Goal: Task Accomplishment & Management: Use online tool/utility

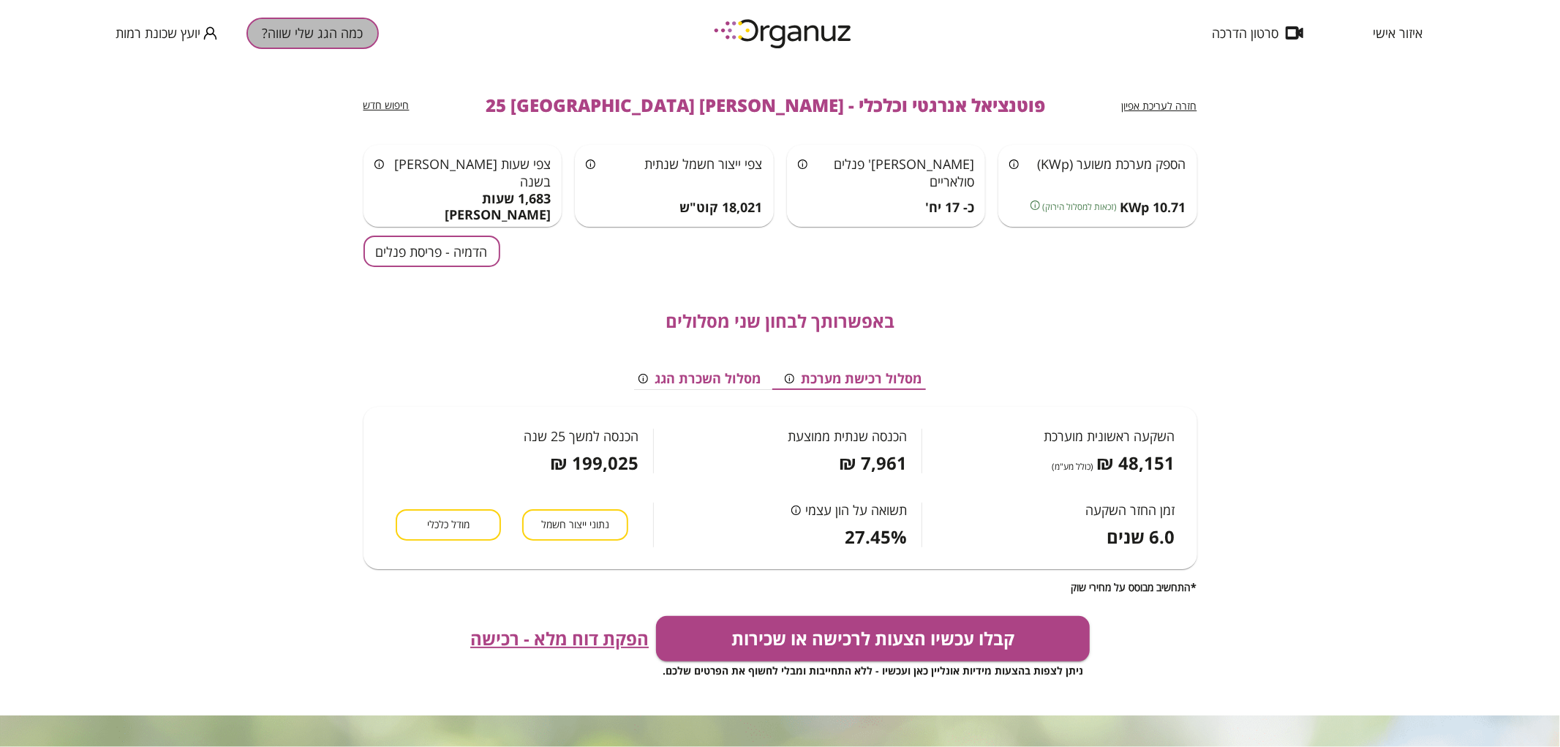
click at [304, 32] on button "כמה הגג שלי שווה?" at bounding box center [313, 33] width 132 height 31
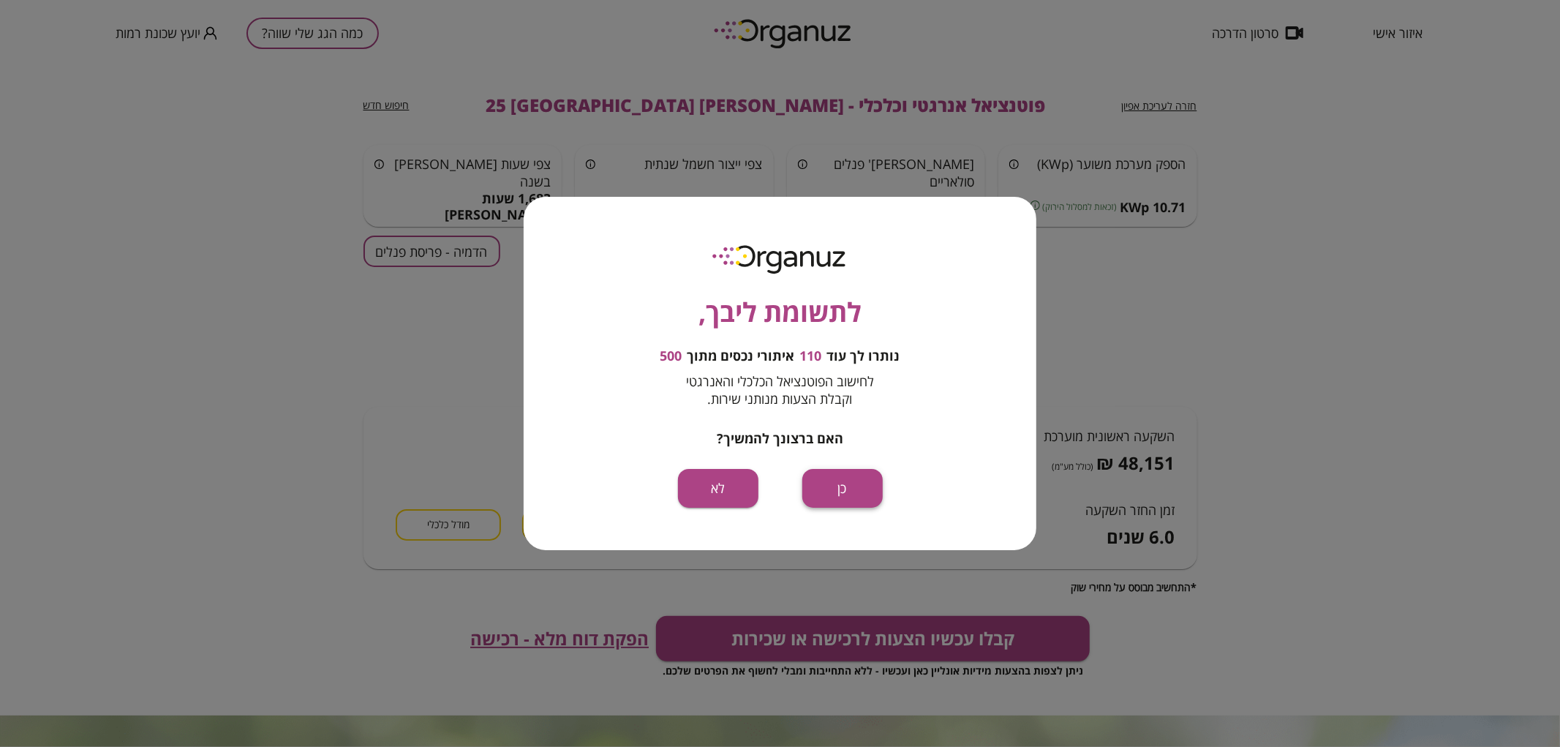
click at [846, 478] on button "כן" at bounding box center [842, 488] width 80 height 39
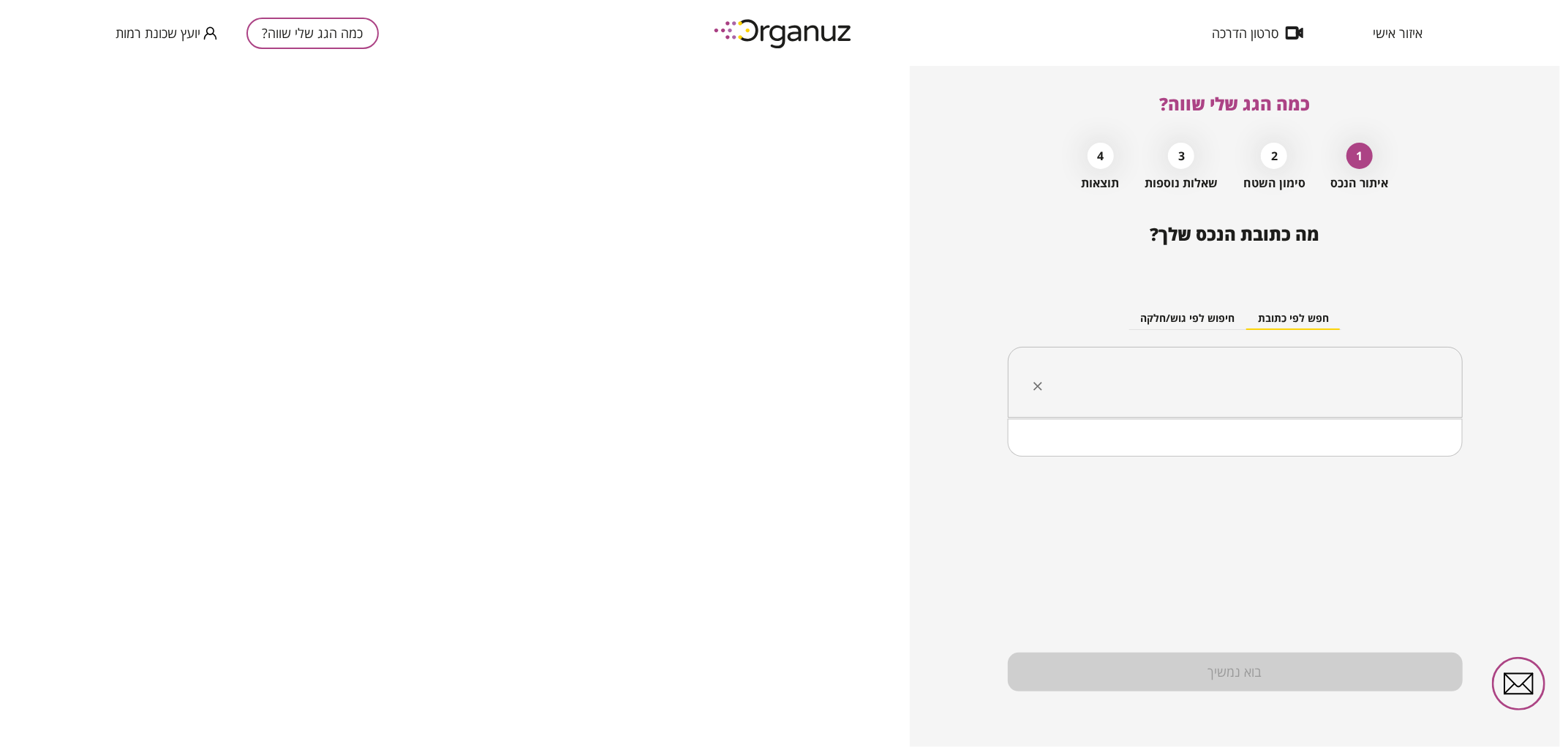
click at [1263, 382] on input "text" at bounding box center [1240, 382] width 409 height 37
click at [1284, 468] on li "[PERSON_NAME] [PERSON_NAME] 26 [GEOGRAPHIC_DATA]" at bounding box center [1235, 456] width 417 height 26
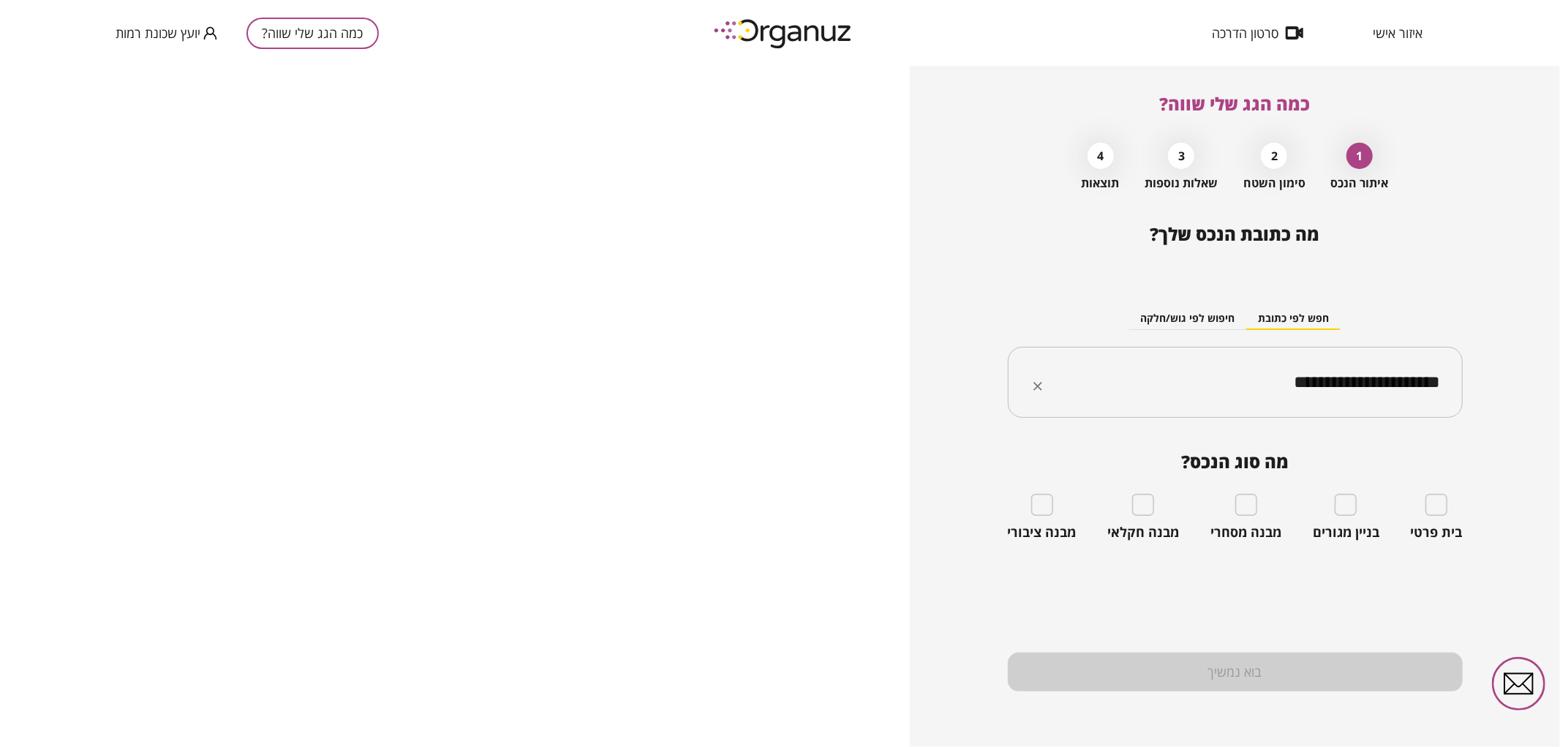
type input "**********"
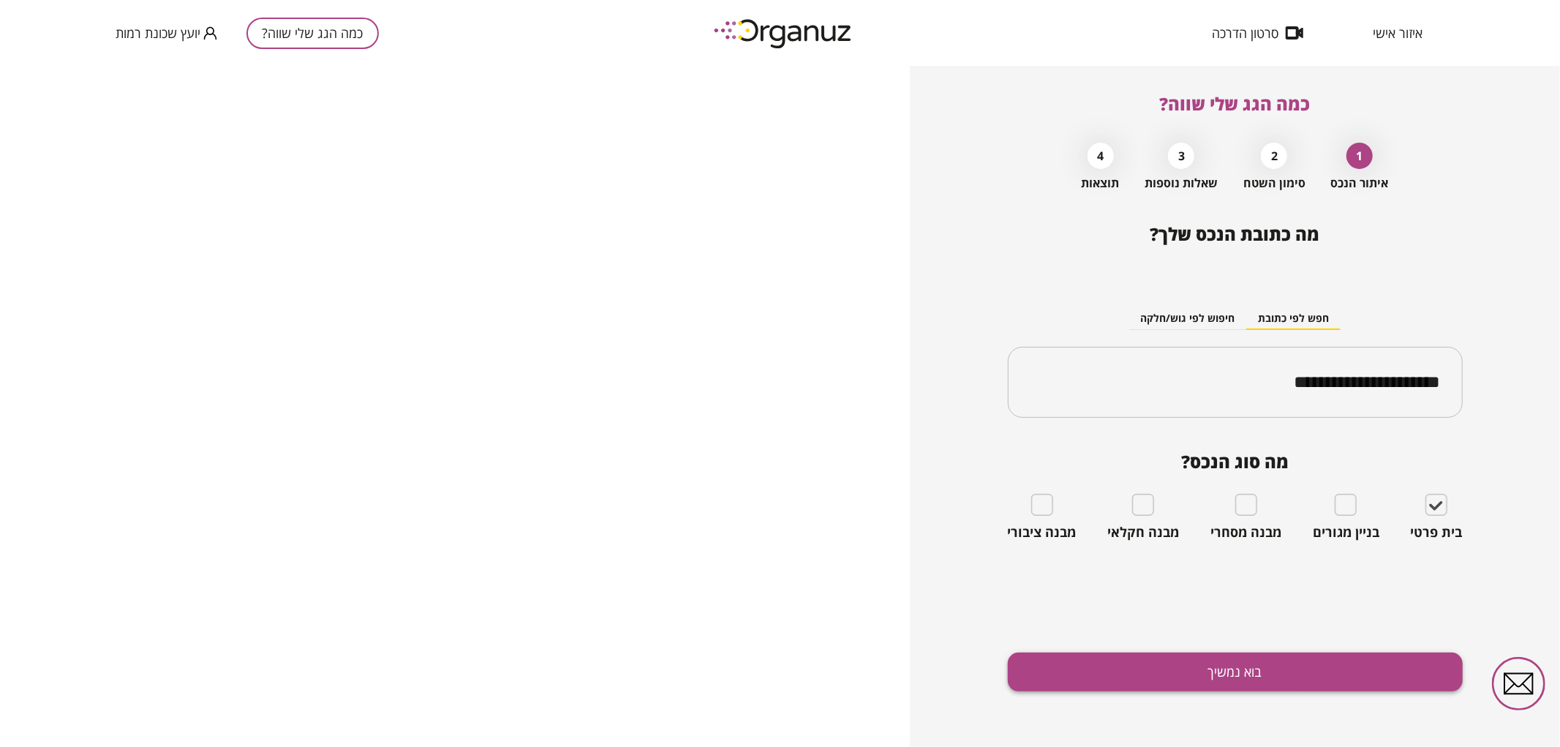
click at [1246, 667] on button "בוא נמשיך" at bounding box center [1235, 671] width 455 height 39
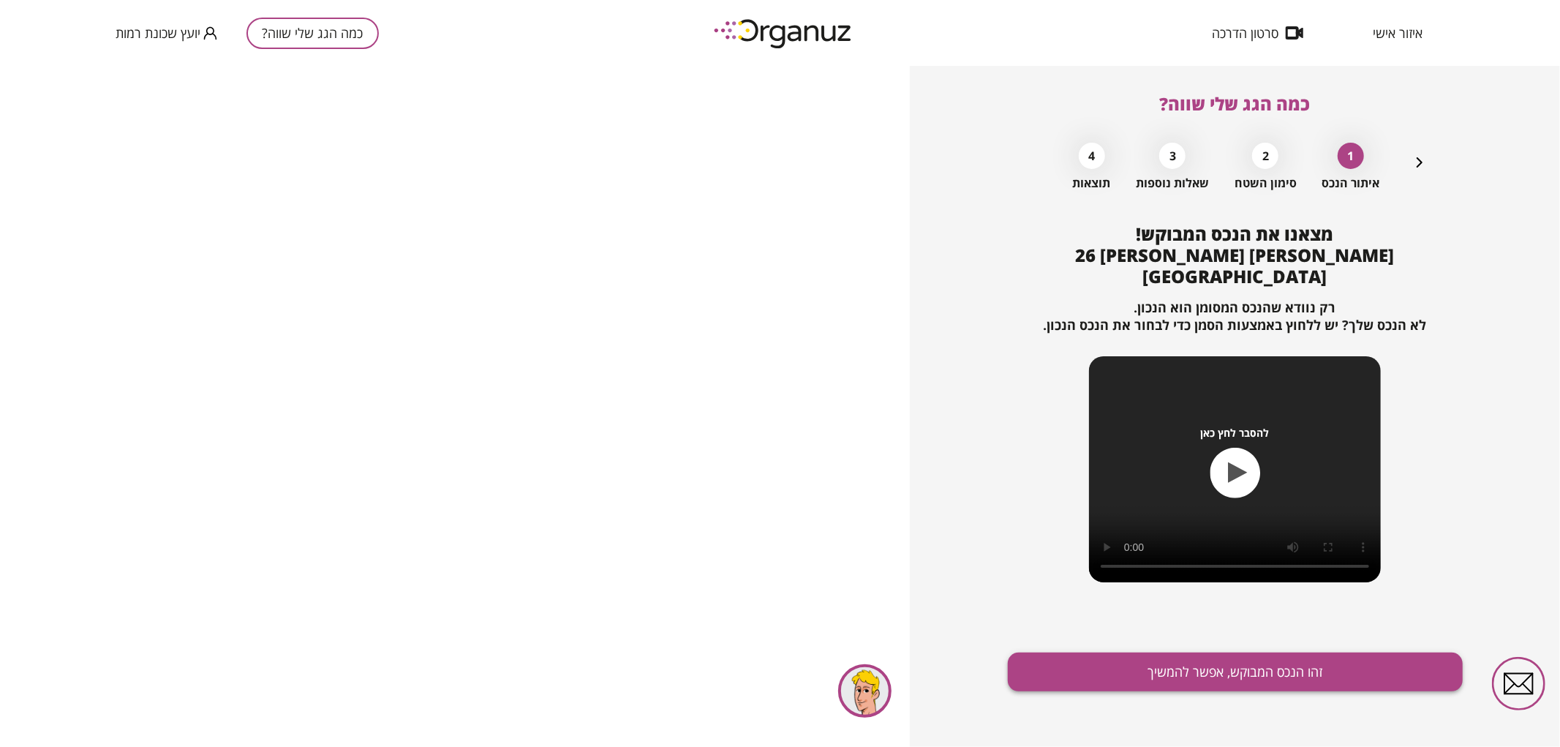
click at [1243, 667] on button "זהו הנכס המבוקש, אפשר להמשיך" at bounding box center [1235, 671] width 455 height 39
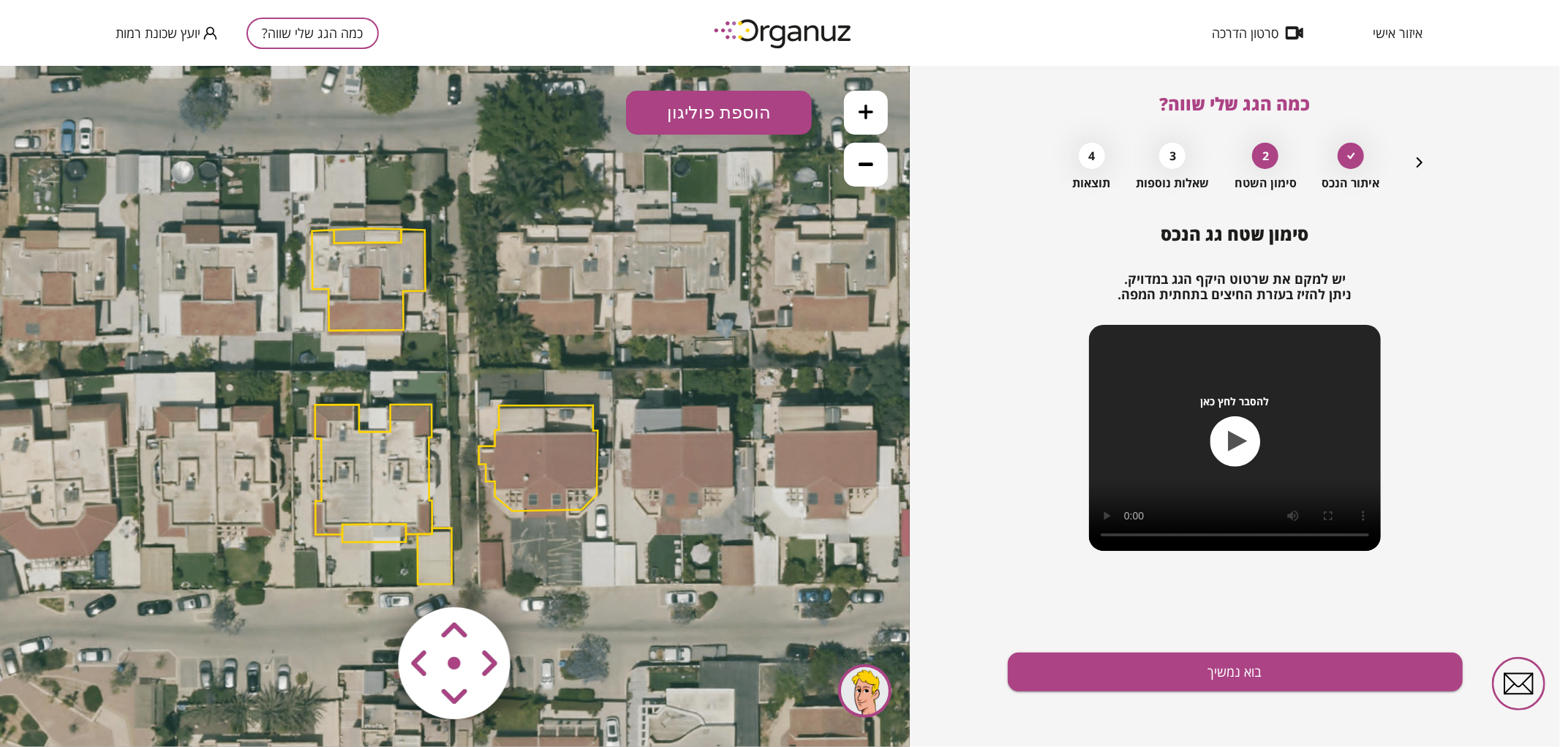
click at [383, 481] on polygon at bounding box center [373, 469] width 117 height 130
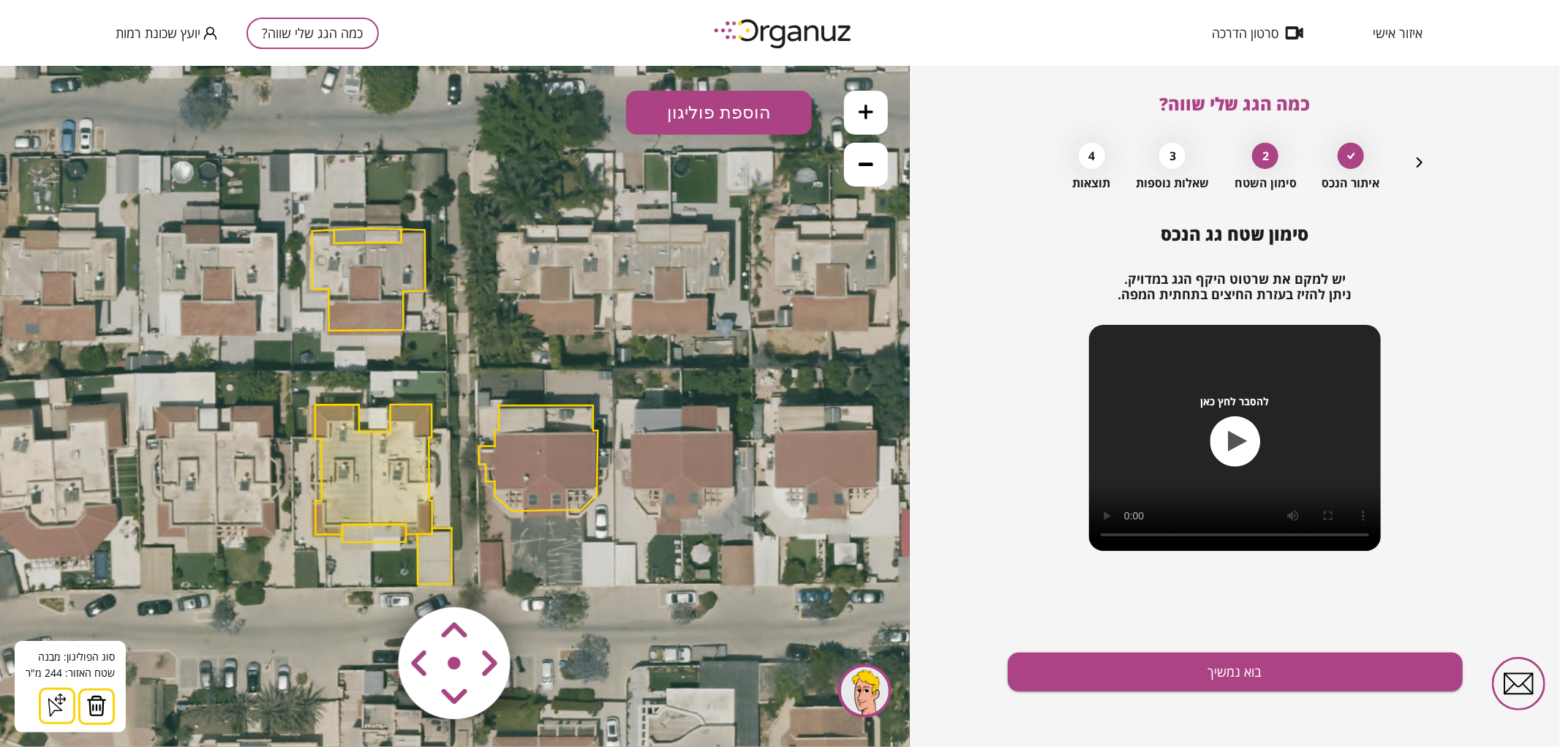
click at [878, 115] on button at bounding box center [866, 112] width 44 height 44
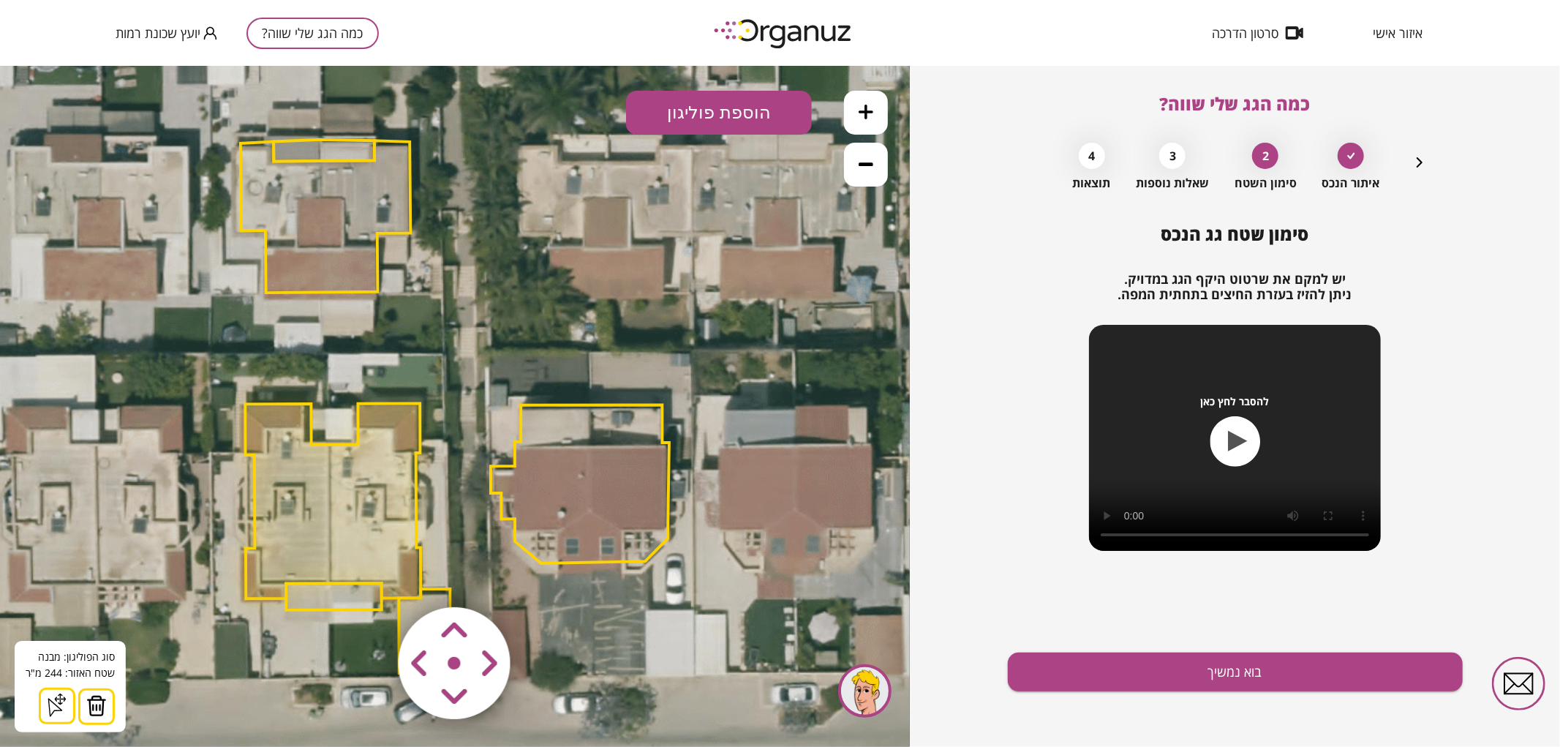
click at [878, 115] on button at bounding box center [866, 112] width 44 height 44
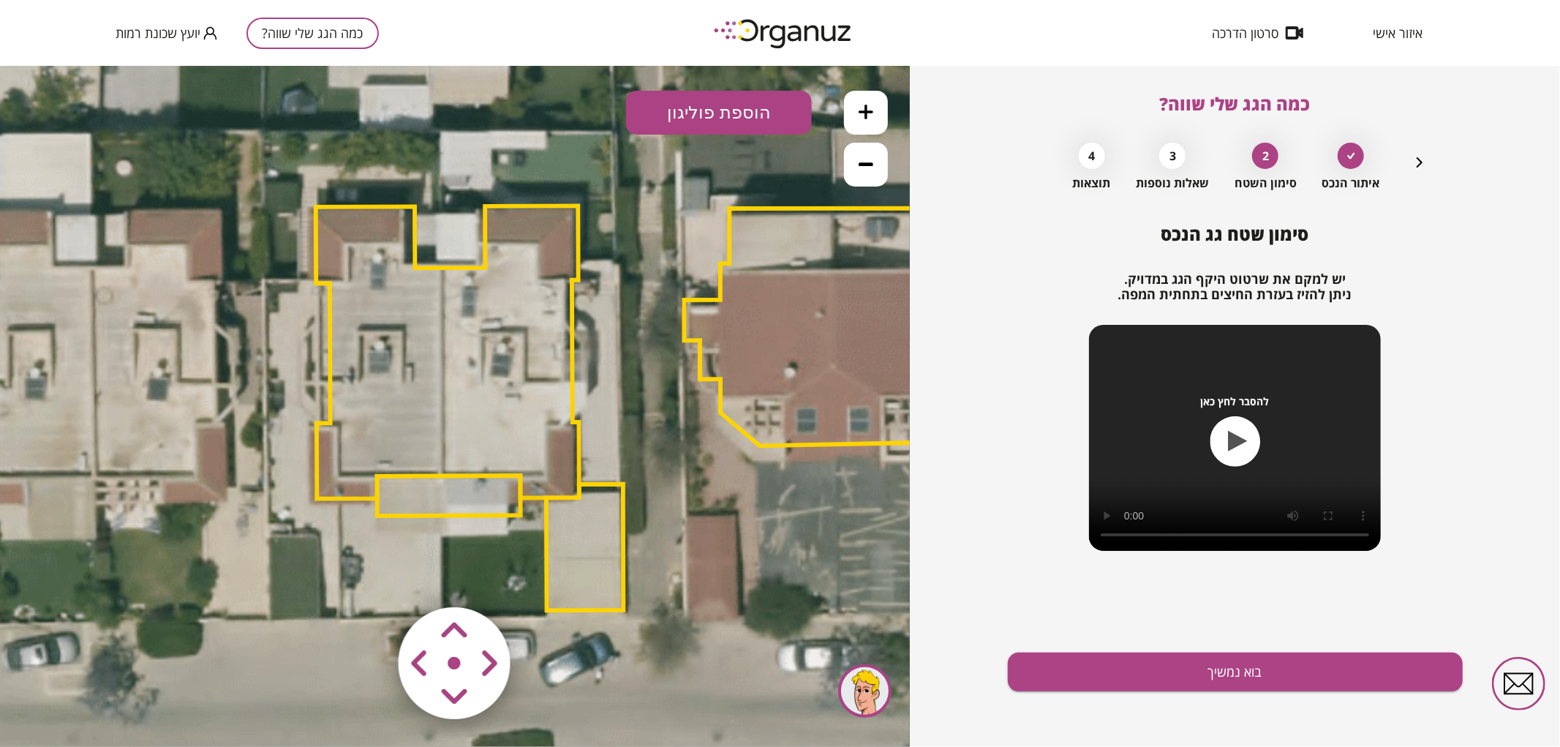
drag, startPoint x: 582, startPoint y: 633, endPoint x: 761, endPoint y: 426, distance: 274.3
click at [763, 426] on polygon at bounding box center [819, 327] width 268 height 238
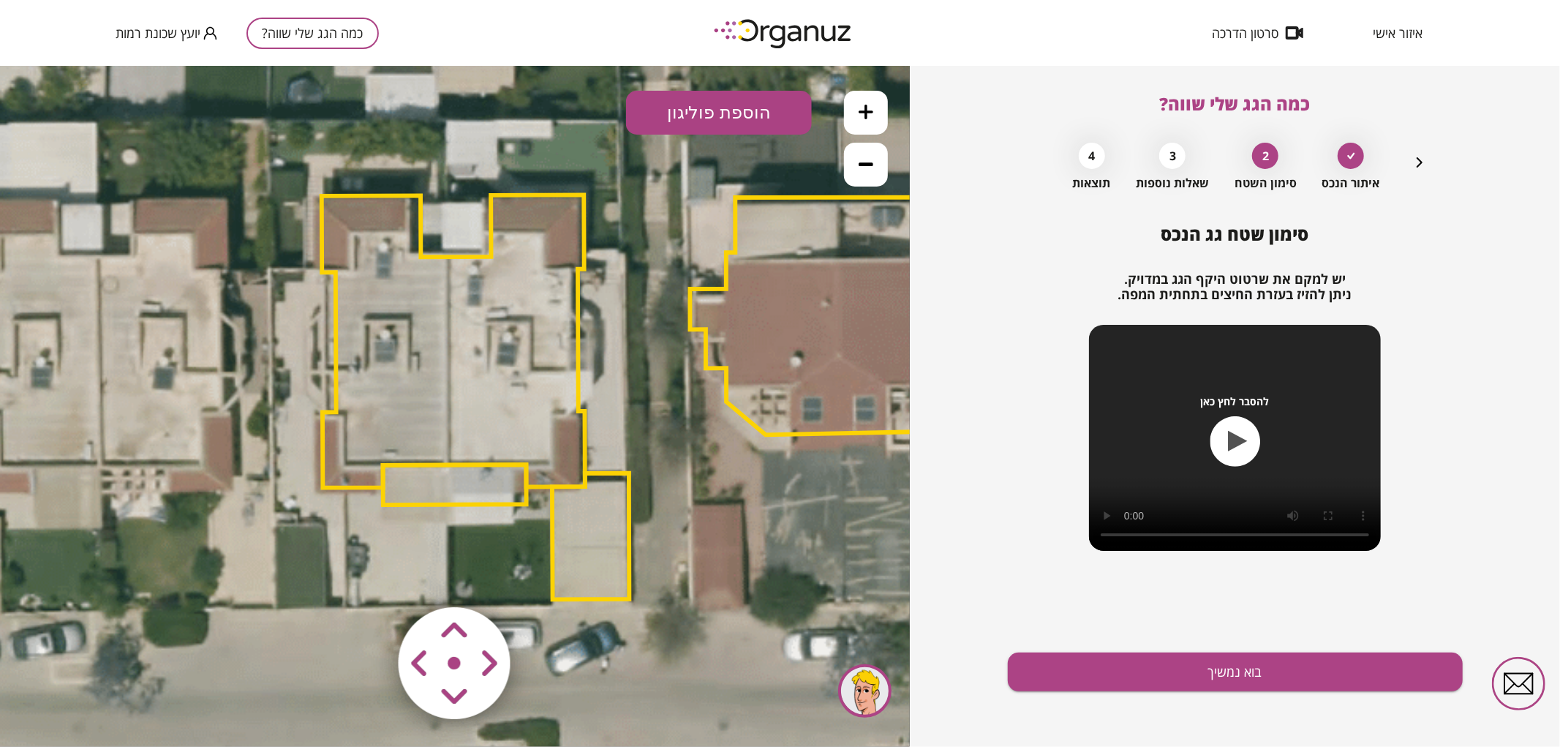
click at [474, 332] on polygon at bounding box center [453, 340] width 263 height 293
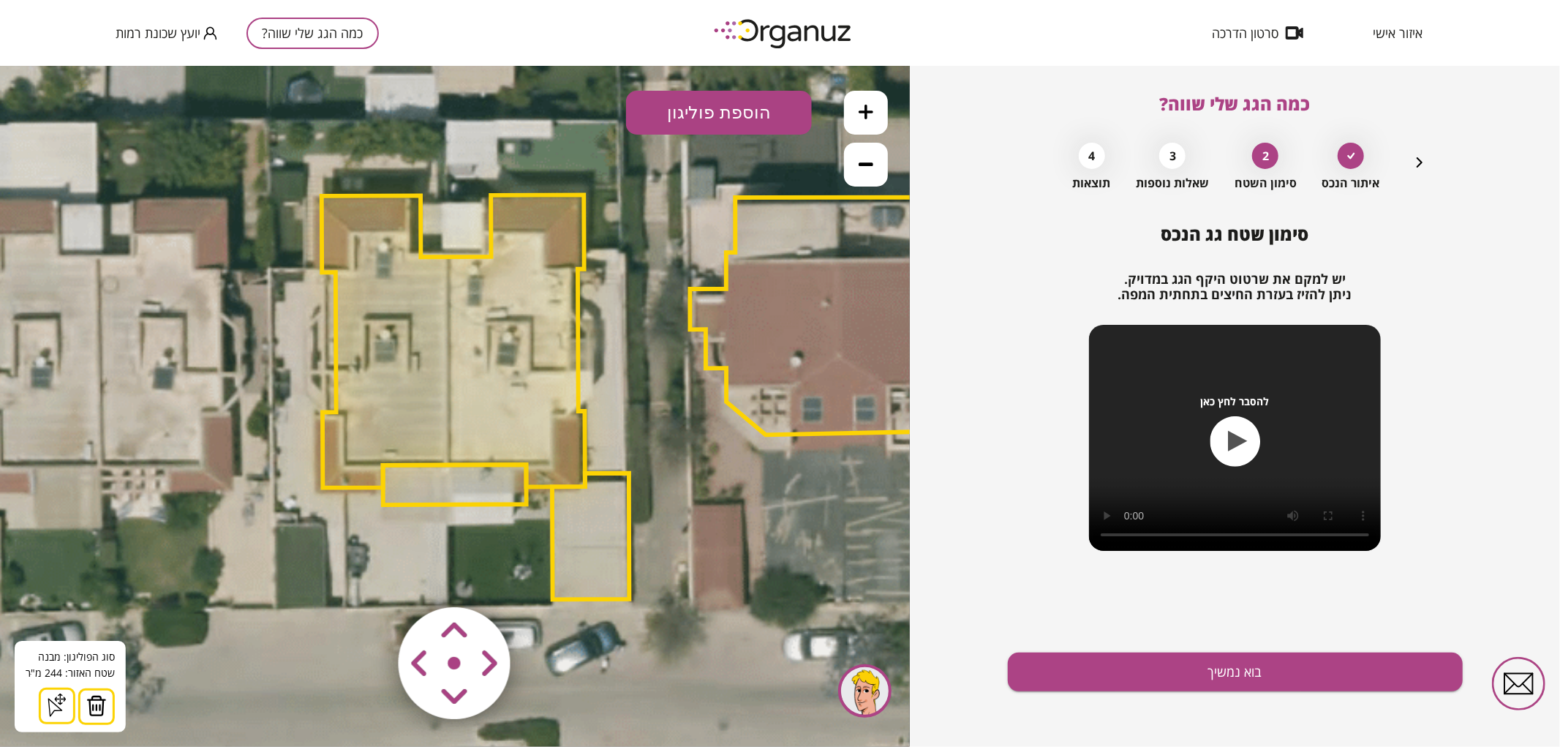
click at [101, 694] on img at bounding box center [96, 705] width 20 height 22
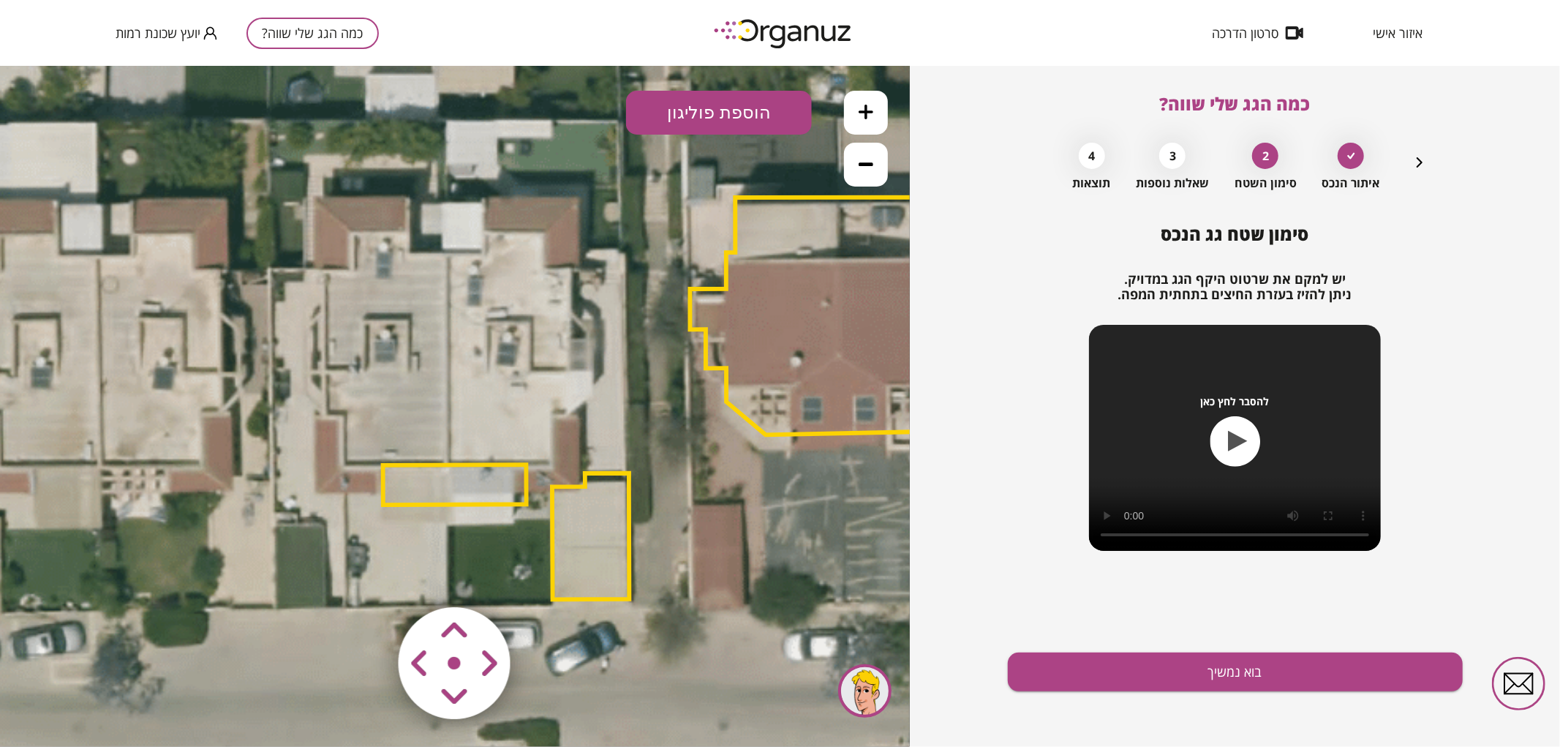
click at [485, 491] on polygon at bounding box center [454, 484] width 143 height 40
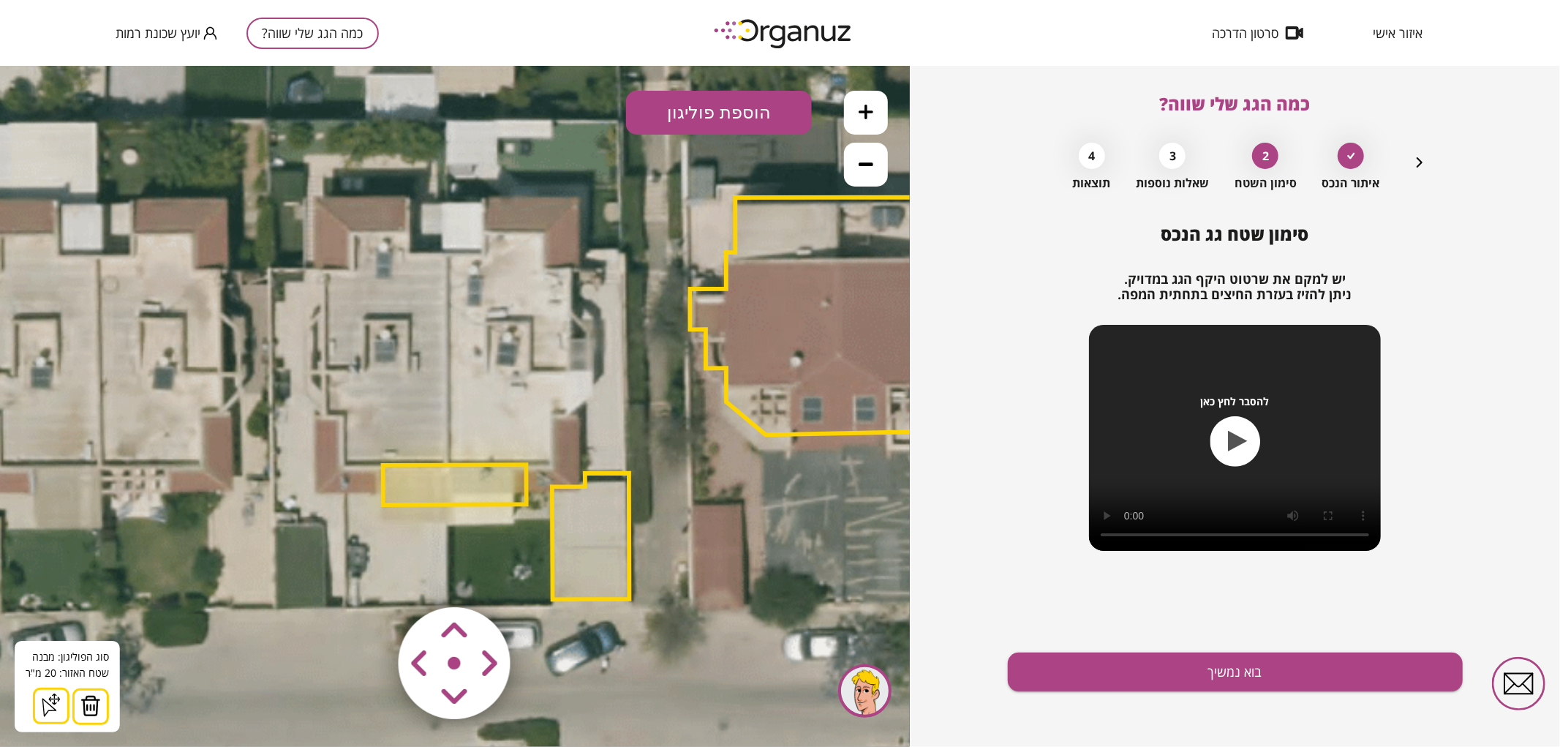
click at [94, 697] on img at bounding box center [90, 705] width 20 height 22
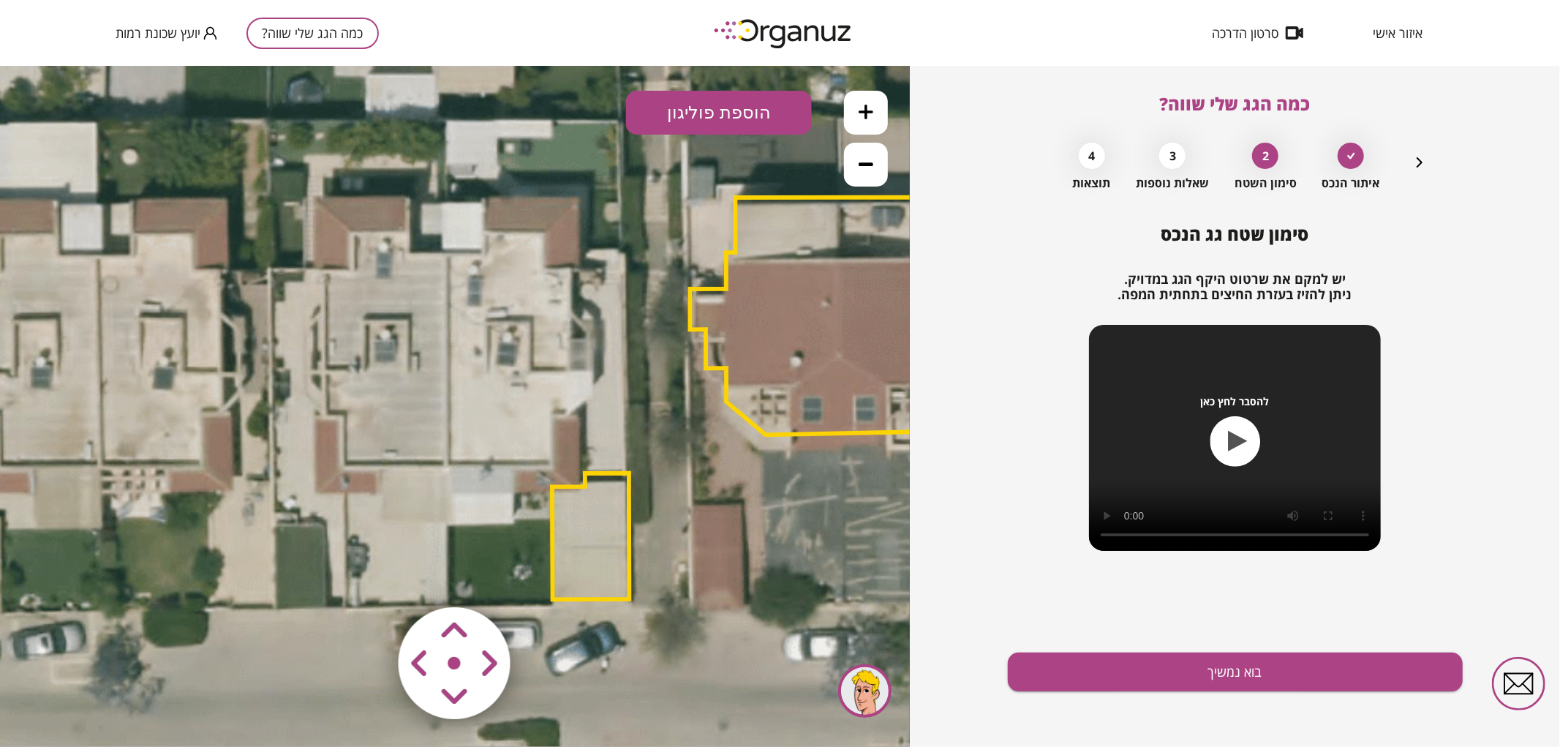
drag, startPoint x: 783, startPoint y: 103, endPoint x: 781, endPoint y: 120, distance: 17.0
click at [783, 104] on button "הוספת פוליגון" at bounding box center [719, 112] width 186 height 44
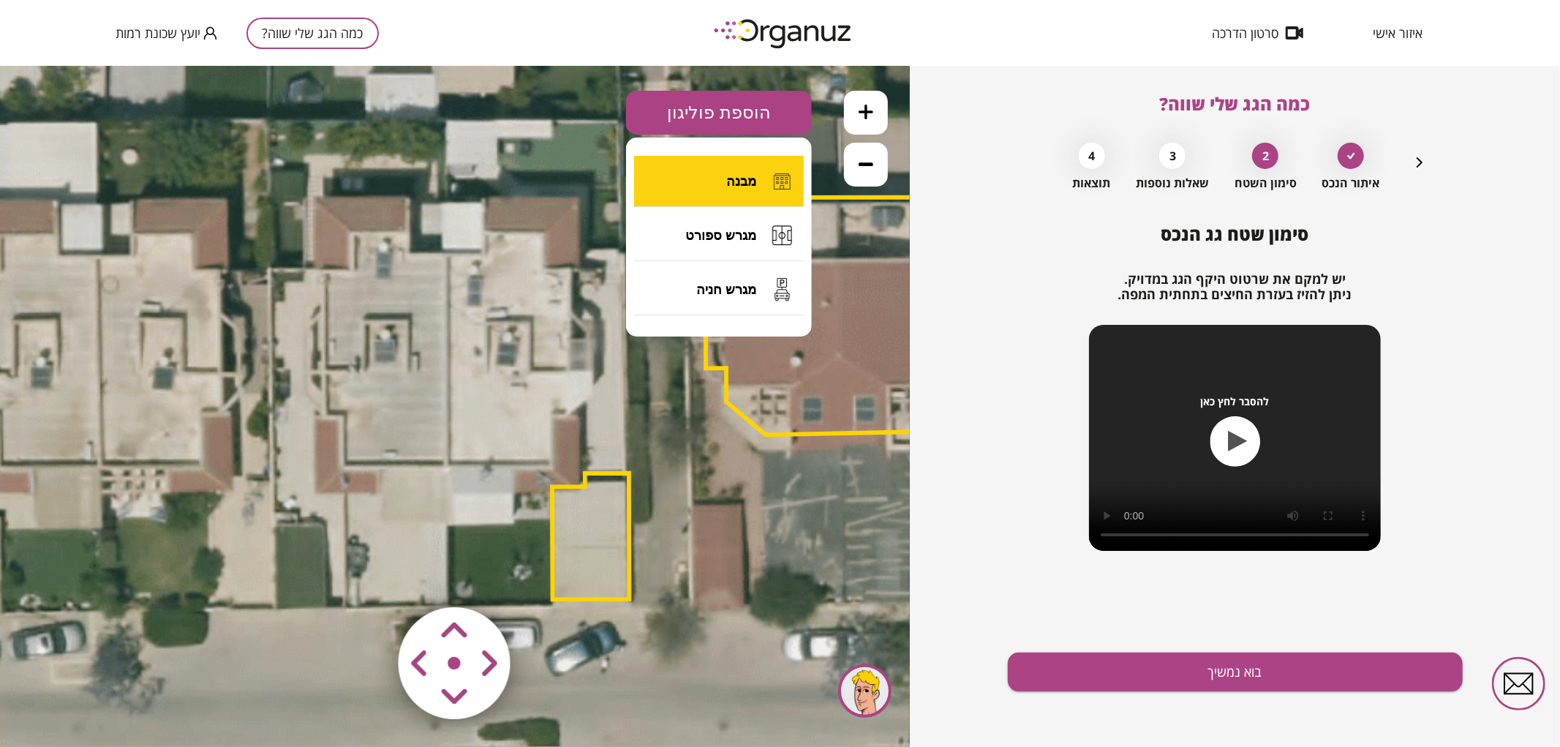
click at [758, 175] on button "מבנה" at bounding box center [719, 180] width 170 height 51
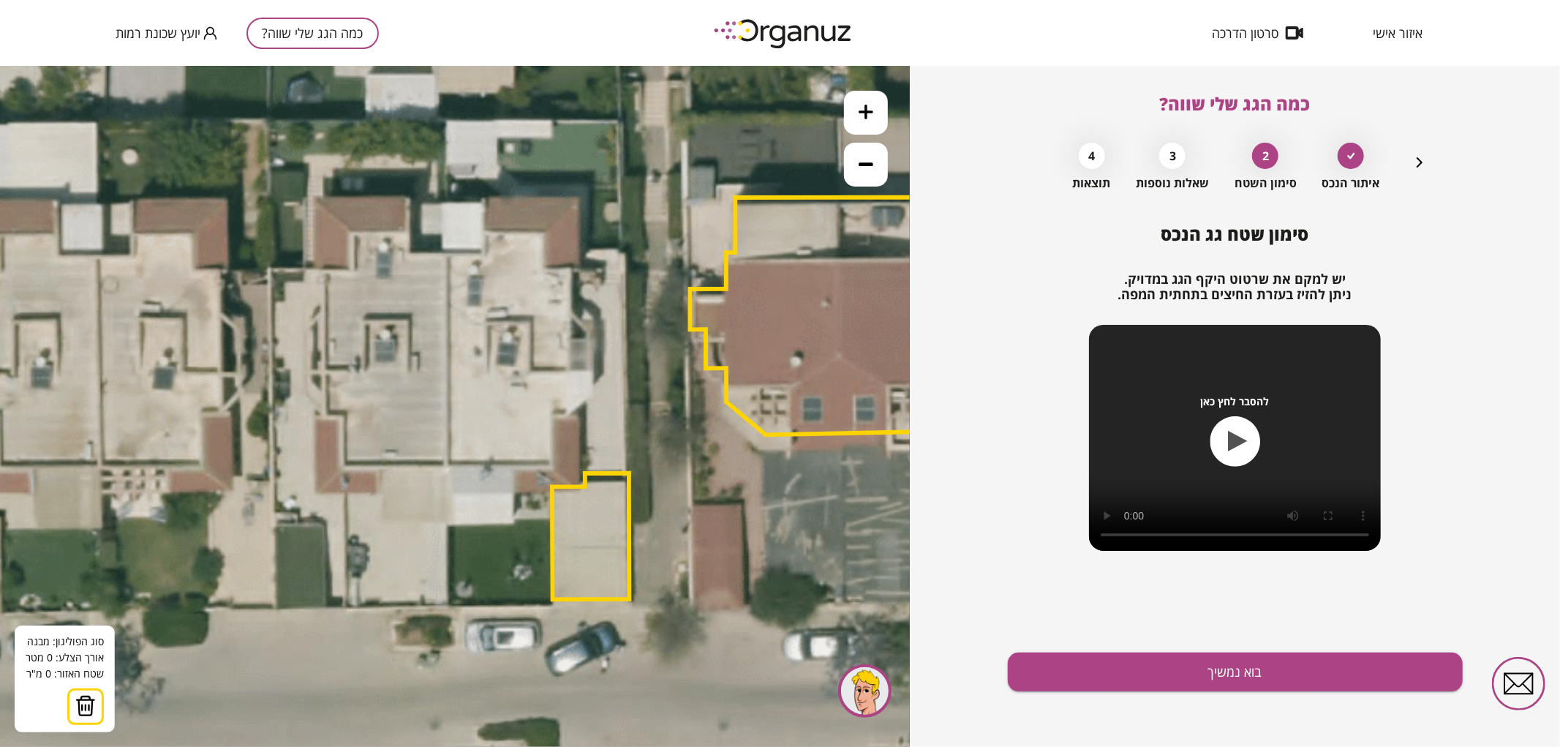
click at [448, 251] on icon at bounding box center [632, 202] width 2420 height 2420
click at [446, 468] on icon at bounding box center [632, 202] width 2420 height 2420
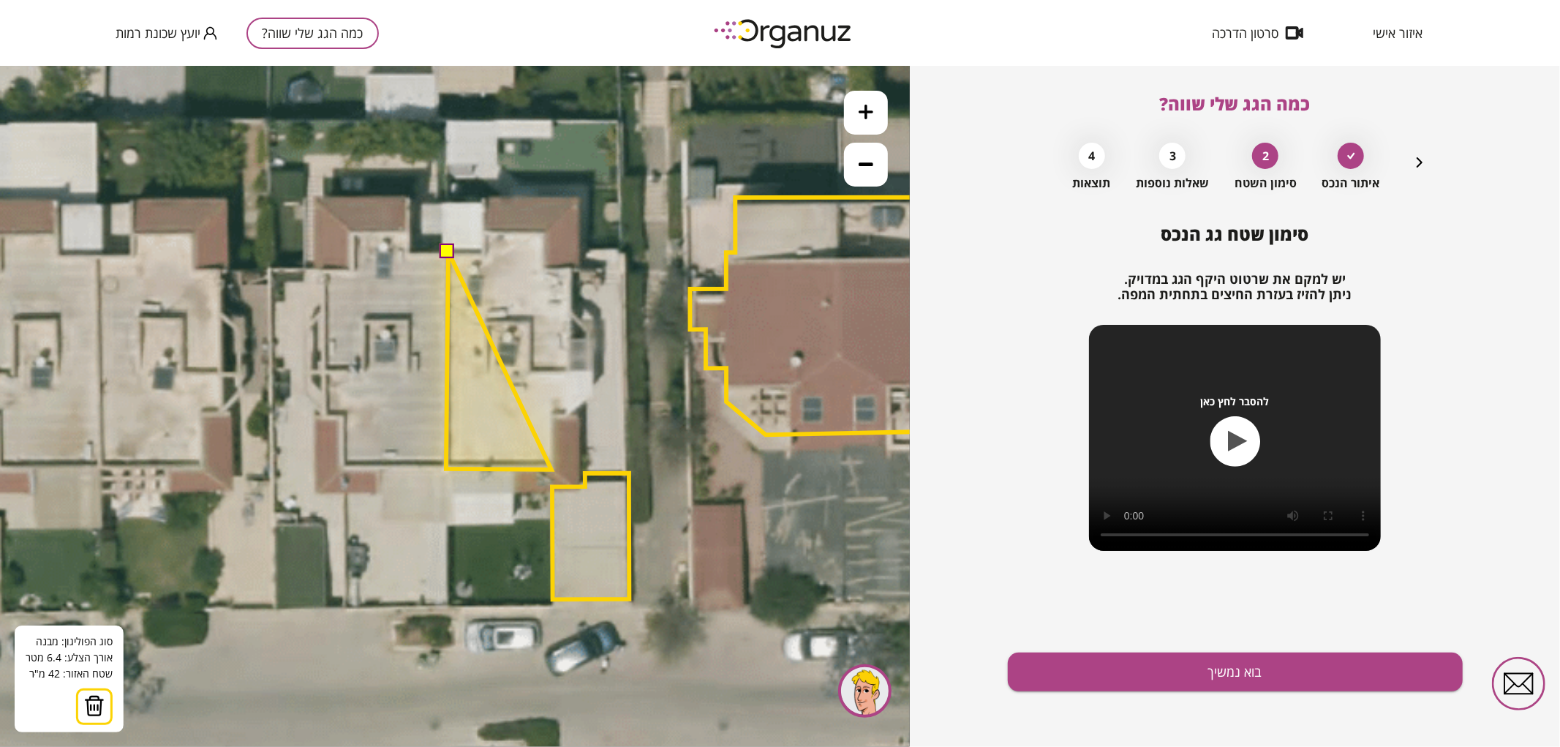
click at [552, 469] on polygon at bounding box center [498, 360] width 105 height 218
click at [553, 414] on polygon at bounding box center [499, 360] width 107 height 218
click at [568, 413] on polygon at bounding box center [507, 360] width 122 height 218
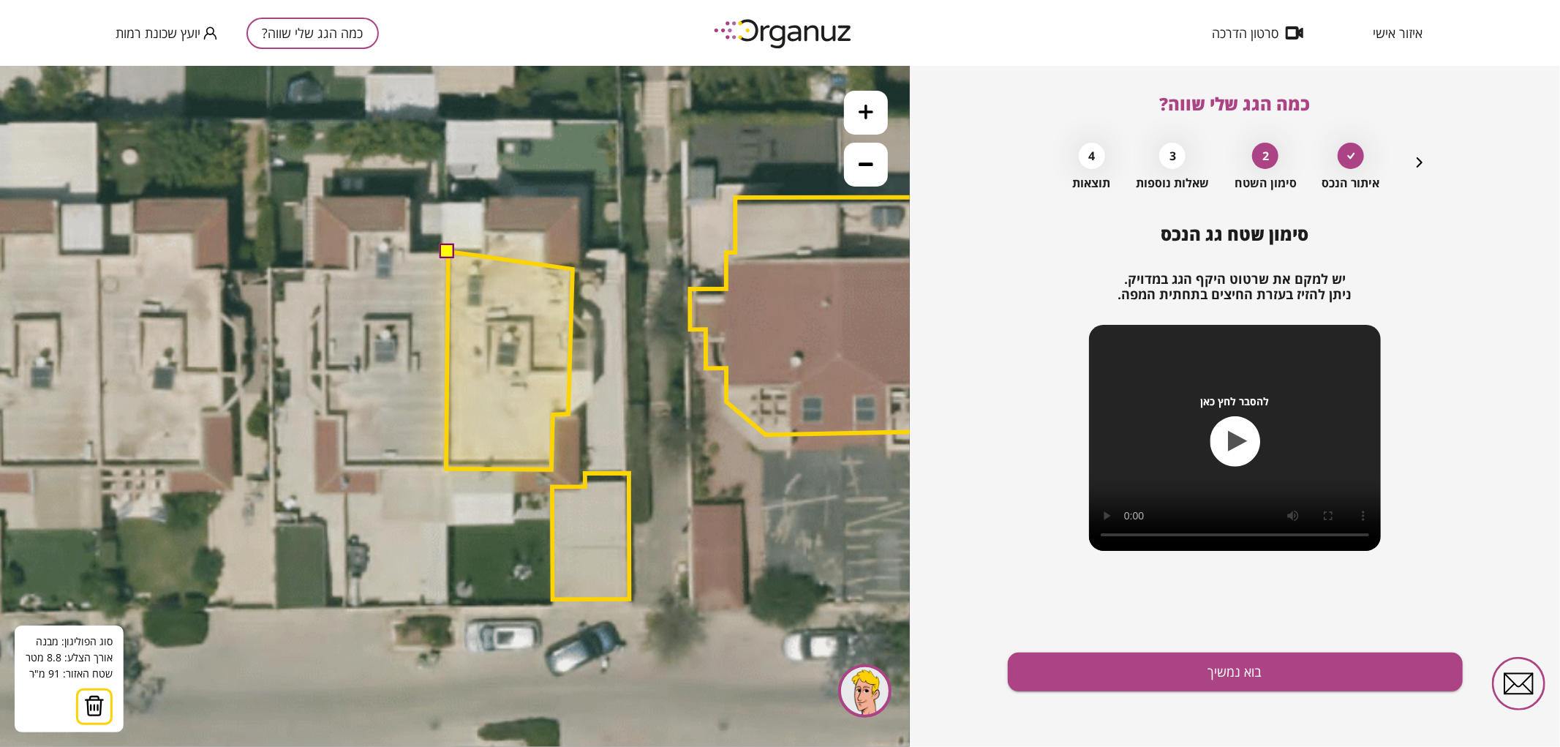
click at [573, 268] on polygon at bounding box center [509, 360] width 127 height 218
click at [579, 268] on polygon at bounding box center [512, 360] width 132 height 218
click at [581, 197] on polygon at bounding box center [513, 332] width 135 height 271
click at [486, 197] on polygon at bounding box center [513, 333] width 135 height 272
click at [483, 251] on polygon at bounding box center [513, 333] width 135 height 272
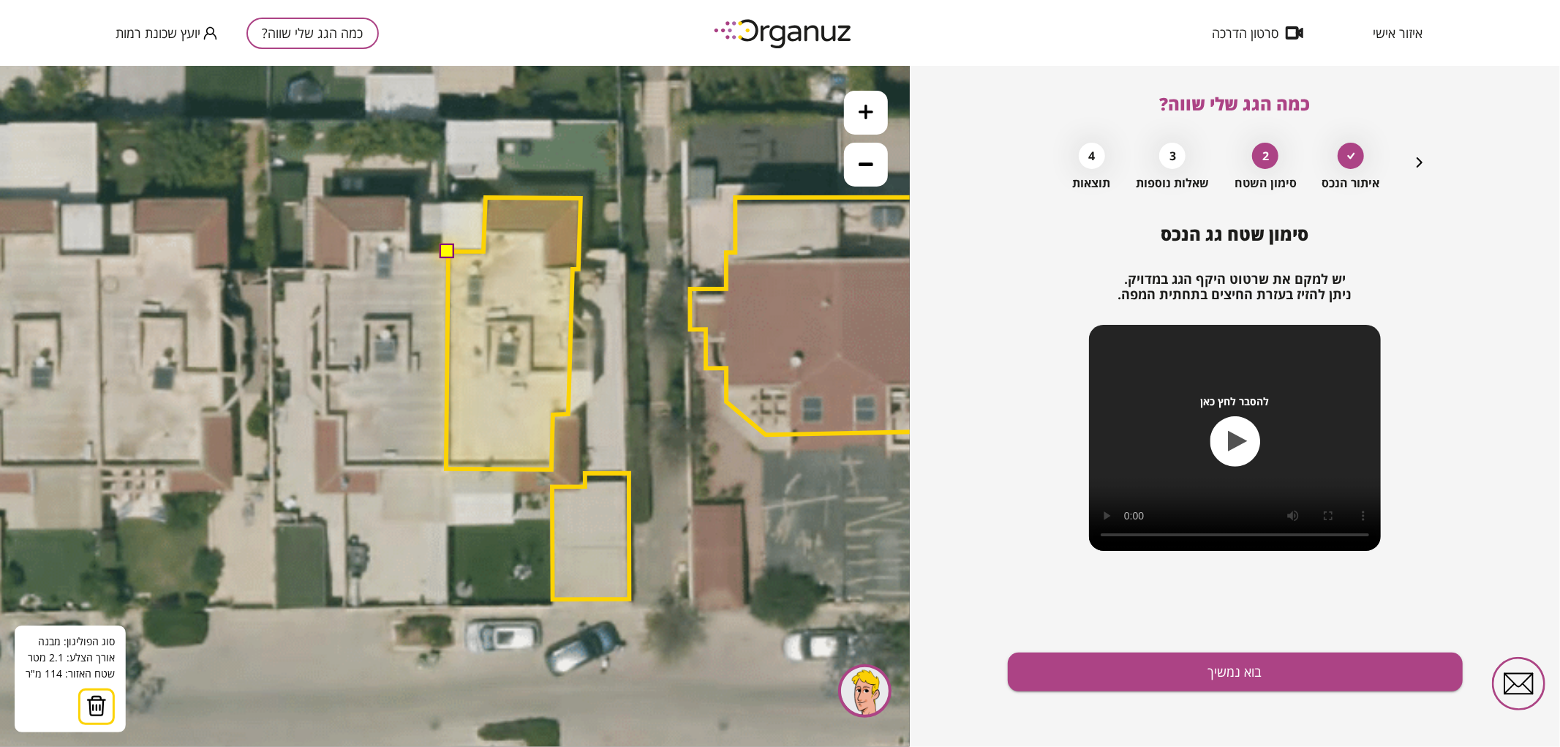
click at [447, 249] on button at bounding box center [447, 250] width 15 height 15
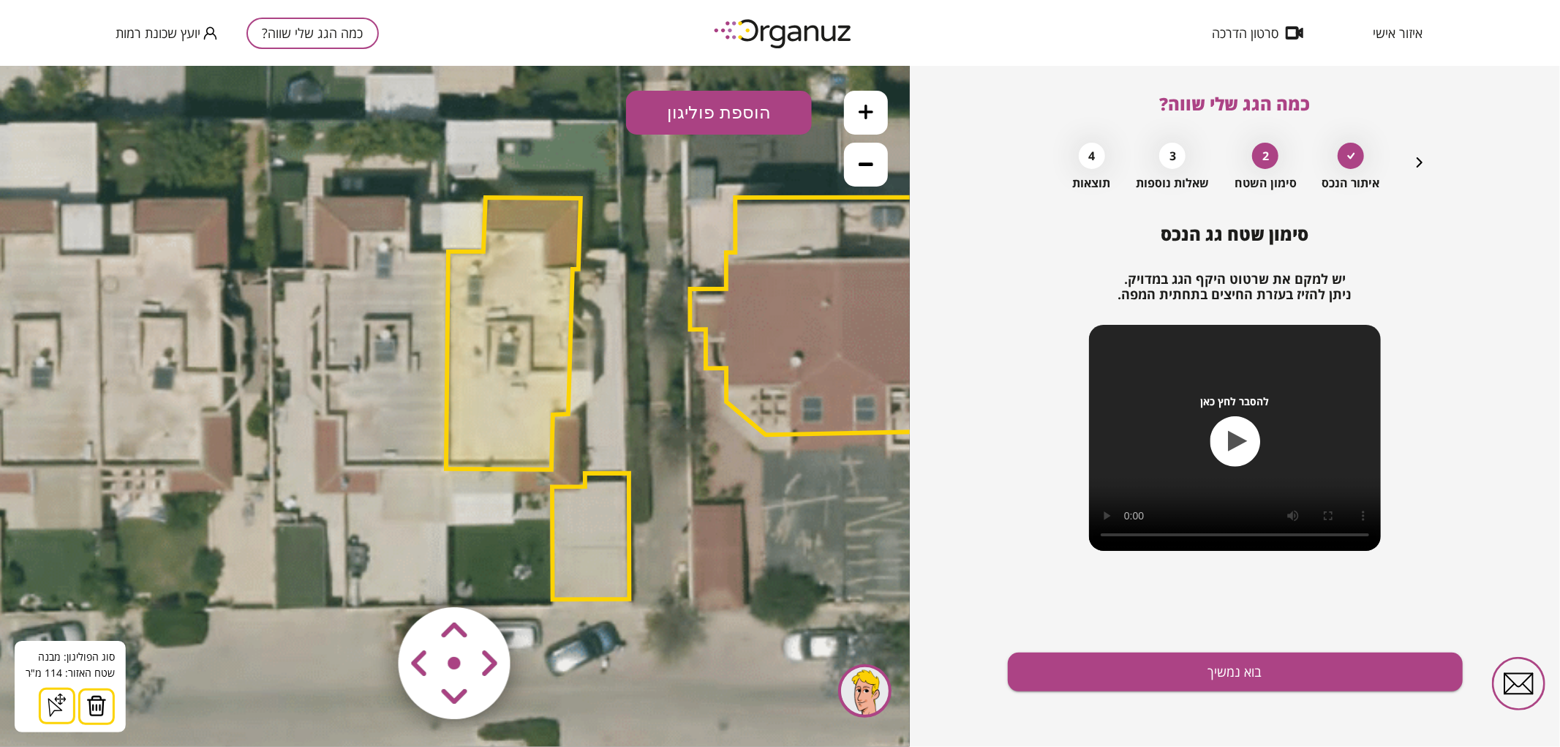
click at [872, 109] on icon at bounding box center [866, 111] width 15 height 15
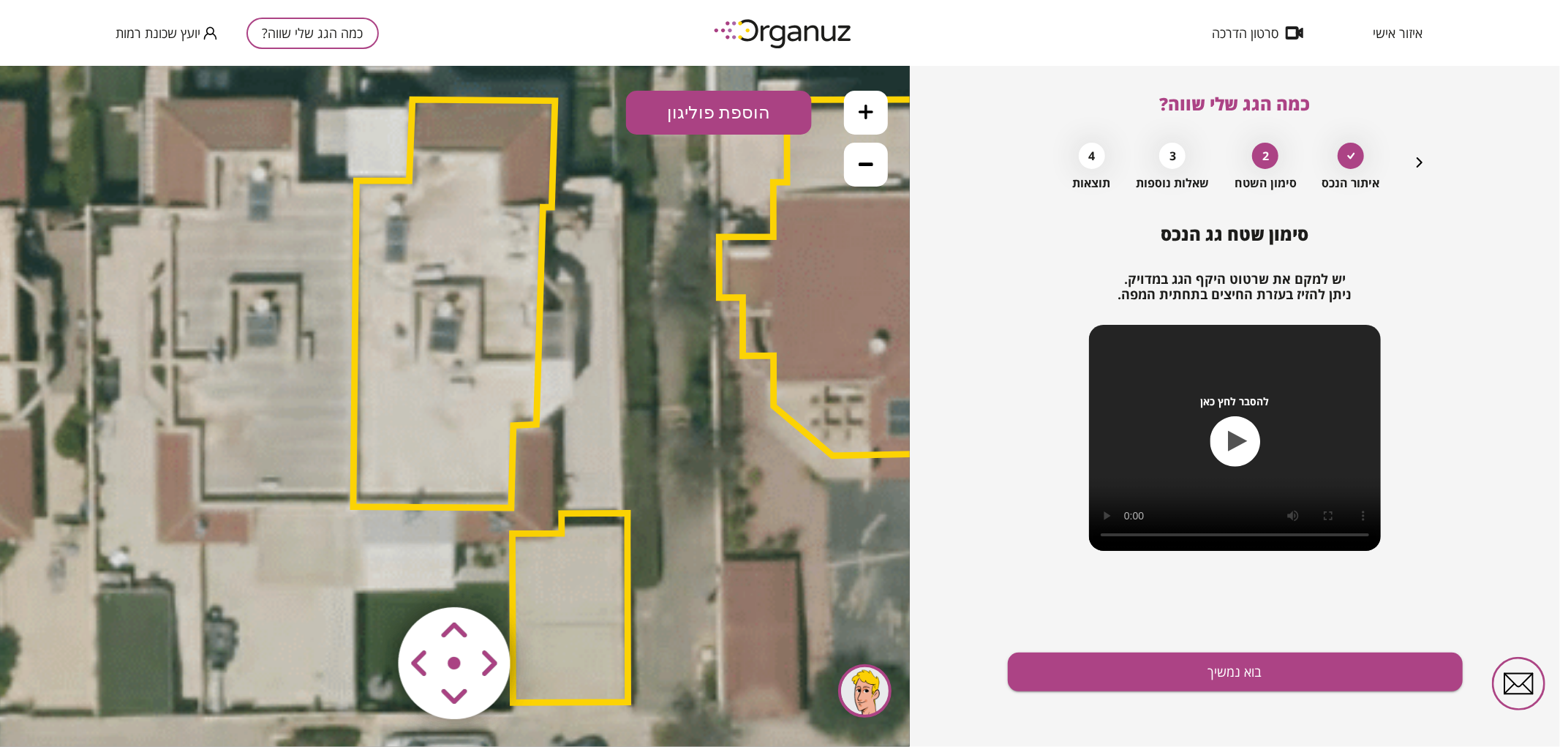
drag, startPoint x: 801, startPoint y: 315, endPoint x: 712, endPoint y: 321, distance: 88.8
click at [712, 321] on icon at bounding box center [631, 105] width 3629 height 3629
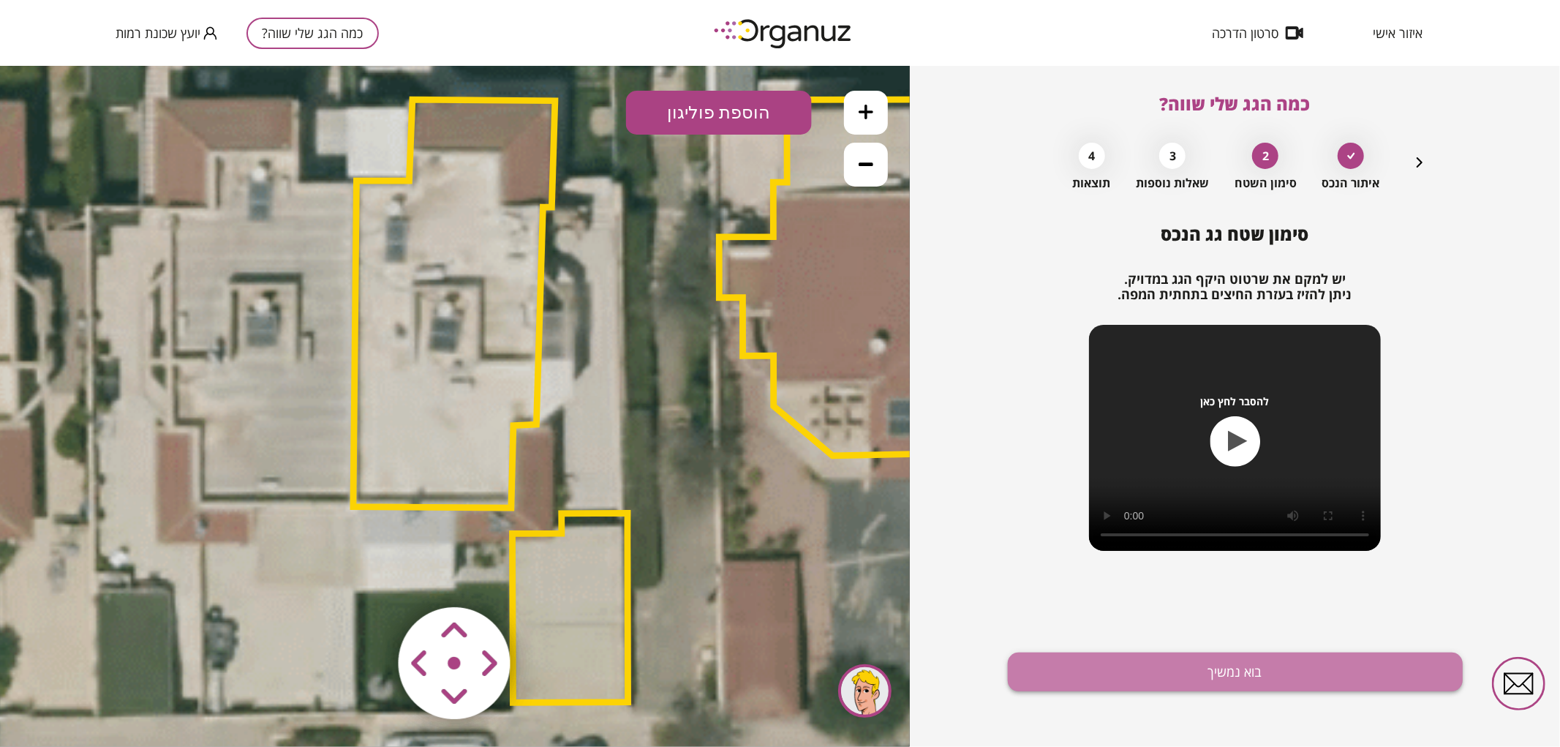
click at [1102, 661] on button "בוא נמשיך" at bounding box center [1235, 671] width 455 height 39
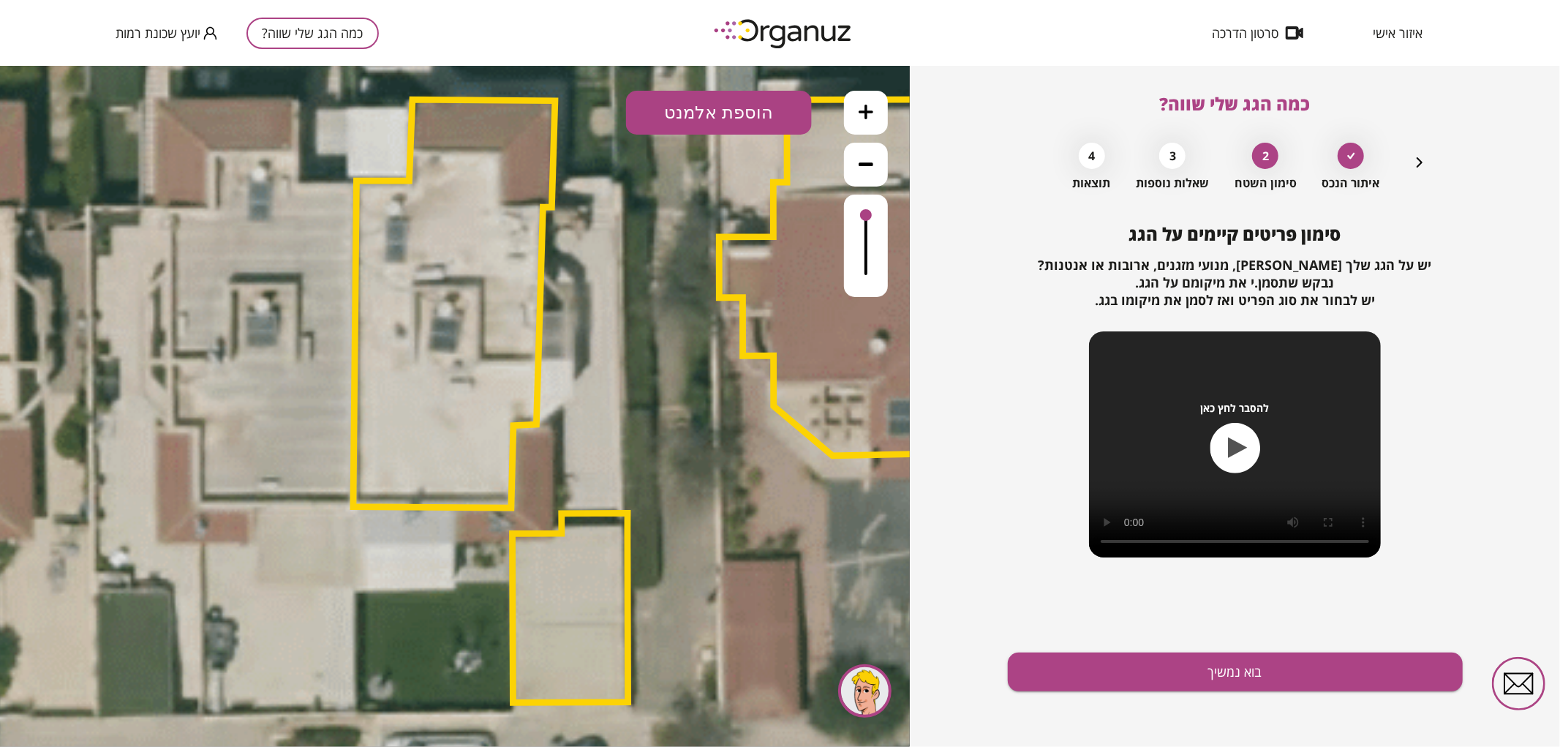
click at [723, 105] on button "הוספת אלמנט" at bounding box center [719, 112] width 186 height 44
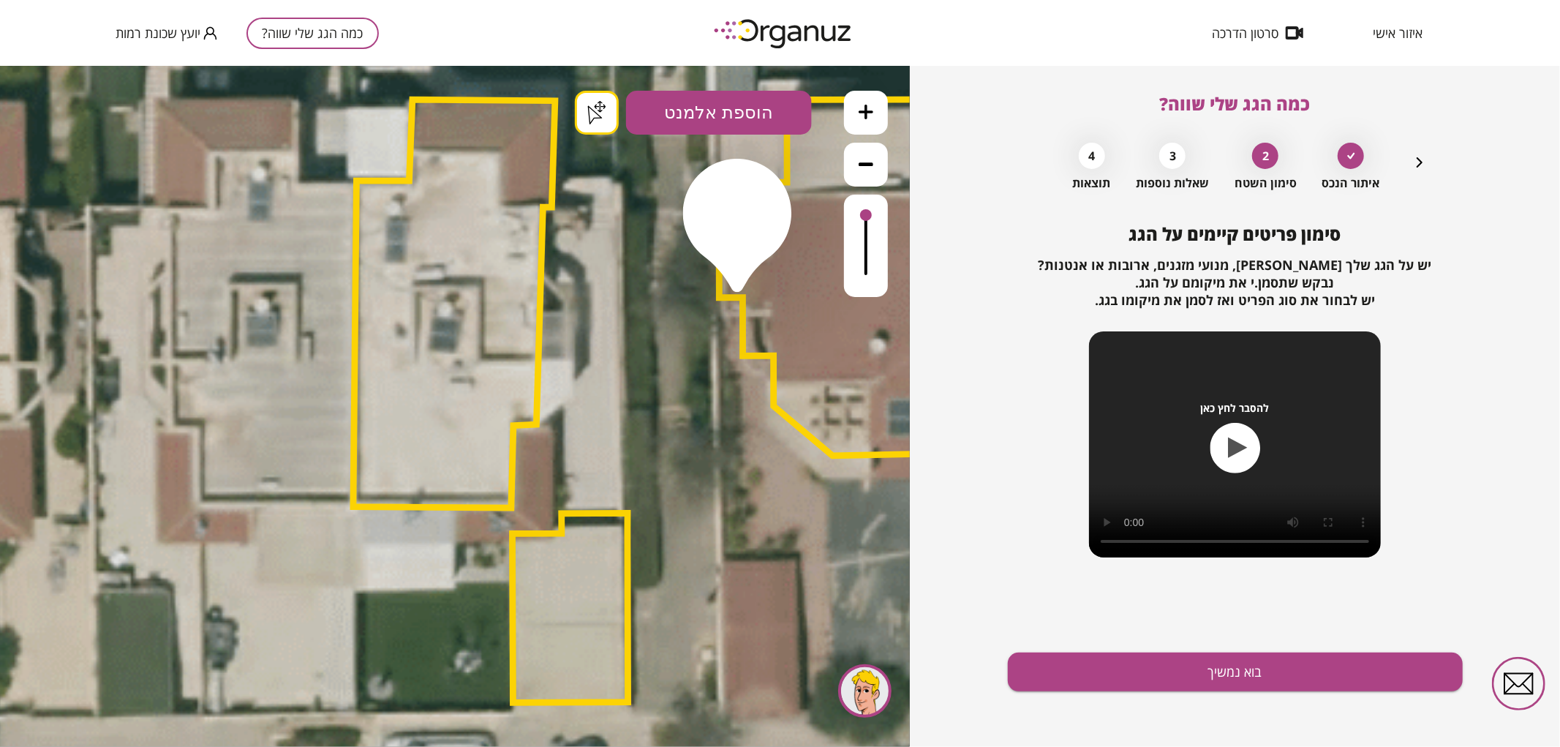
click at [737, 278] on div ".st0 { fill: #FFFFFF; } .st0 { fill: #FFFFFF; }" at bounding box center [455, 405] width 910 height 681
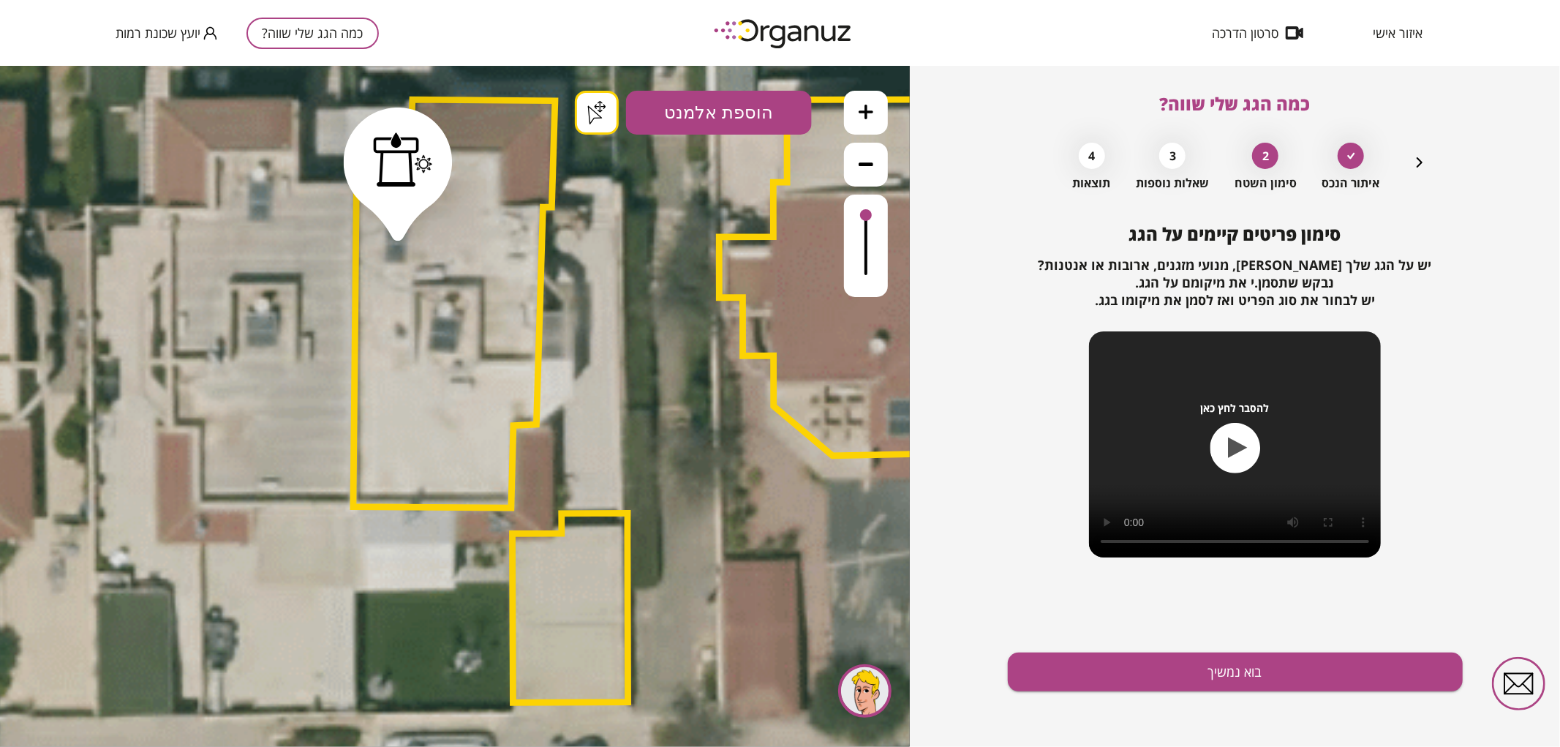
click at [1079, 670] on button "בוא נמשיך" at bounding box center [1235, 671] width 455 height 39
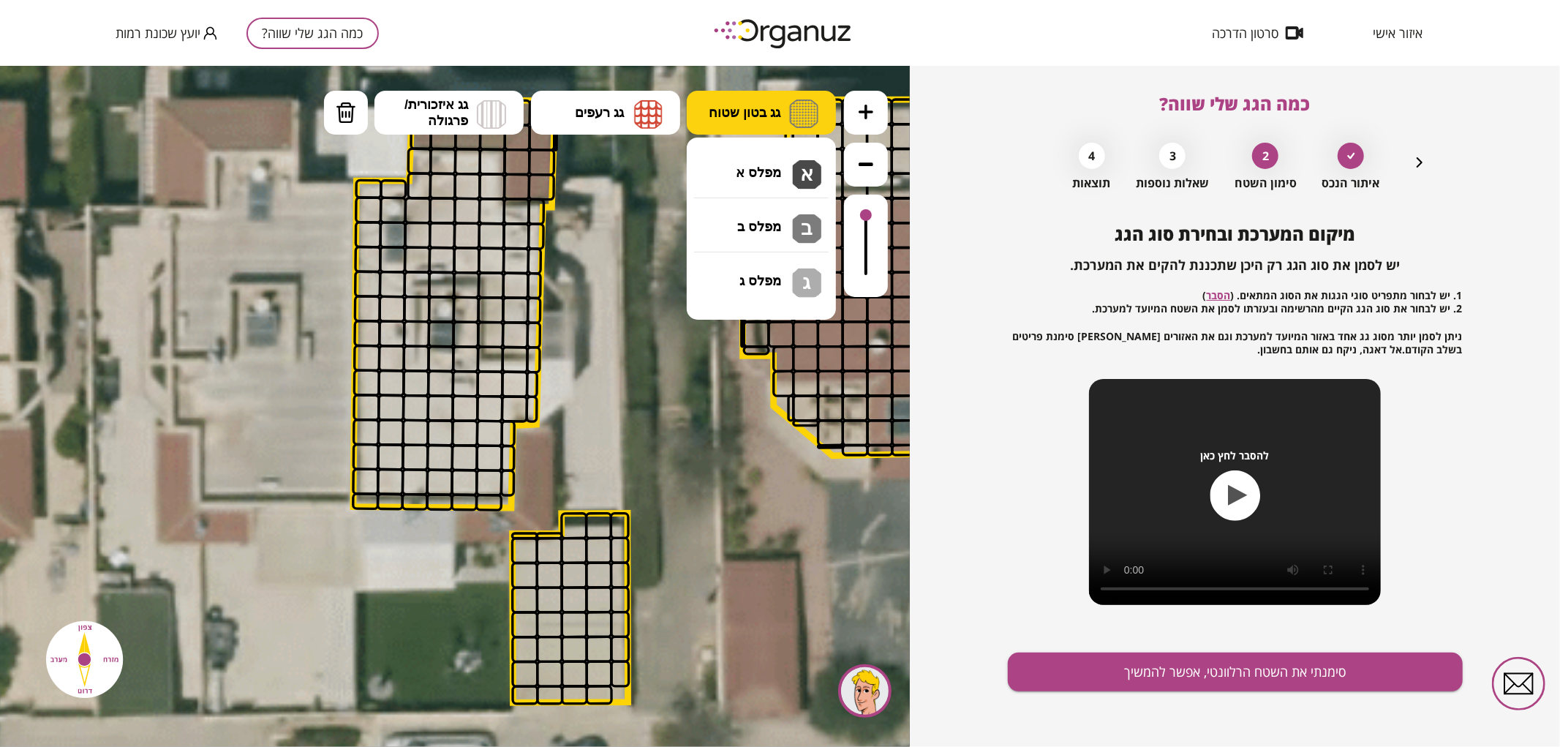
click at [780, 124] on button "גג בטון שטוח" at bounding box center [761, 112] width 149 height 44
click at [789, 178] on div ".st0 { fill: #FFFFFF; } .st0 { fill: #FFFFFF; }" at bounding box center [455, 405] width 910 height 681
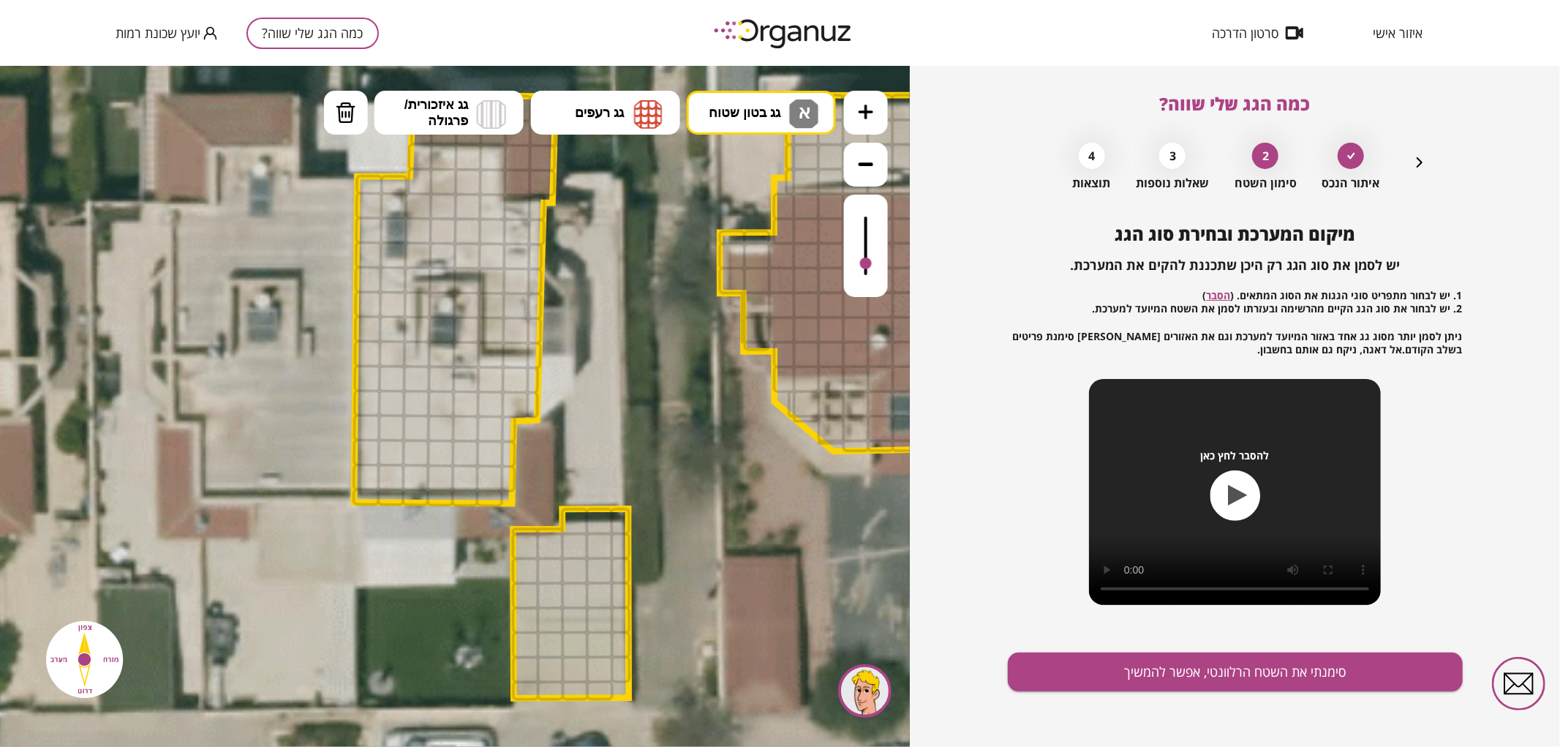
drag, startPoint x: 864, startPoint y: 217, endPoint x: 876, endPoint y: 264, distance: 48.3
click at [876, 264] on div at bounding box center [866, 245] width 44 height 102
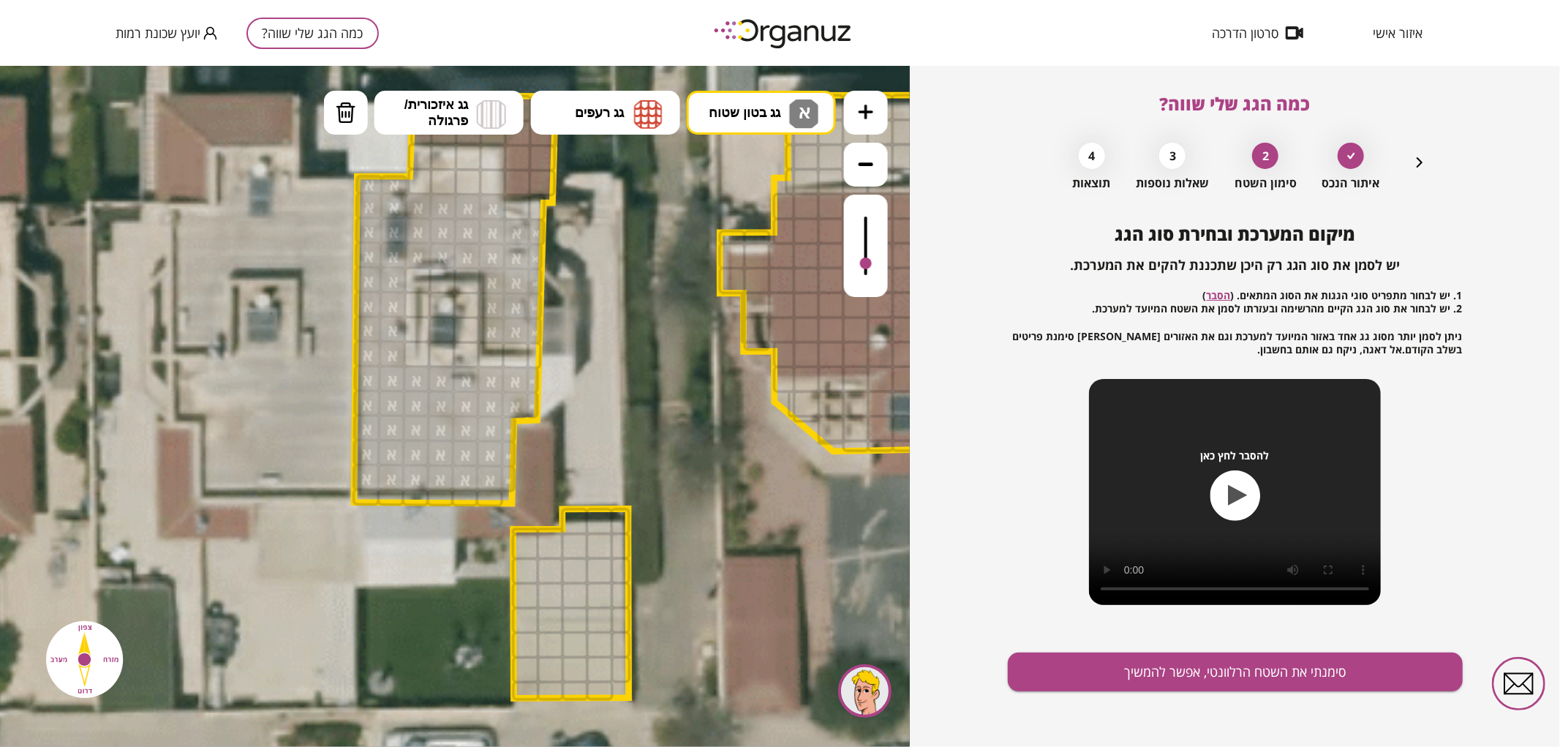
drag, startPoint x: 506, startPoint y: 478, endPoint x: 470, endPoint y: 227, distance: 253.5
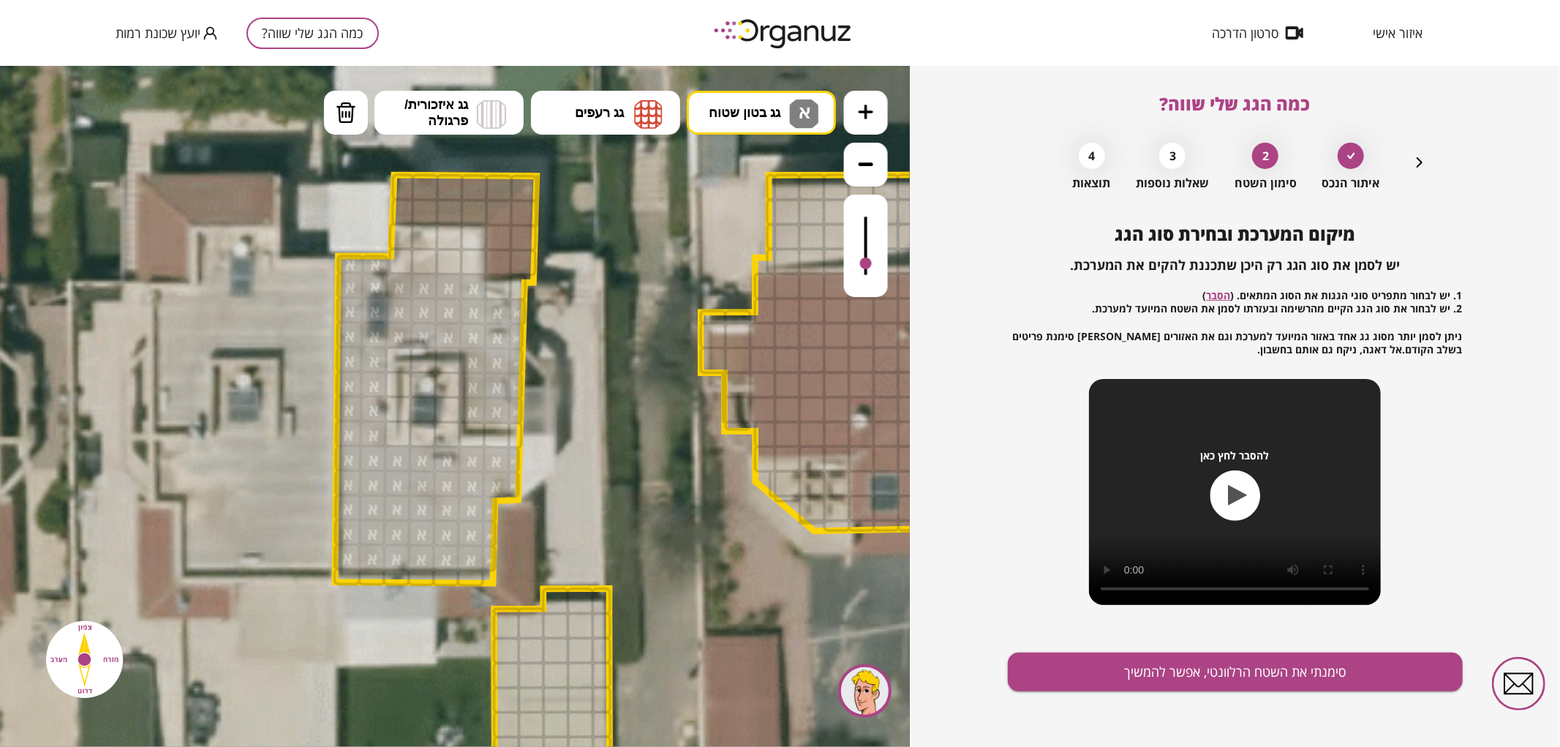
drag, startPoint x: 607, startPoint y: 216, endPoint x: 573, endPoint y: 321, distance: 110.6
click at [573, 321] on icon at bounding box center [613, 181] width 3629 height 3629
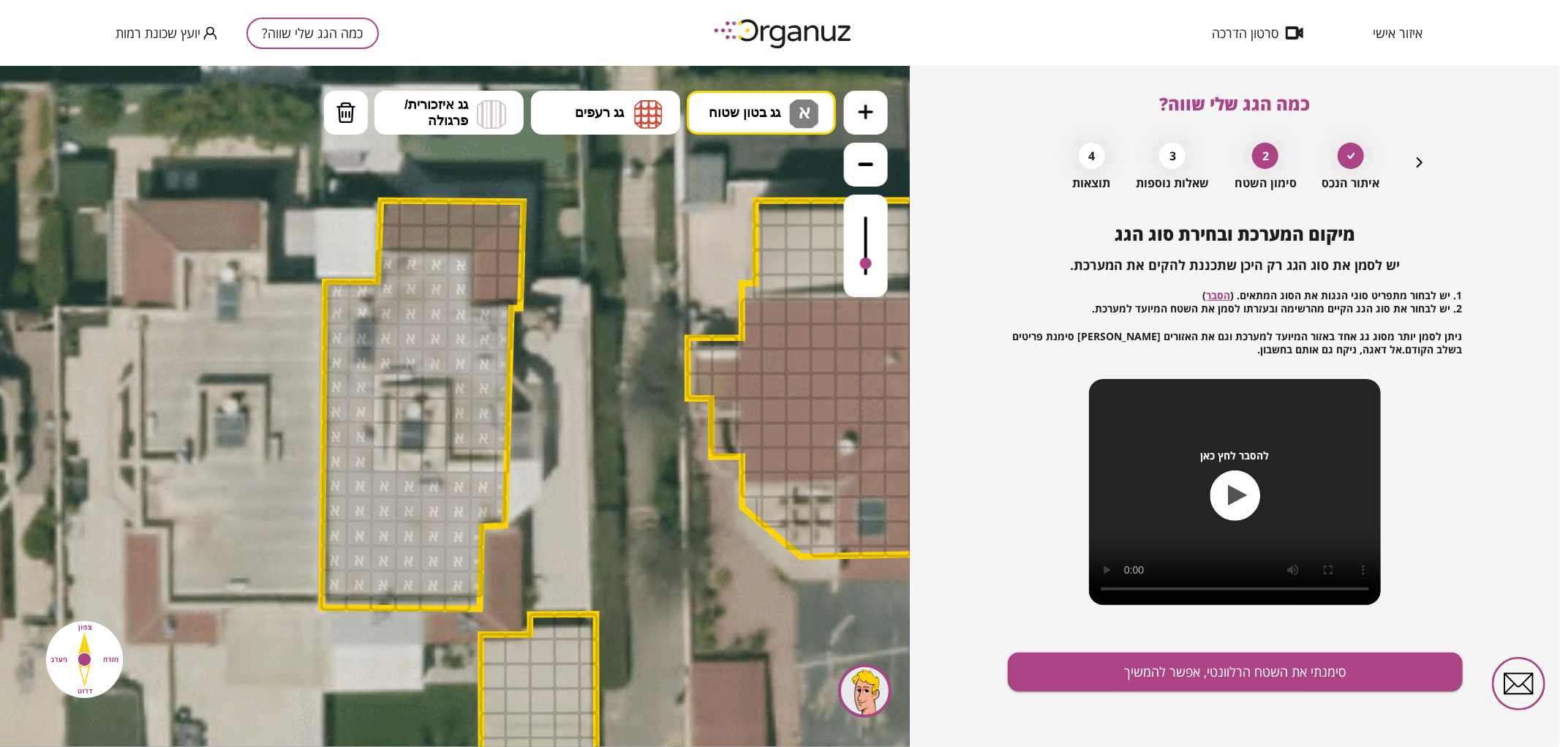
drag, startPoint x: 388, startPoint y: 285, endPoint x: 484, endPoint y: 316, distance: 101.5
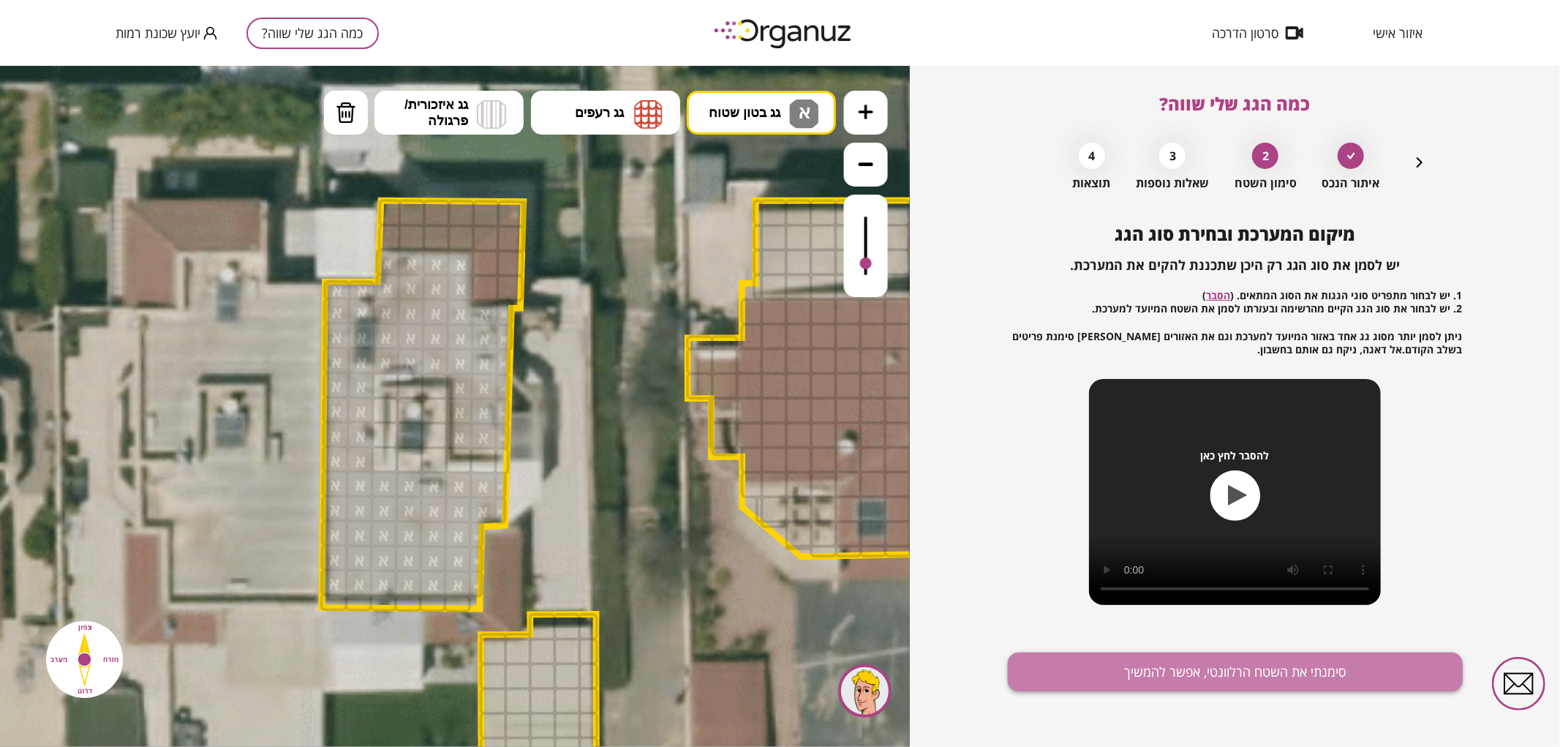
click at [1068, 671] on button "סימנתי את השטח הרלוונטי, אפשר להמשיך" at bounding box center [1235, 671] width 455 height 39
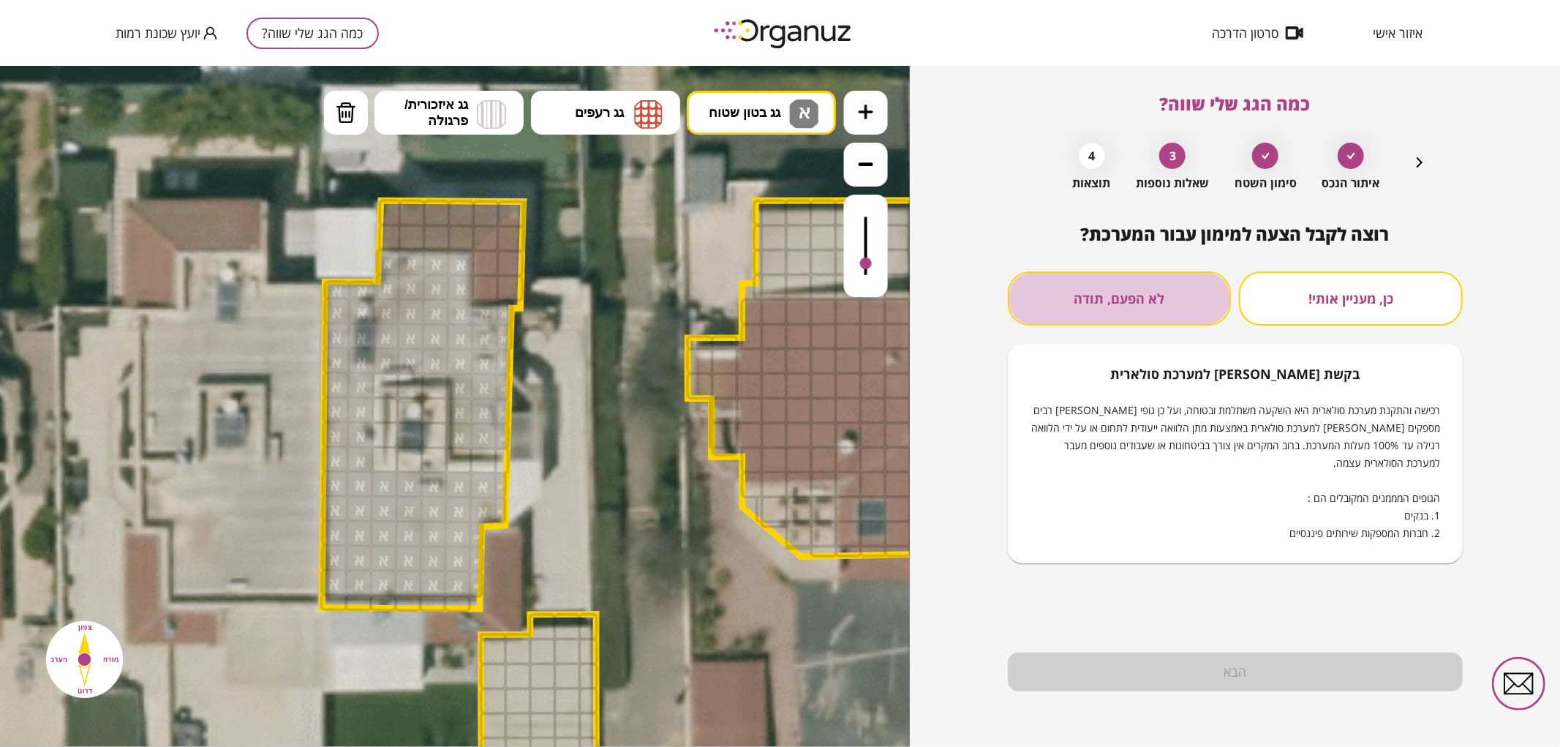
click at [1065, 306] on button "לא הפעם, תודה" at bounding box center [1120, 298] width 224 height 54
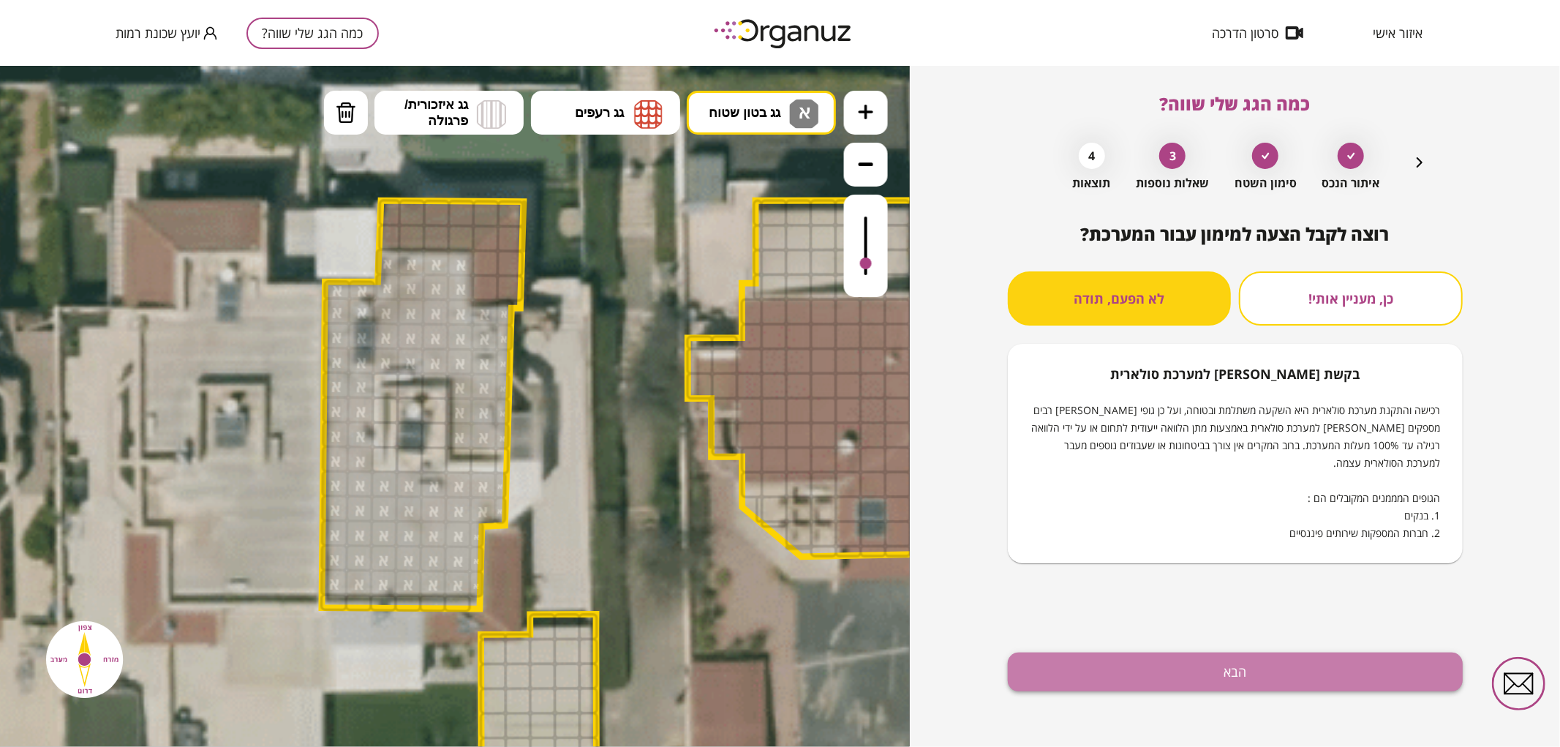
click at [1143, 652] on button "הבא" at bounding box center [1235, 671] width 455 height 39
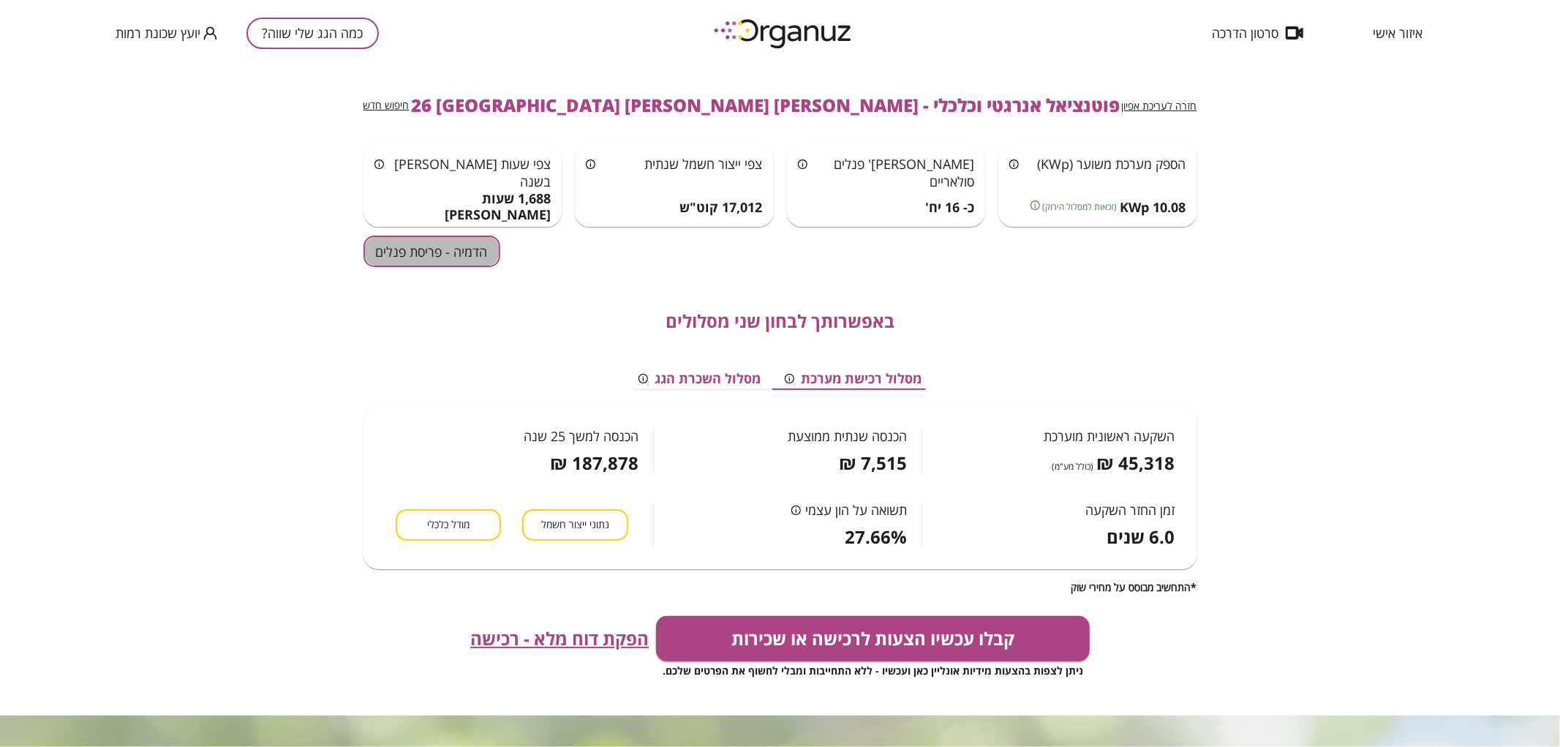
click at [481, 250] on button "הדמיה - פריסת פנלים" at bounding box center [432, 251] width 137 height 31
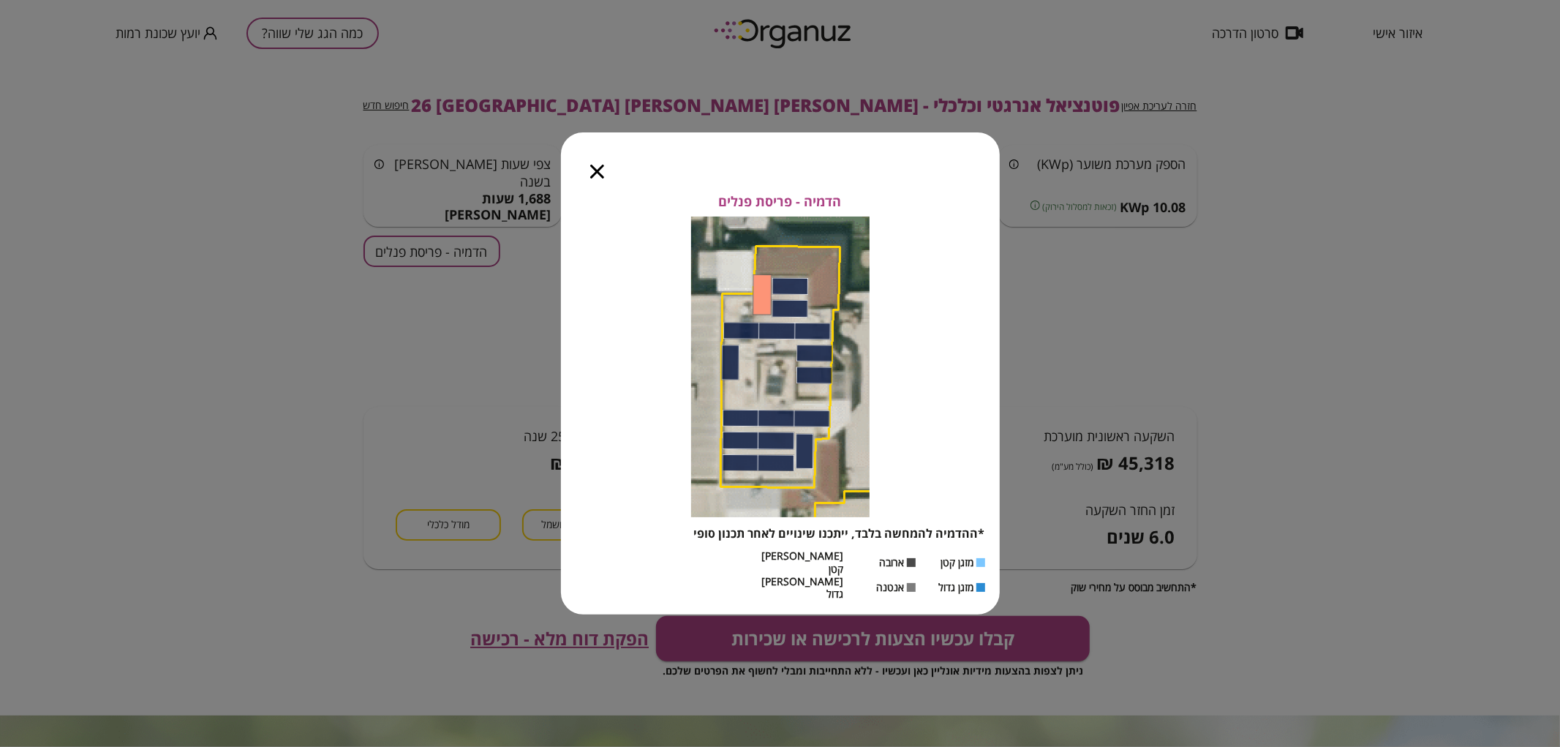
click at [588, 181] on div at bounding box center [597, 162] width 72 height 61
click at [595, 178] on icon "button" at bounding box center [597, 172] width 14 height 14
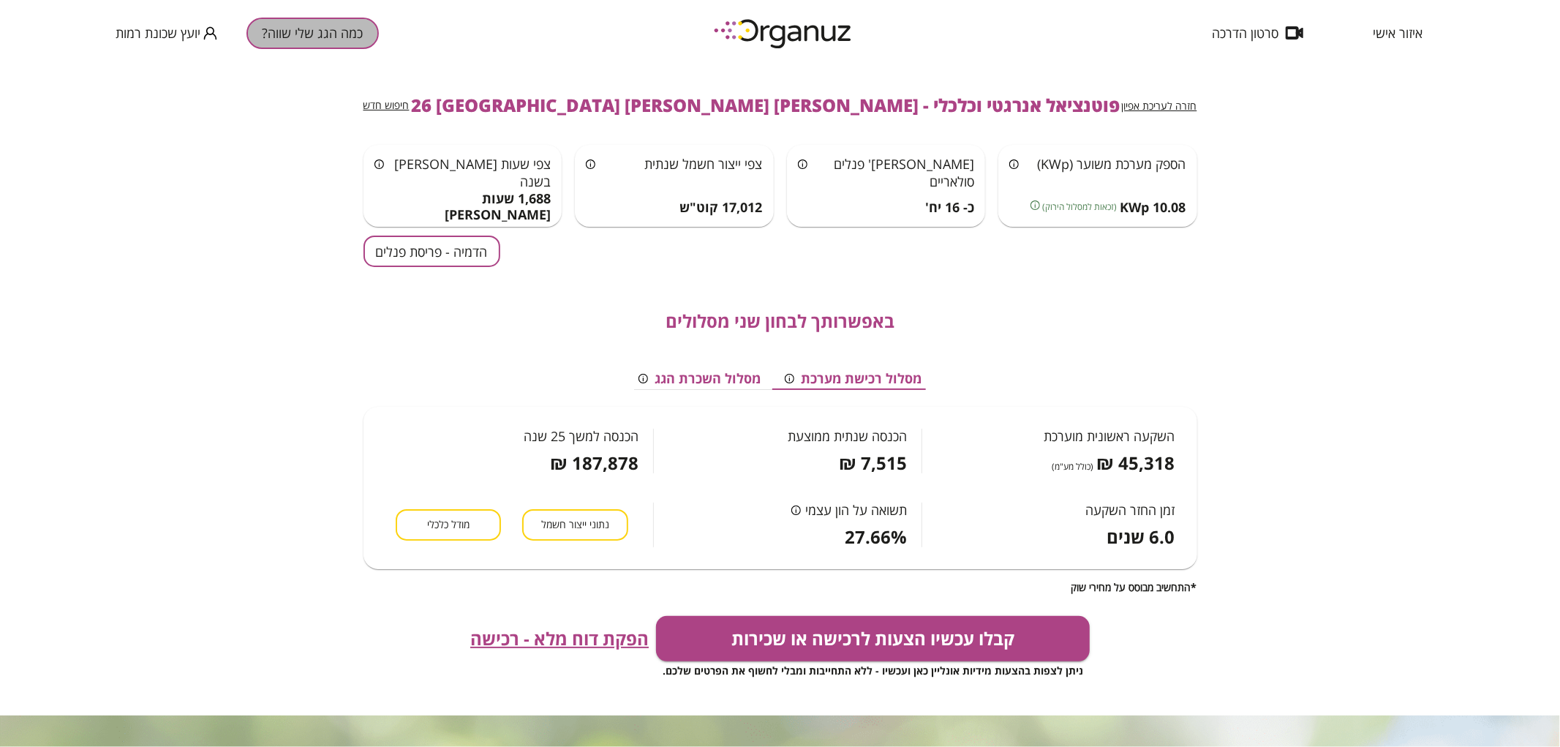
click at [317, 26] on button "כמה הגג שלי שווה?" at bounding box center [313, 33] width 132 height 31
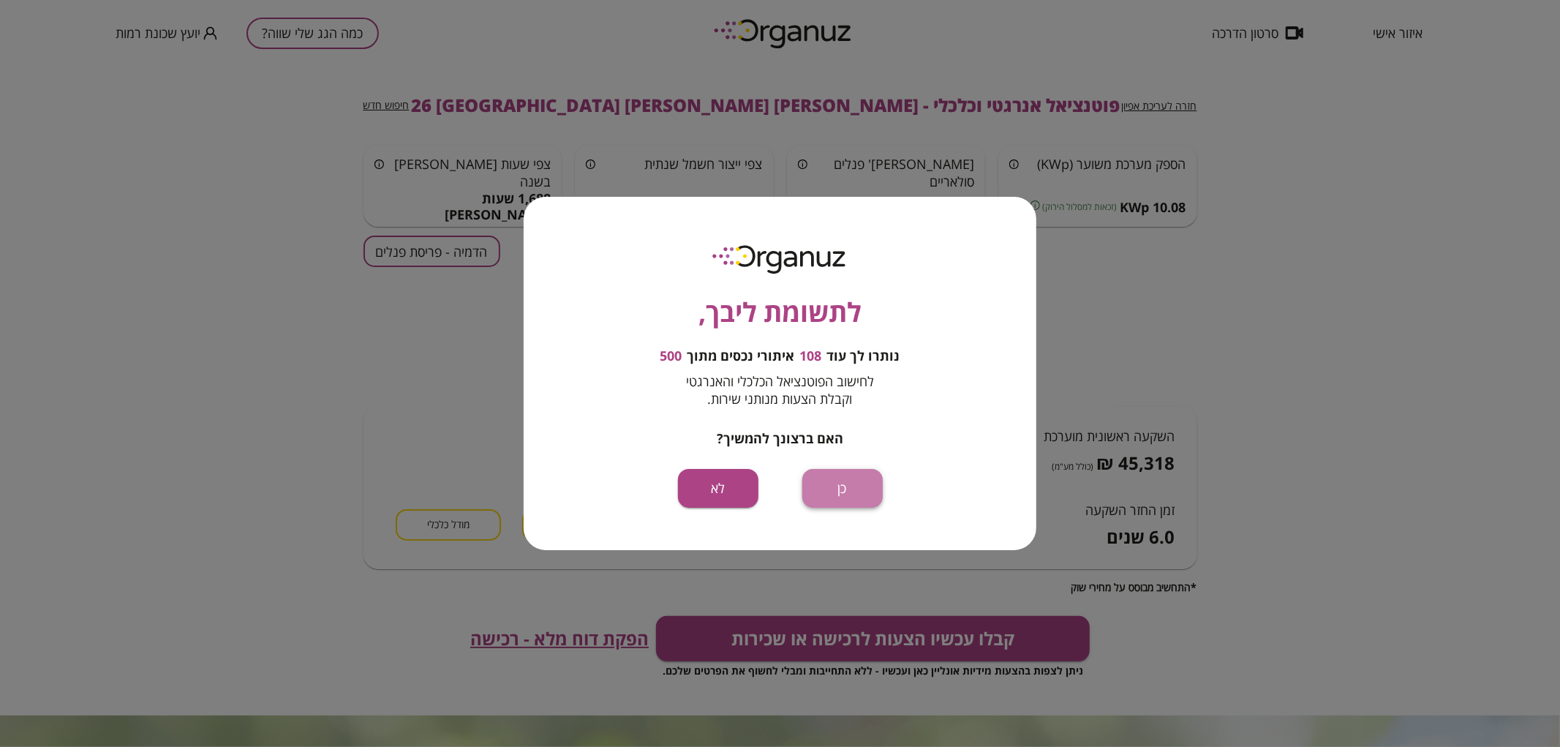
click at [863, 497] on button "כן" at bounding box center [842, 488] width 80 height 39
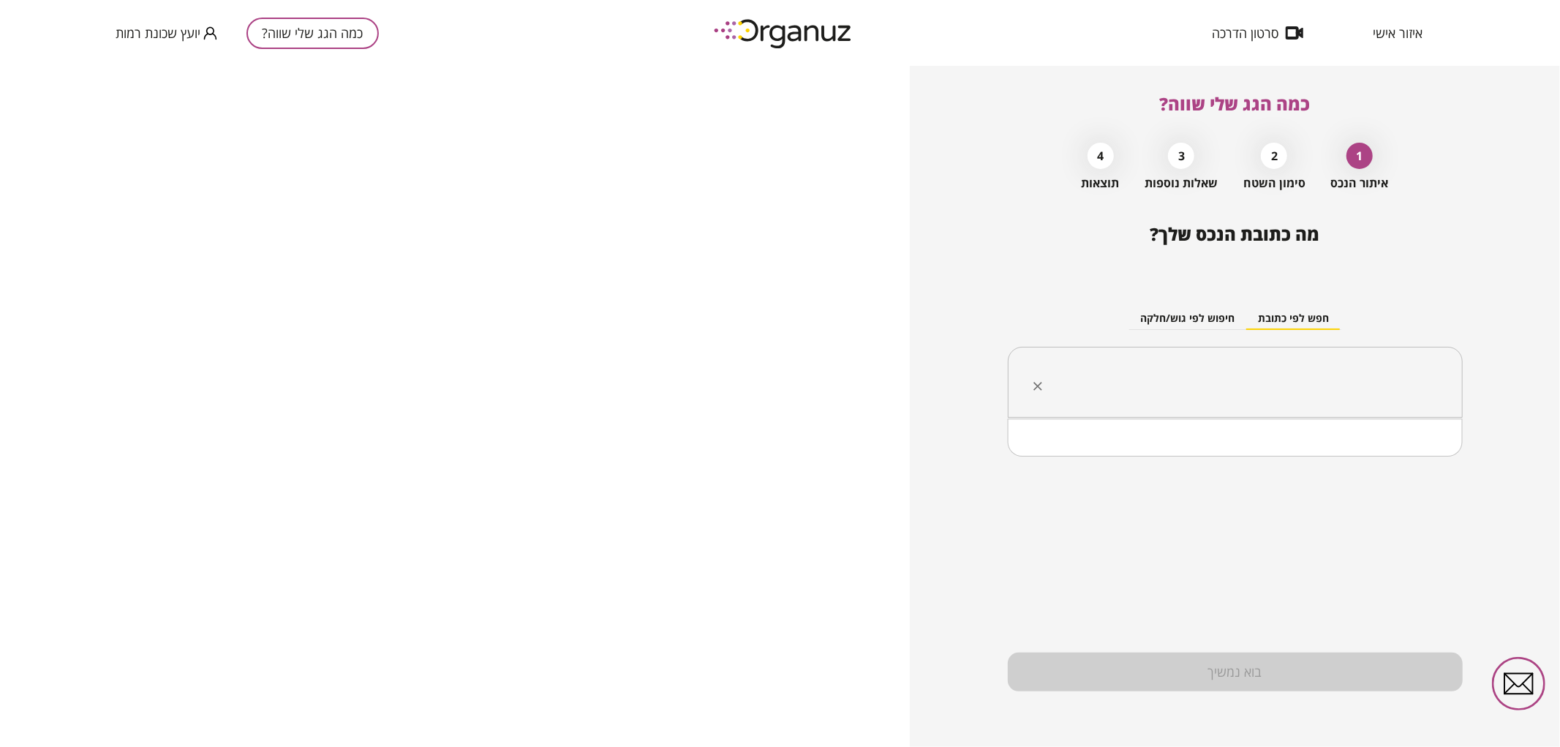
click at [1194, 388] on input "text" at bounding box center [1240, 382] width 409 height 37
click at [1347, 451] on li "[PERSON_NAME] [PERSON_NAME] 16 [GEOGRAPHIC_DATA]" at bounding box center [1235, 456] width 417 height 26
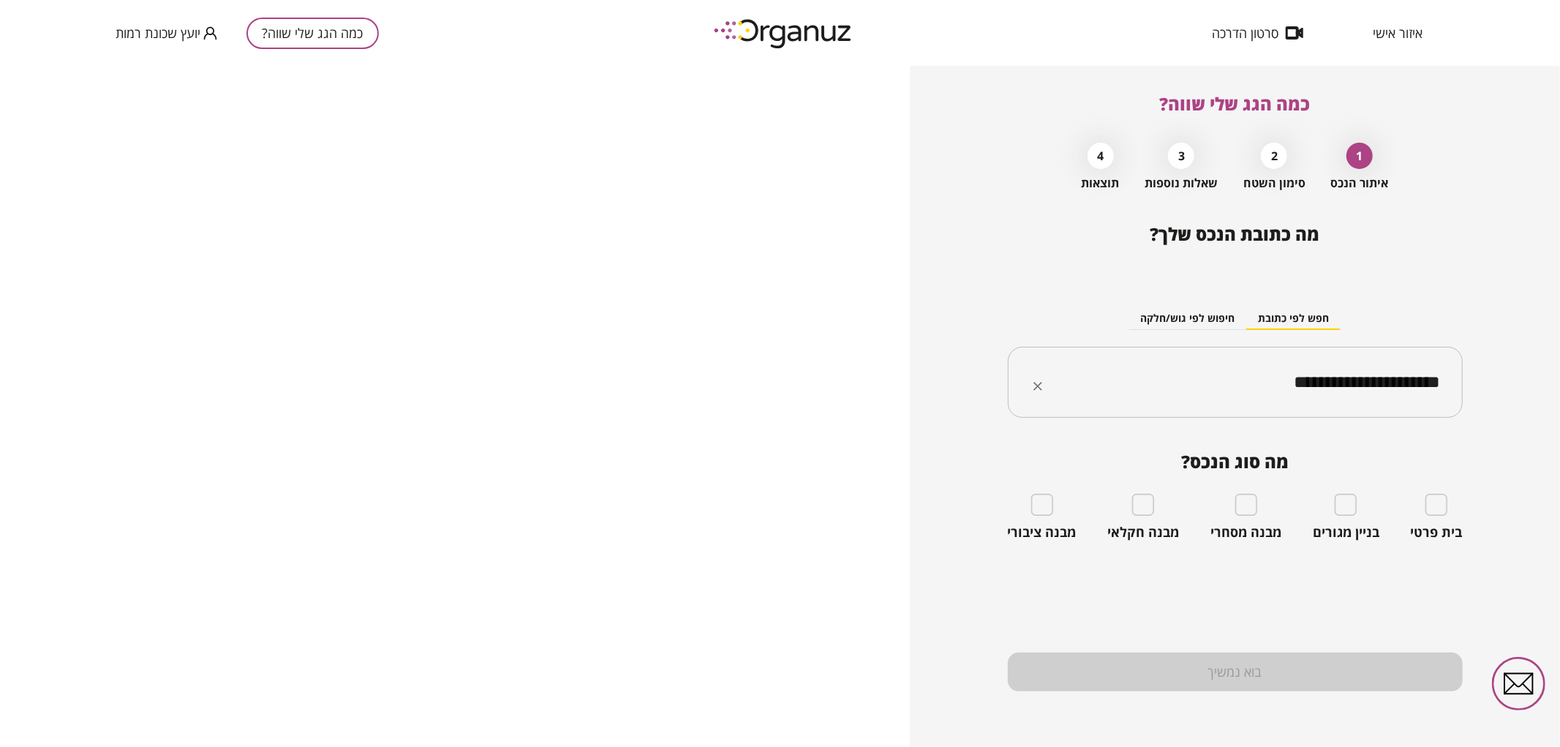
type input "**********"
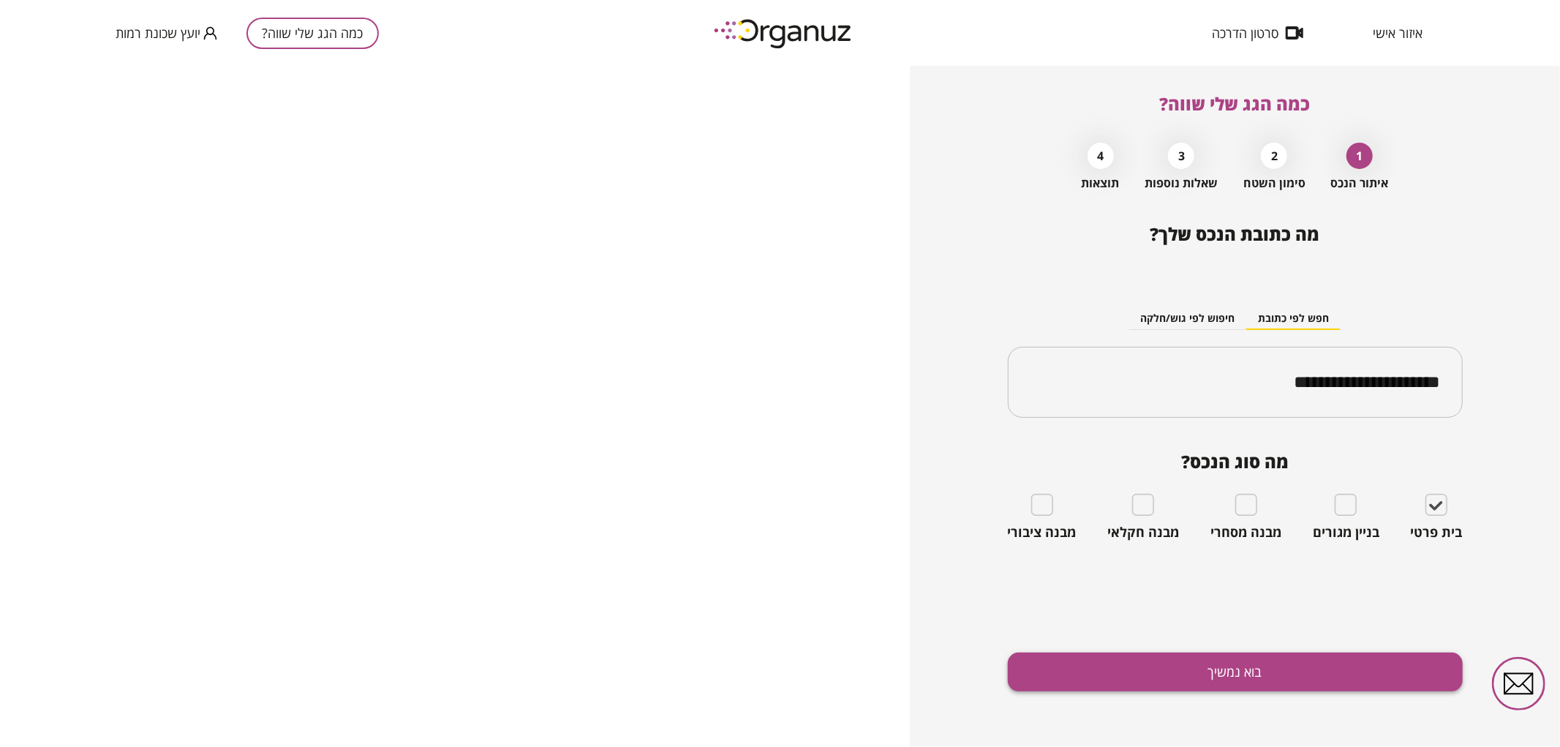
click at [1264, 661] on button "בוא נמשיך" at bounding box center [1235, 671] width 455 height 39
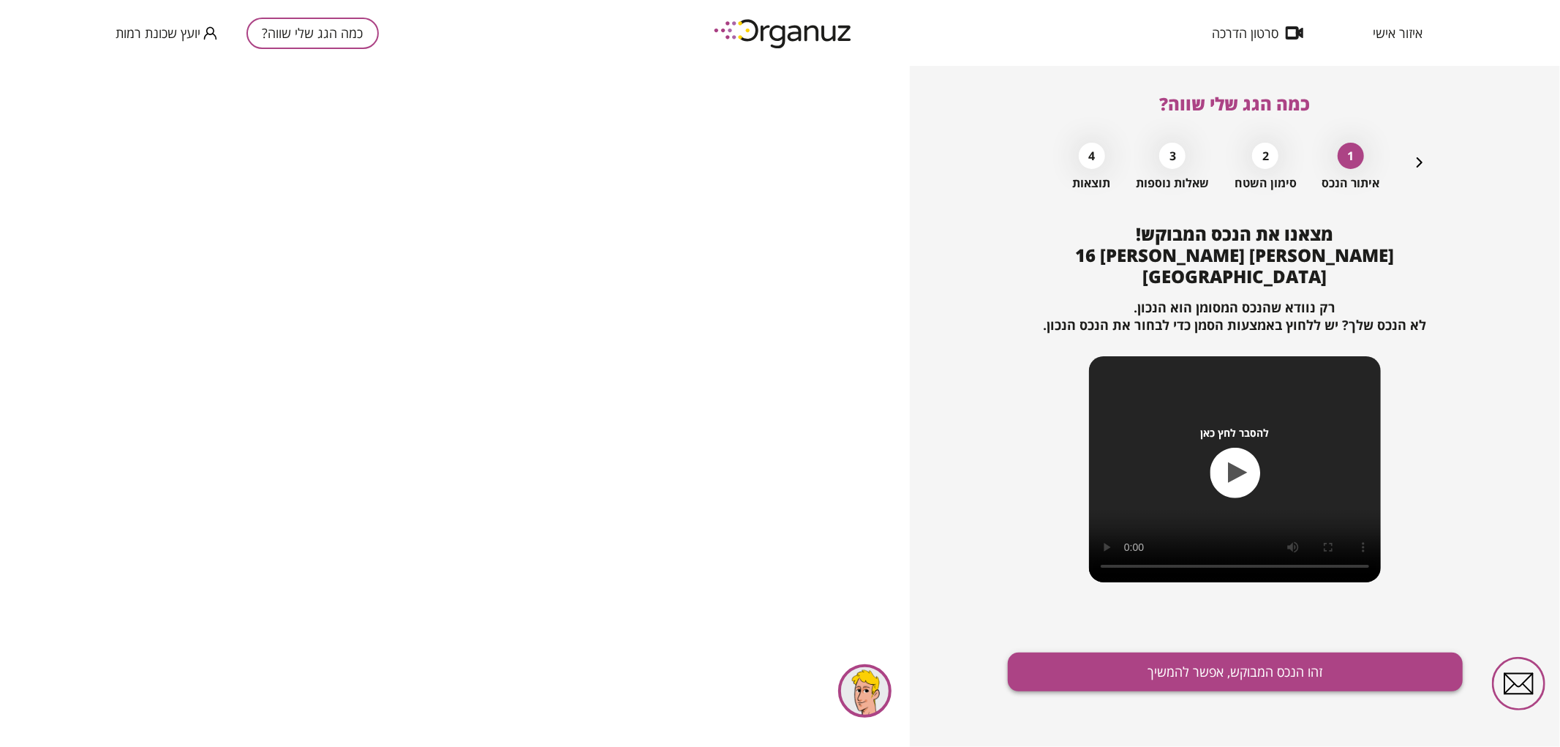
click at [1263, 669] on button "זהו הנכס המבוקש, אפשר להמשיך" at bounding box center [1235, 671] width 455 height 39
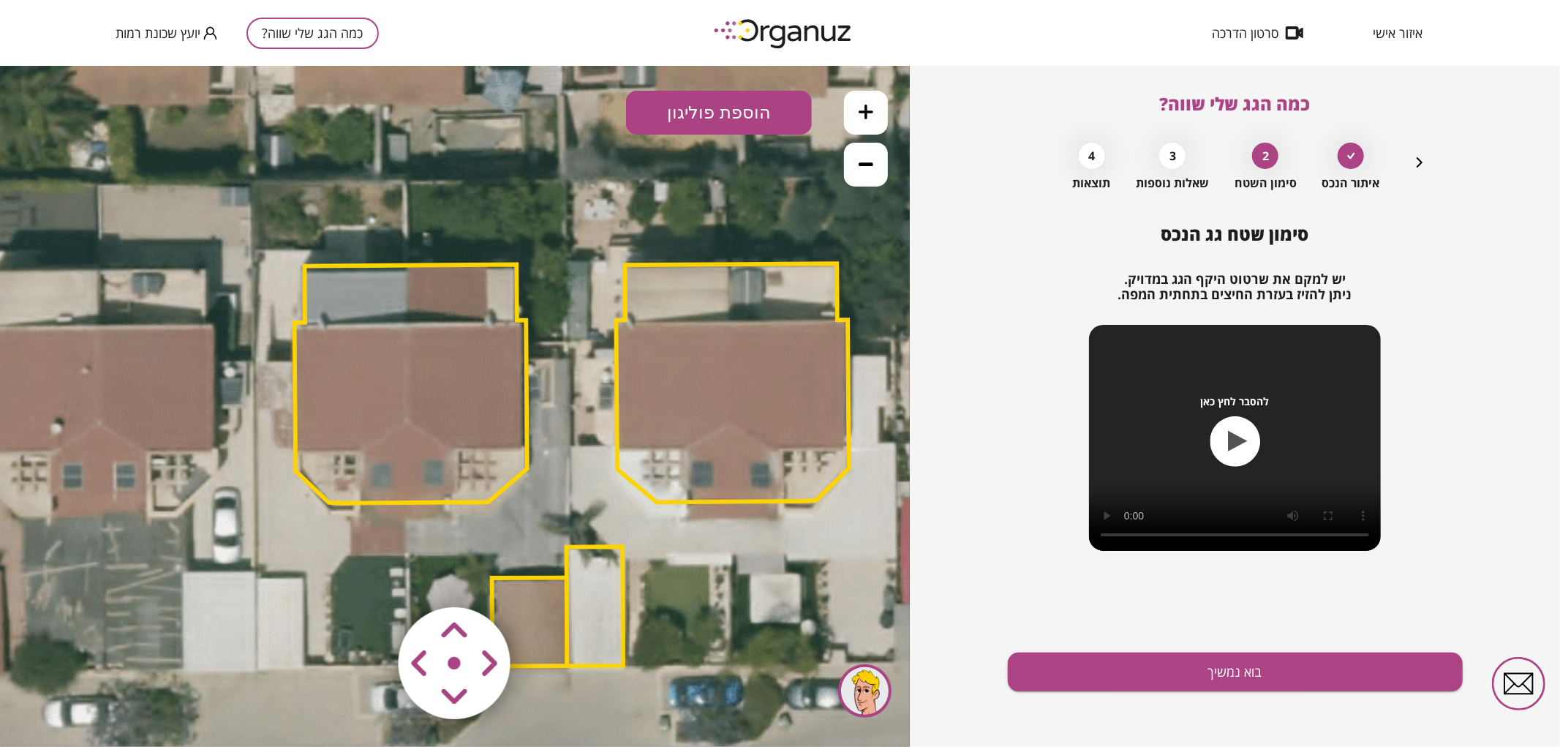
drag, startPoint x: 476, startPoint y: 355, endPoint x: 607, endPoint y: 233, distance: 179.1
click at [594, 415] on icon at bounding box center [575, 466] width 1728 height 1728
click at [885, 189] on icon at bounding box center [576, 467] width 1728 height 1728
click at [866, 165] on icon at bounding box center [866, 163] width 15 height 15
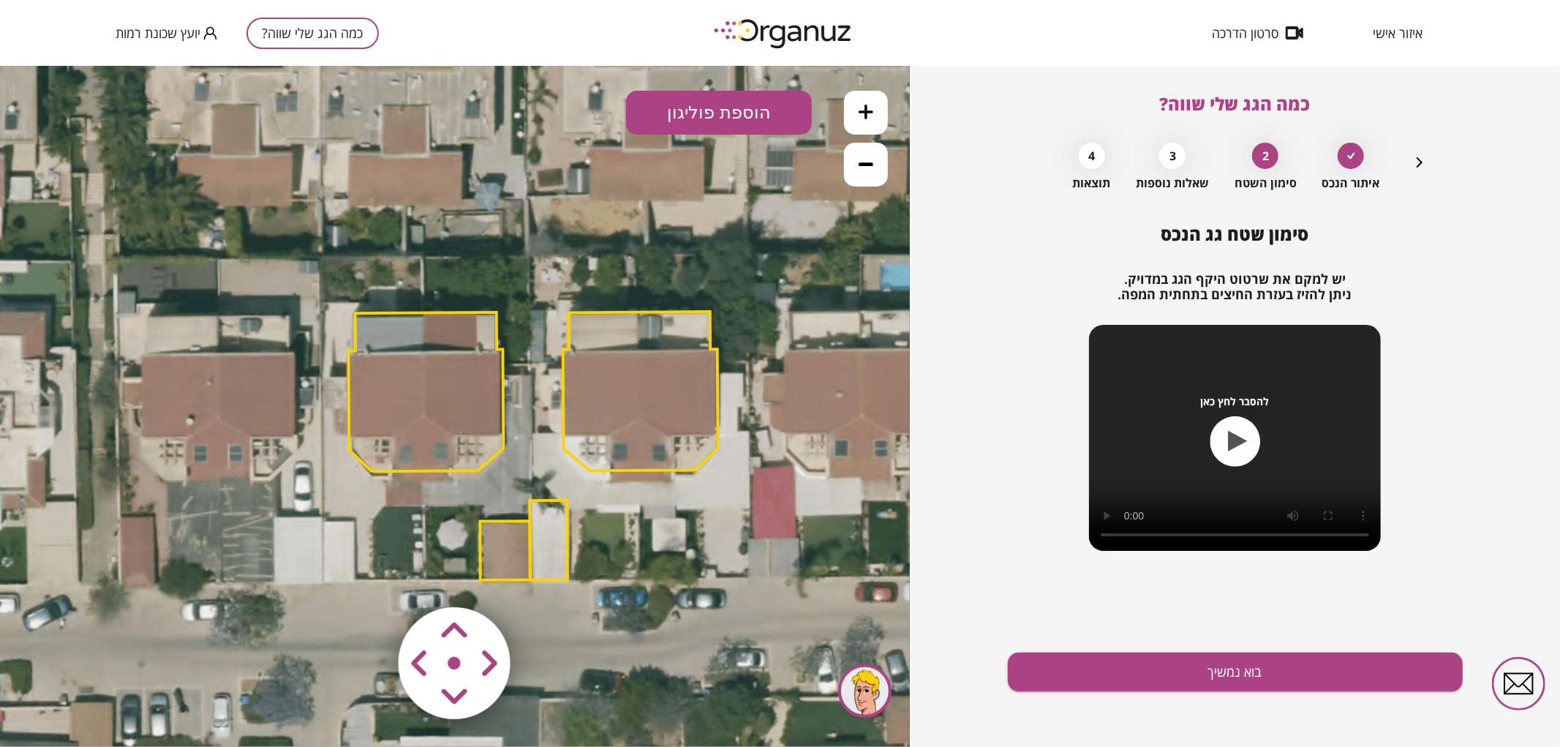
click at [620, 383] on polygon at bounding box center [640, 390] width 155 height 159
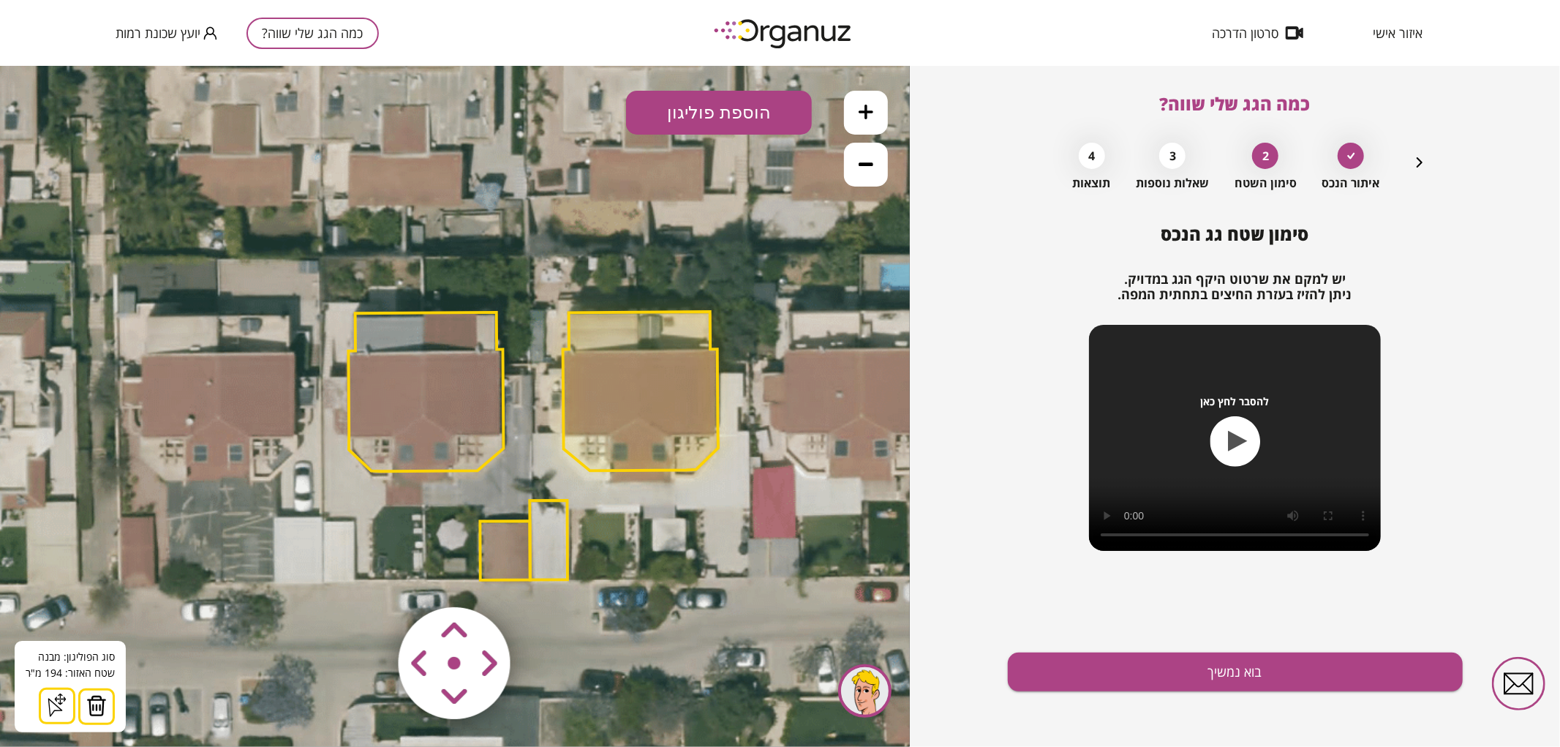
click at [93, 695] on img at bounding box center [96, 705] width 20 height 22
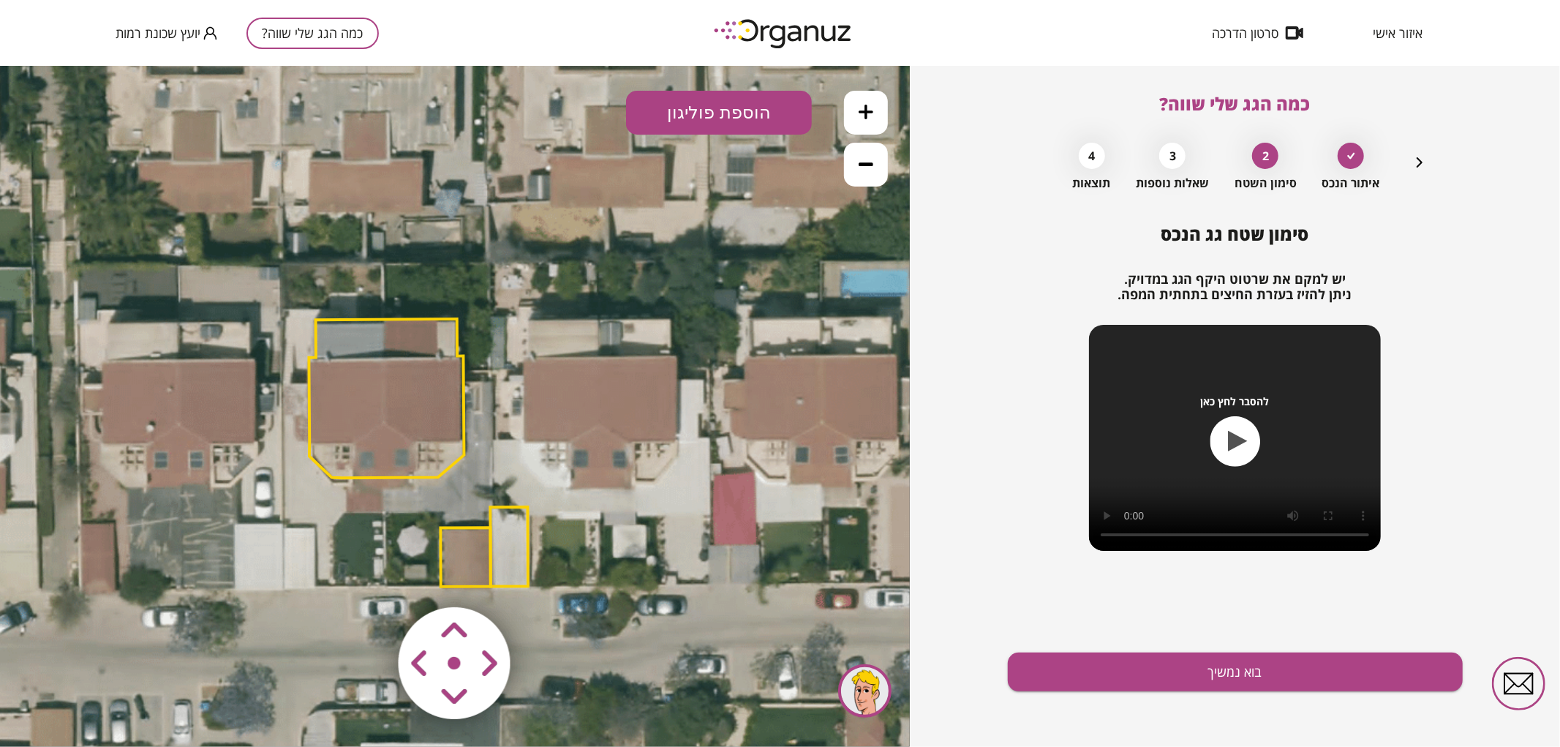
drag, startPoint x: 491, startPoint y: 411, endPoint x: 428, endPoint y: 438, distance: 68.5
click at [424, 439] on polygon at bounding box center [386, 397] width 155 height 159
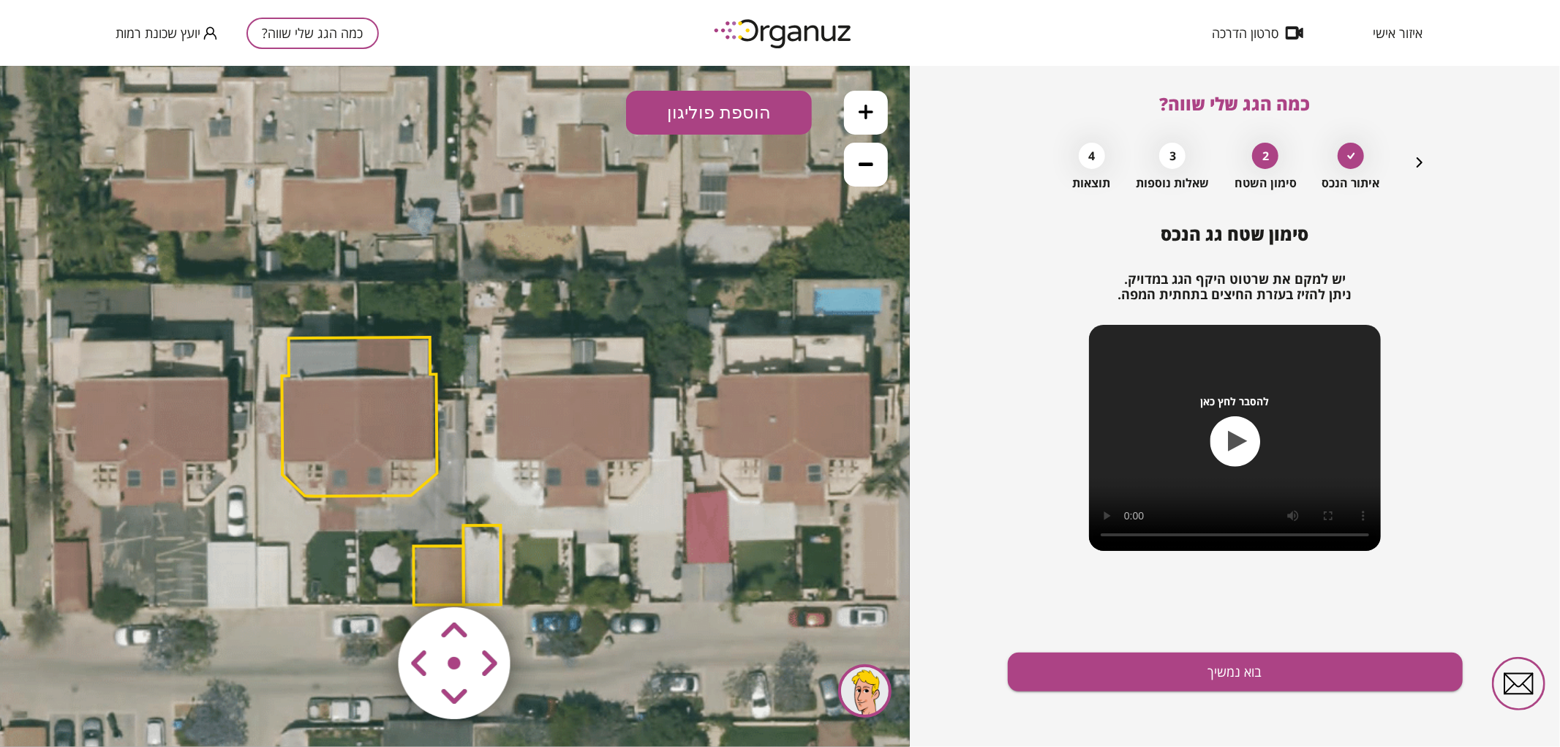
click at [867, 93] on button at bounding box center [866, 112] width 44 height 44
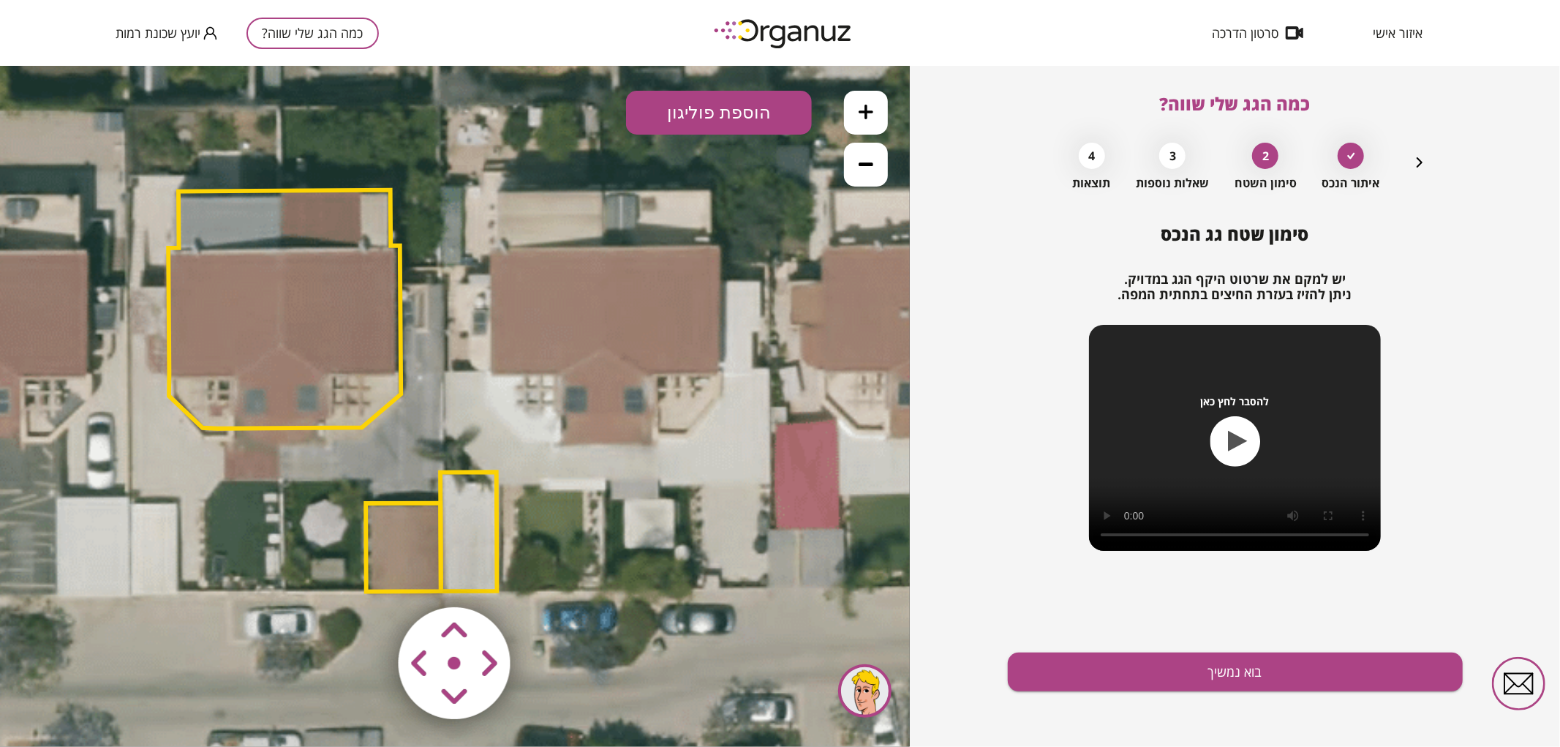
drag, startPoint x: 759, startPoint y: 453, endPoint x: 731, endPoint y: 340, distance: 115.9
click at [731, 340] on icon at bounding box center [449, 391] width 1728 height 1728
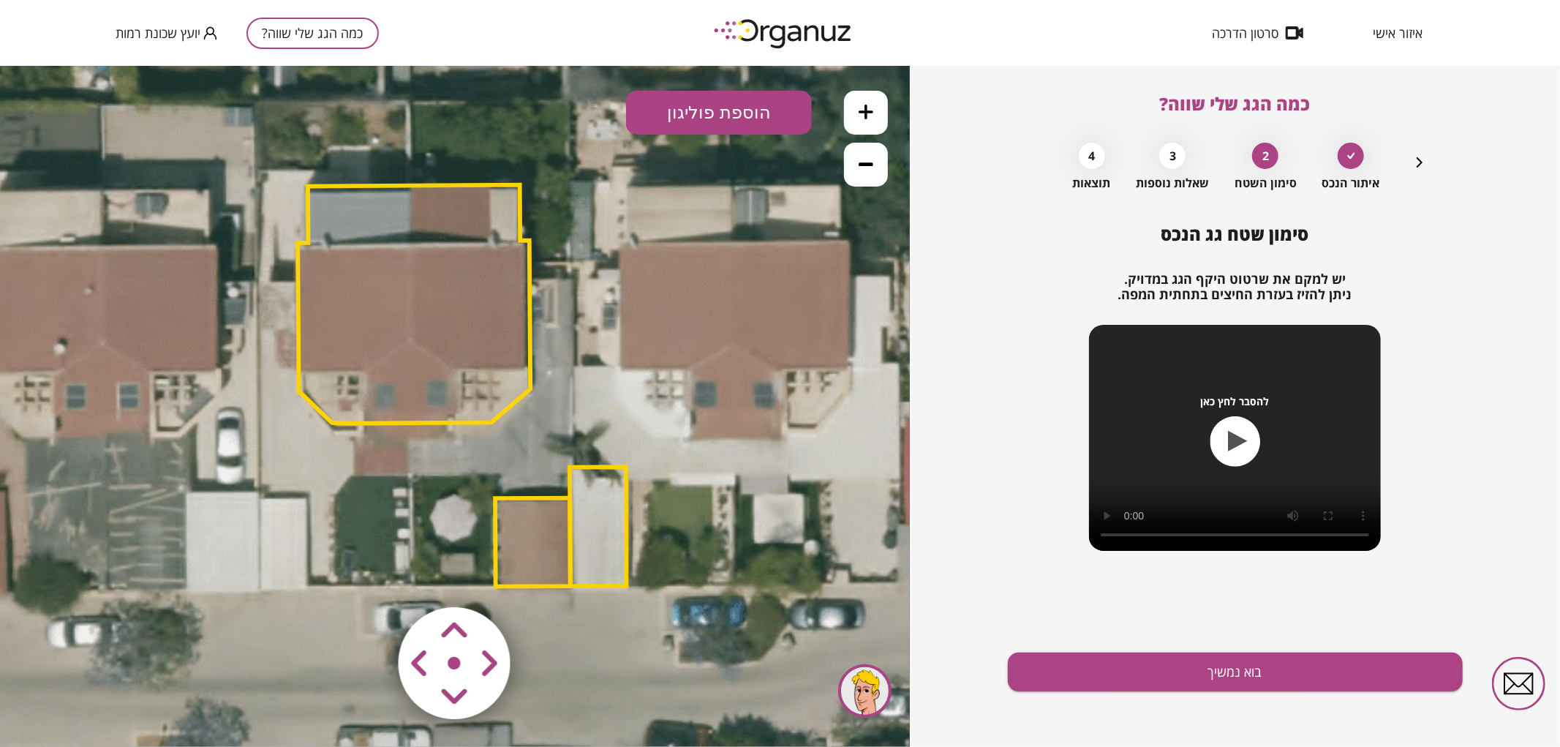
drag, startPoint x: 486, startPoint y: 275, endPoint x: 616, endPoint y: 270, distance: 129.6
click at [616, 270] on icon at bounding box center [579, 386] width 1728 height 1728
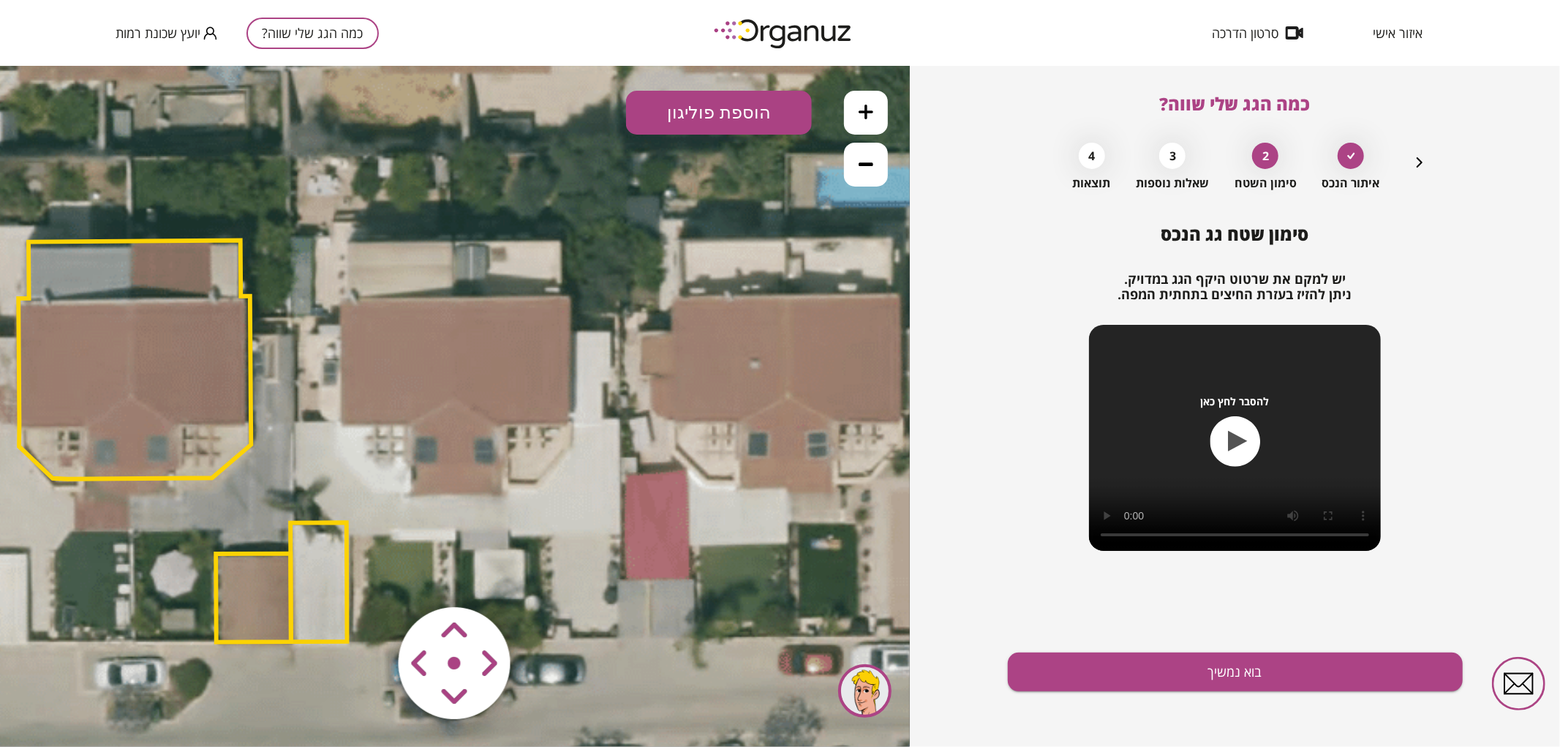
drag, startPoint x: 718, startPoint y: 186, endPoint x: 505, endPoint y: 259, distance: 225.1
click at [435, 236] on icon at bounding box center [299, 442] width 1728 height 1728
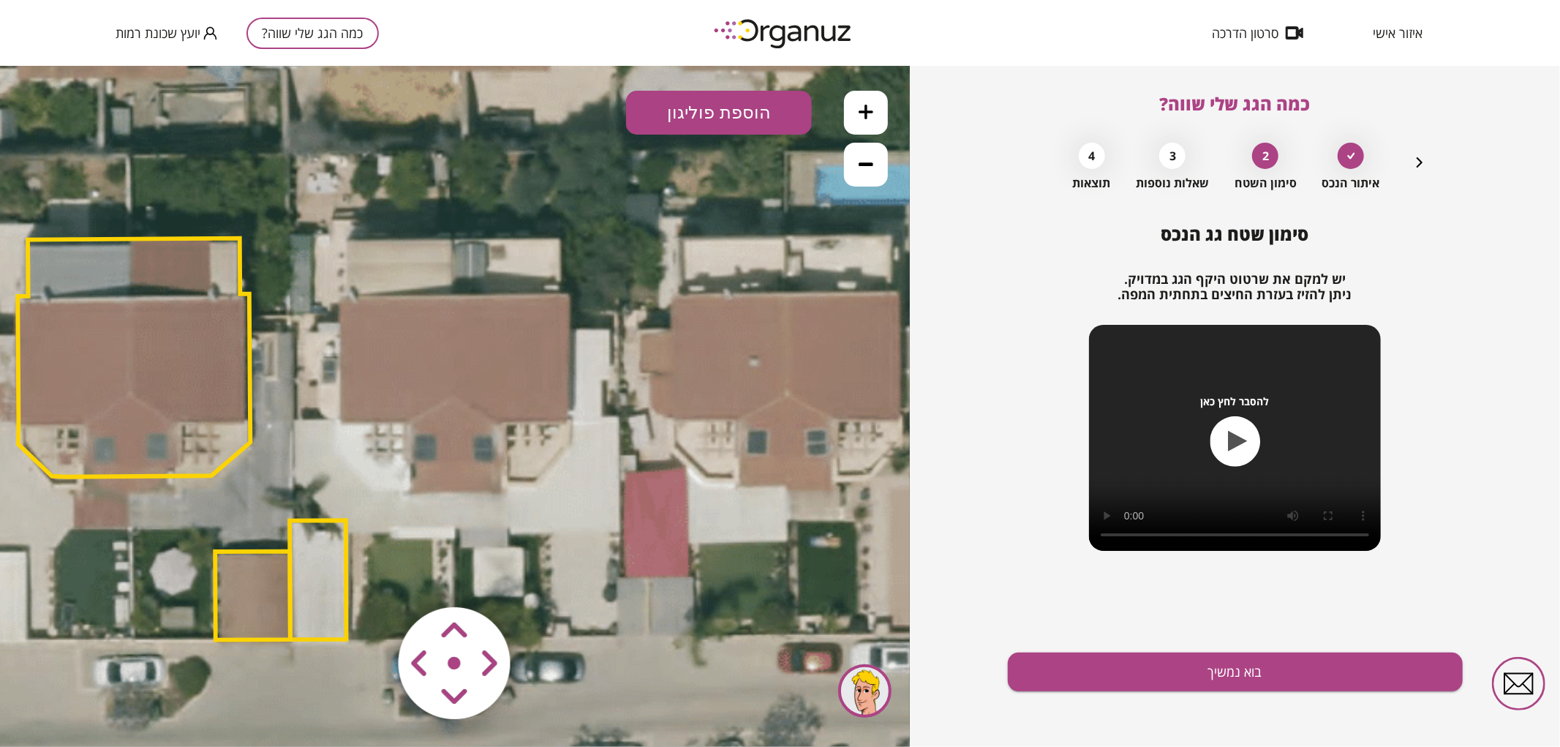
click at [865, 112] on icon at bounding box center [866, 111] width 15 height 15
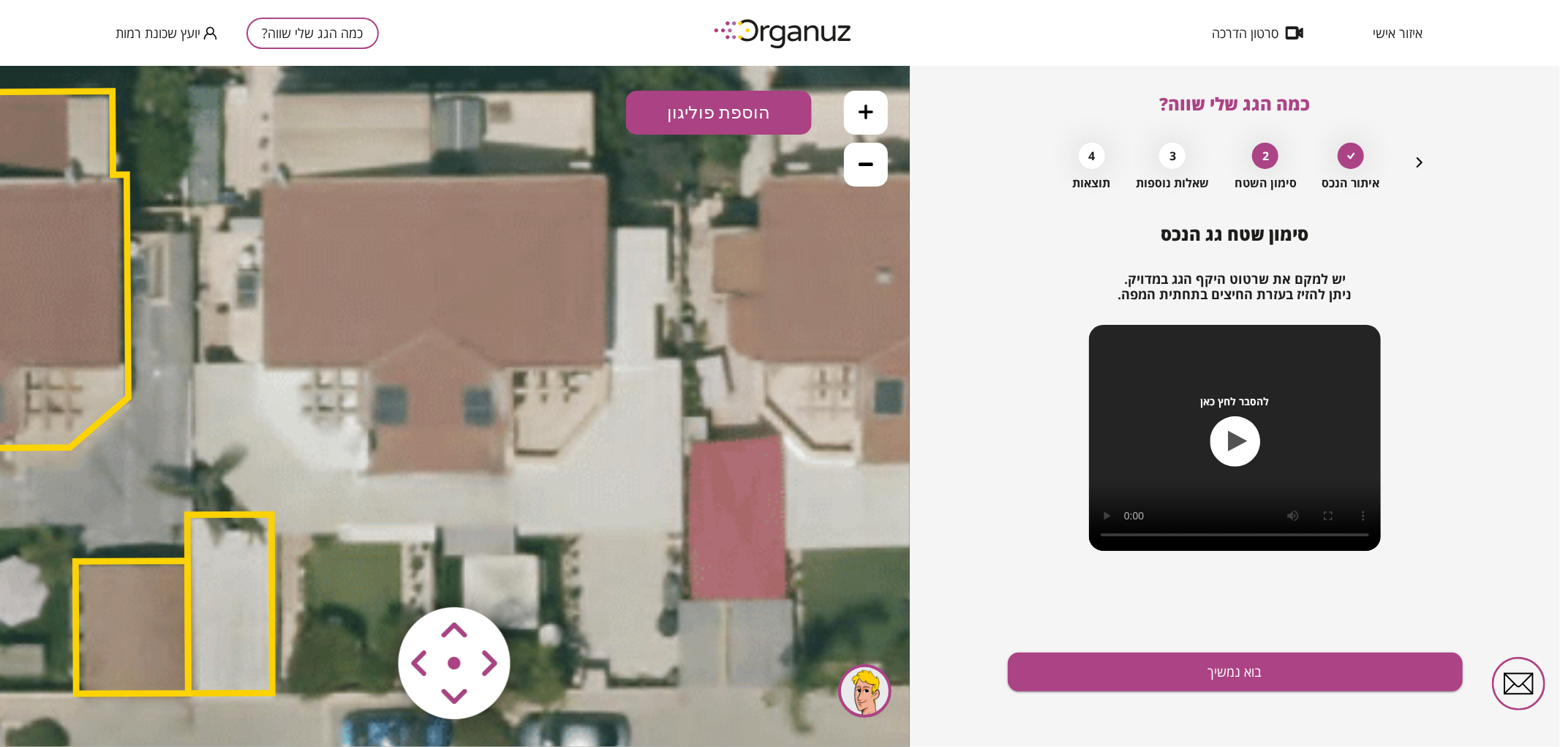
drag, startPoint x: 695, startPoint y: 380, endPoint x: 675, endPoint y: 317, distance: 65.9
click at [675, 317] on icon at bounding box center [200, 393] width 2592 height 2592
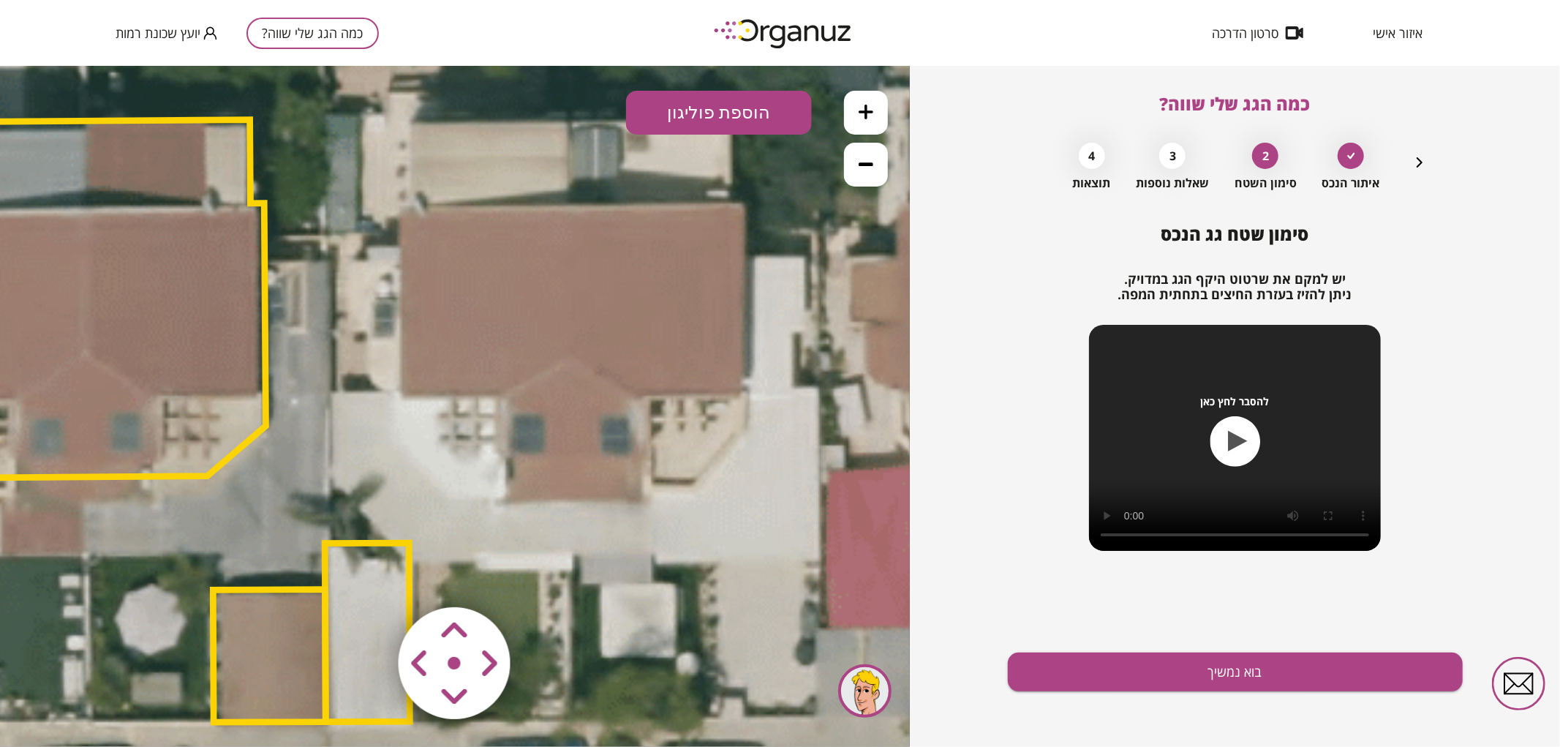
drag, startPoint x: 660, startPoint y: 259, endPoint x: 778, endPoint y: 258, distance: 118.5
click at [791, 283] on icon at bounding box center [338, 422] width 2592 height 2592
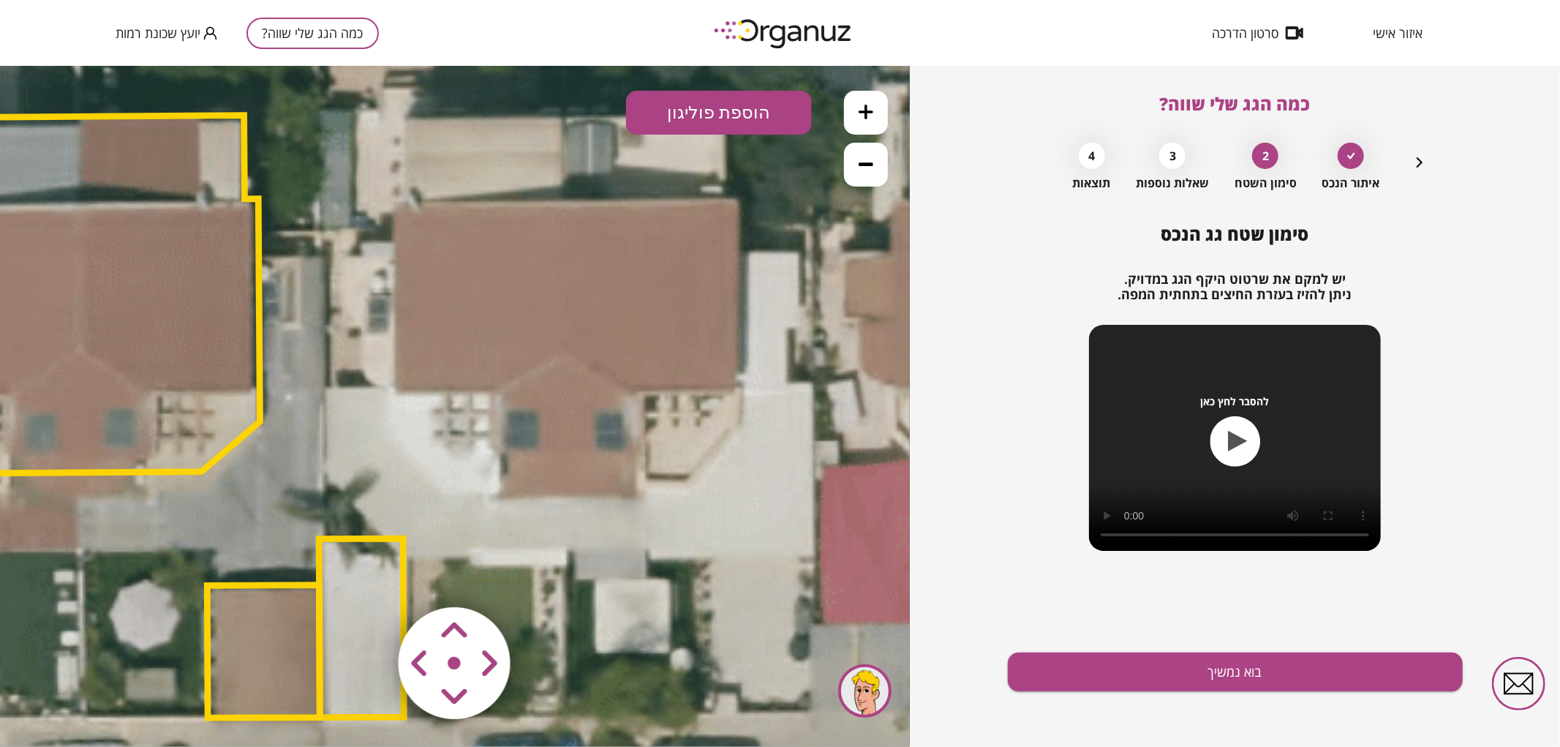
click at [727, 118] on button "הוספת פוליגון" at bounding box center [719, 112] width 186 height 44
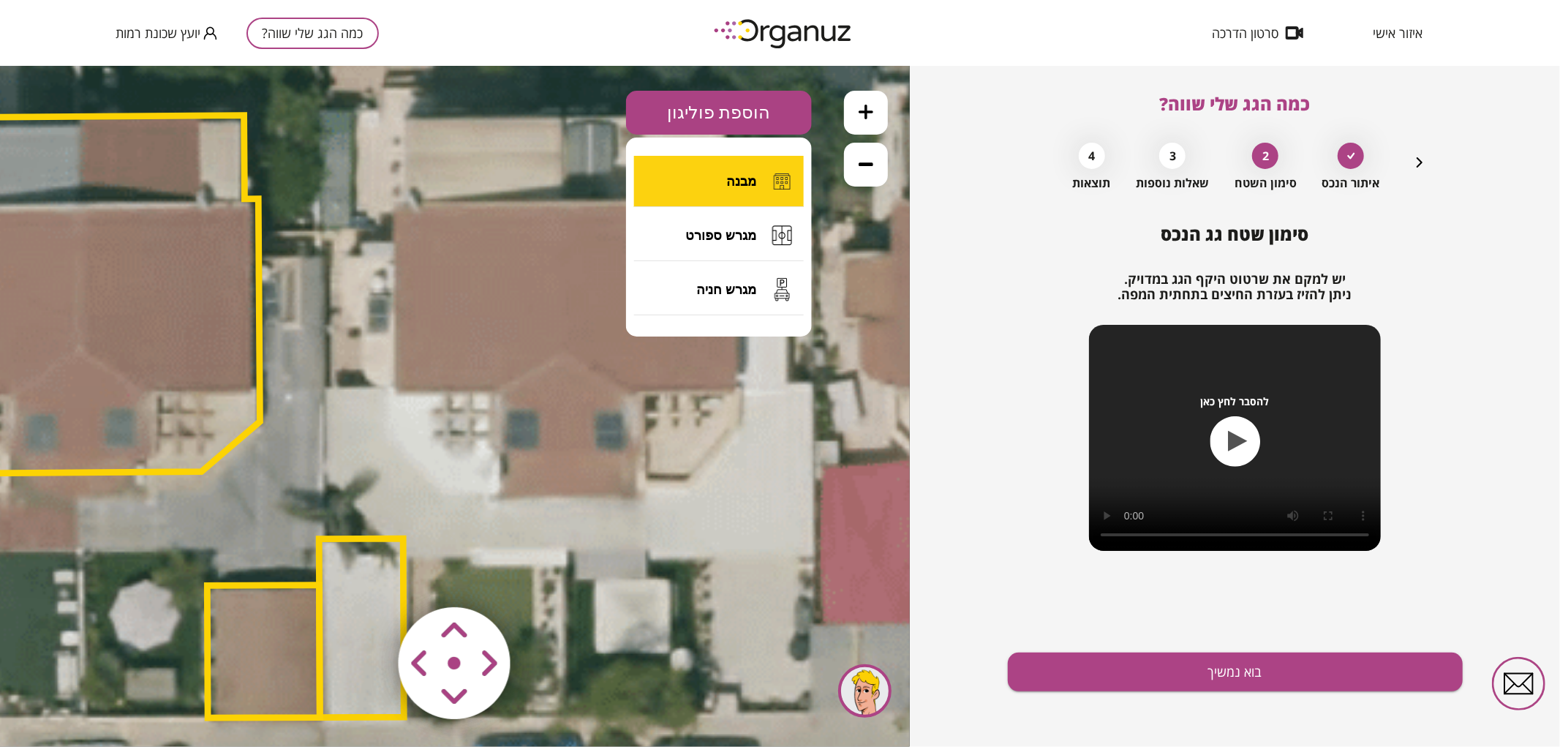
click at [723, 192] on button "מבנה" at bounding box center [719, 180] width 170 height 51
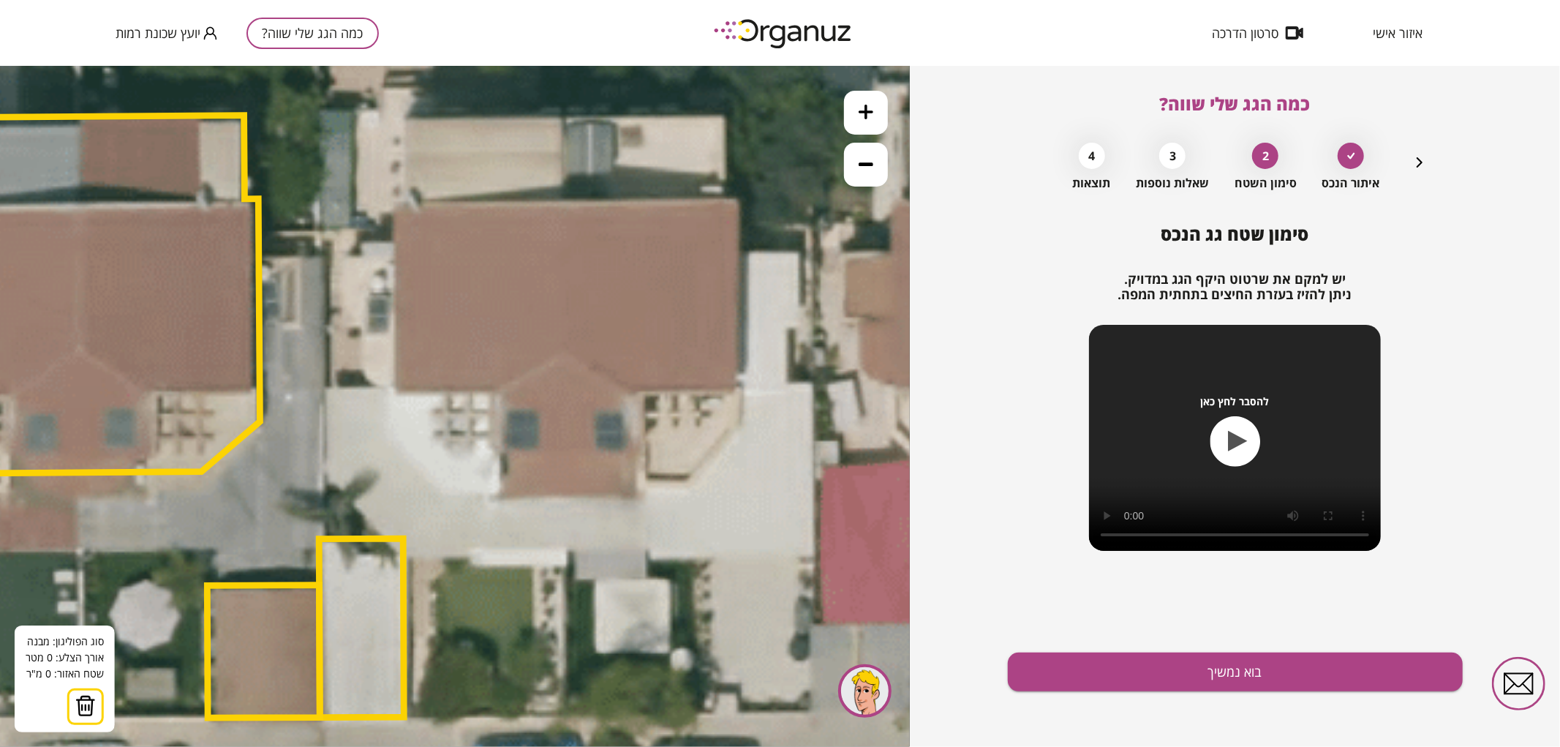
click at [562, 202] on icon at bounding box center [332, 418] width 2592 height 2592
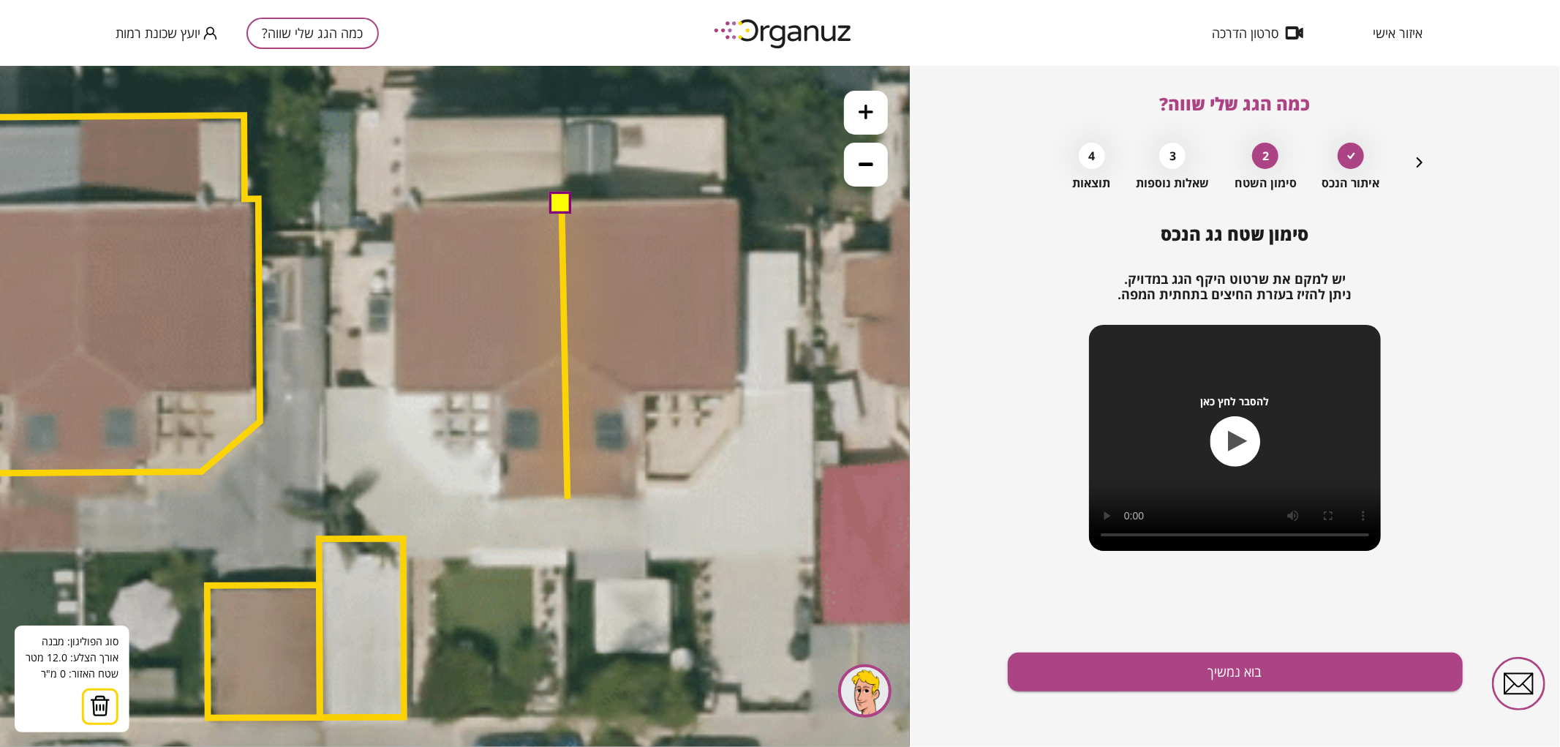
click at [568, 498] on icon at bounding box center [332, 418] width 2592 height 2592
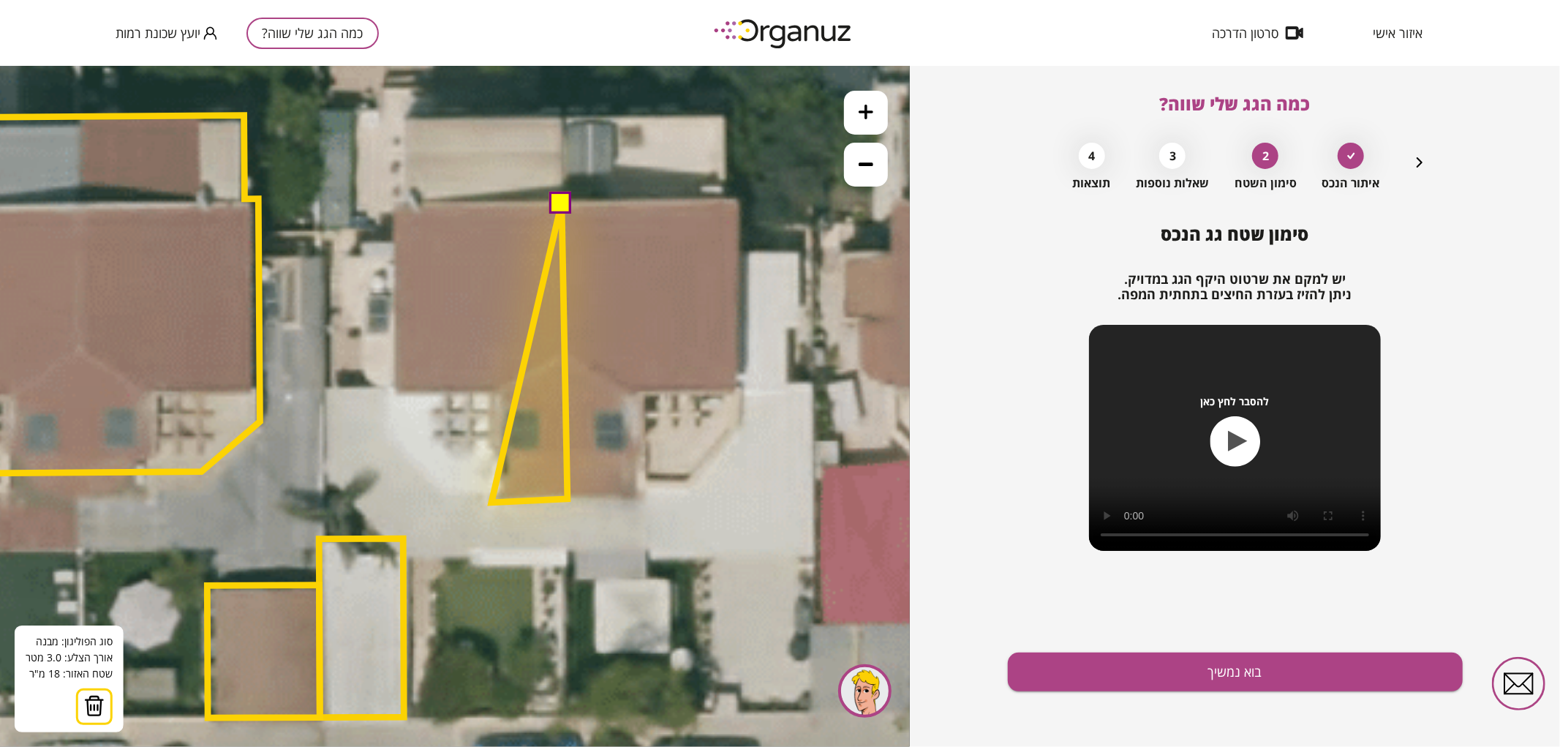
drag, startPoint x: 492, startPoint y: 502, endPoint x: 483, endPoint y: 444, distance: 58.4
click at [492, 501] on polygon at bounding box center [530, 352] width 76 height 300
click at [493, 499] on polygon at bounding box center [530, 350] width 75 height 298
click at [496, 390] on polygon at bounding box center [530, 350] width 75 height 298
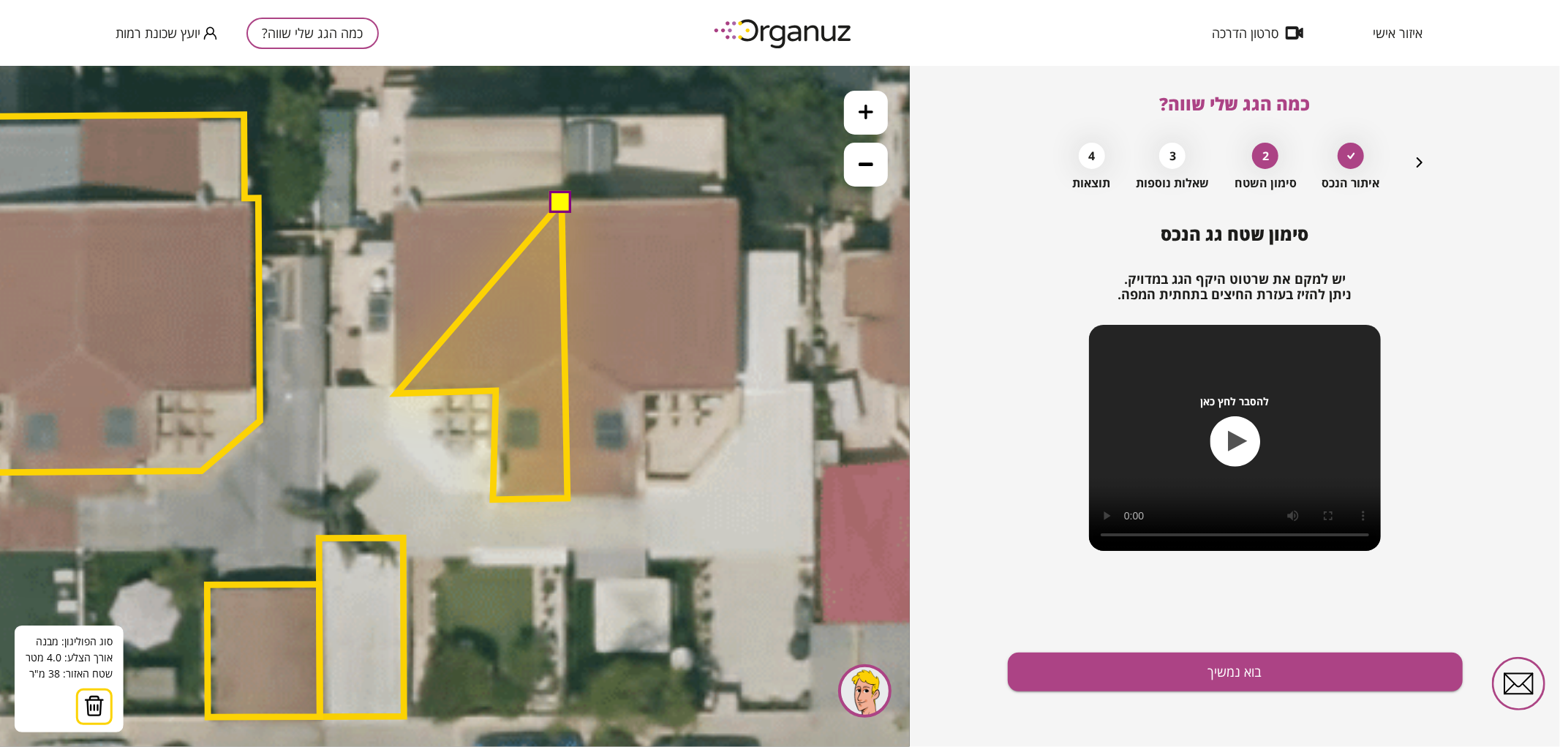
click at [396, 393] on polygon at bounding box center [481, 350] width 171 height 298
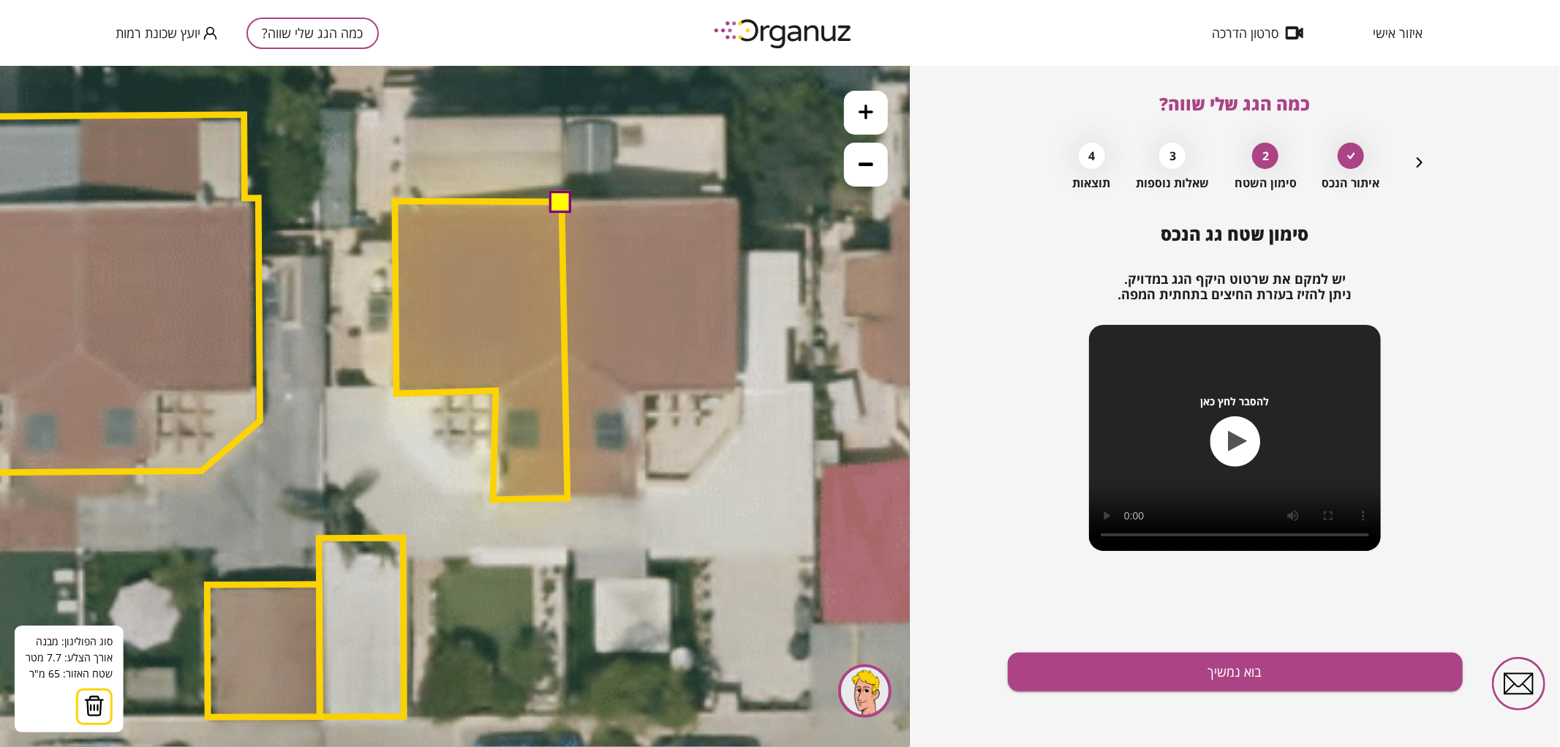
click at [395, 200] on polygon at bounding box center [481, 349] width 173 height 298
click at [562, 194] on button at bounding box center [560, 200] width 22 height 22
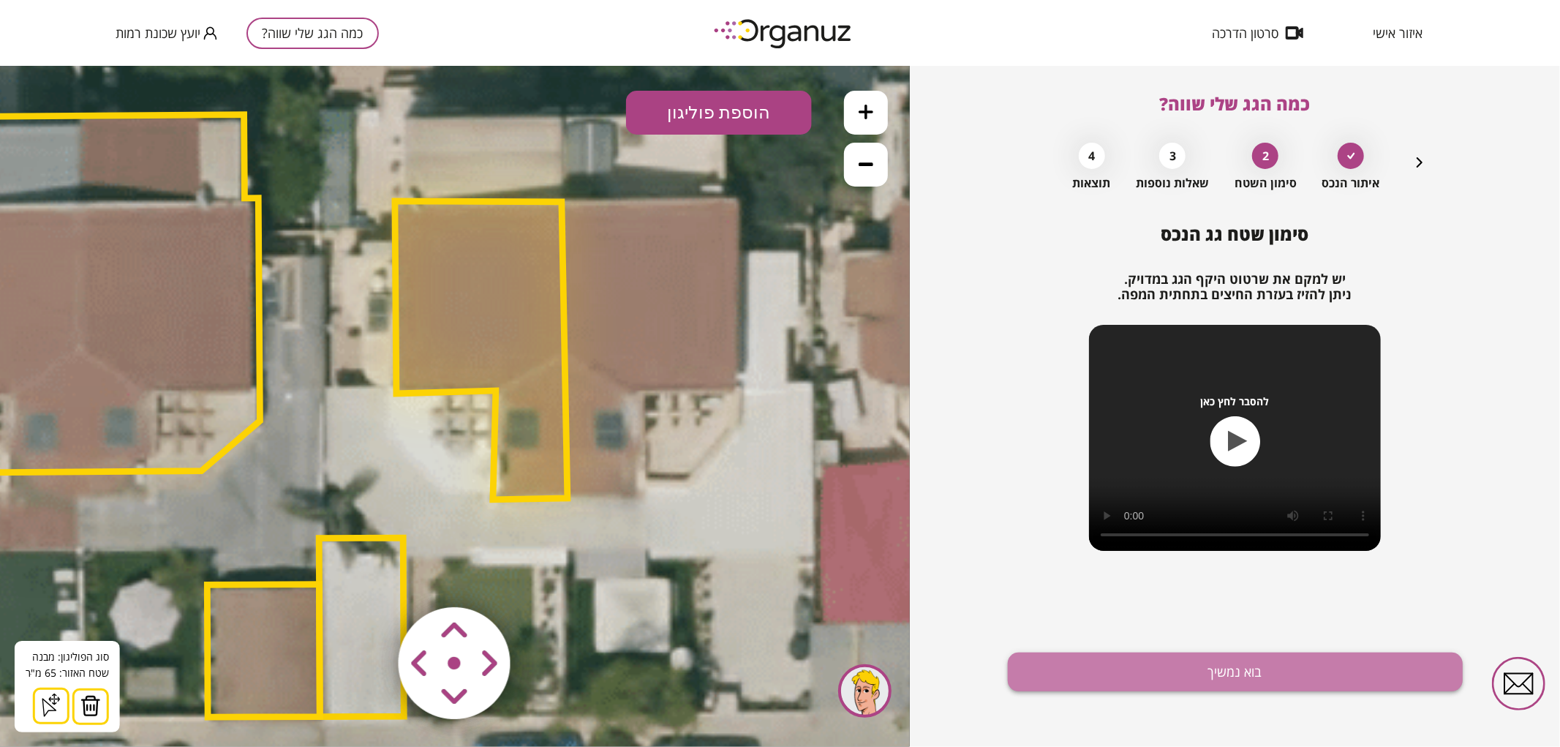
click at [1138, 670] on button "בוא נמשיך" at bounding box center [1235, 671] width 455 height 39
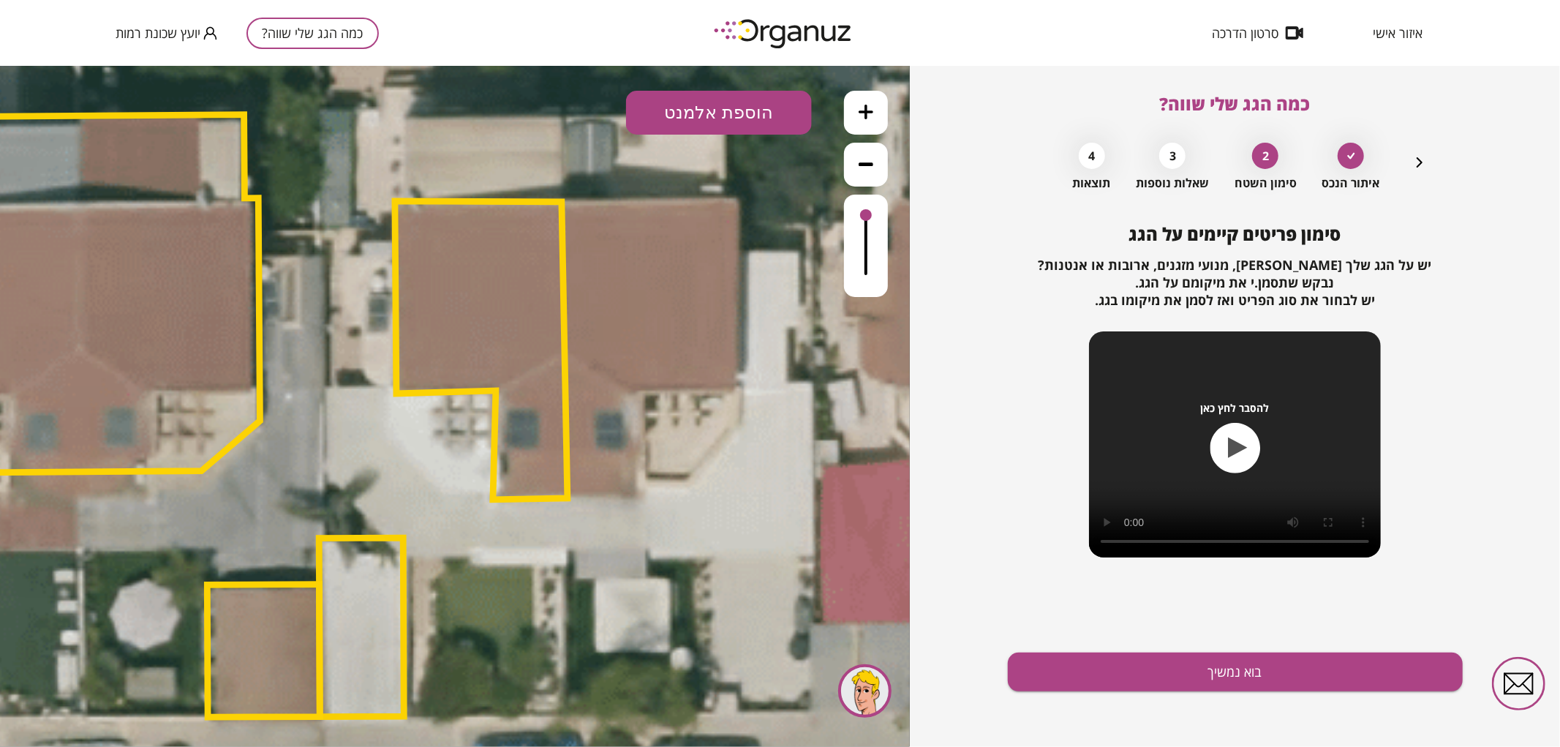
click at [704, 118] on button "הוספת אלמנט" at bounding box center [719, 112] width 186 height 44
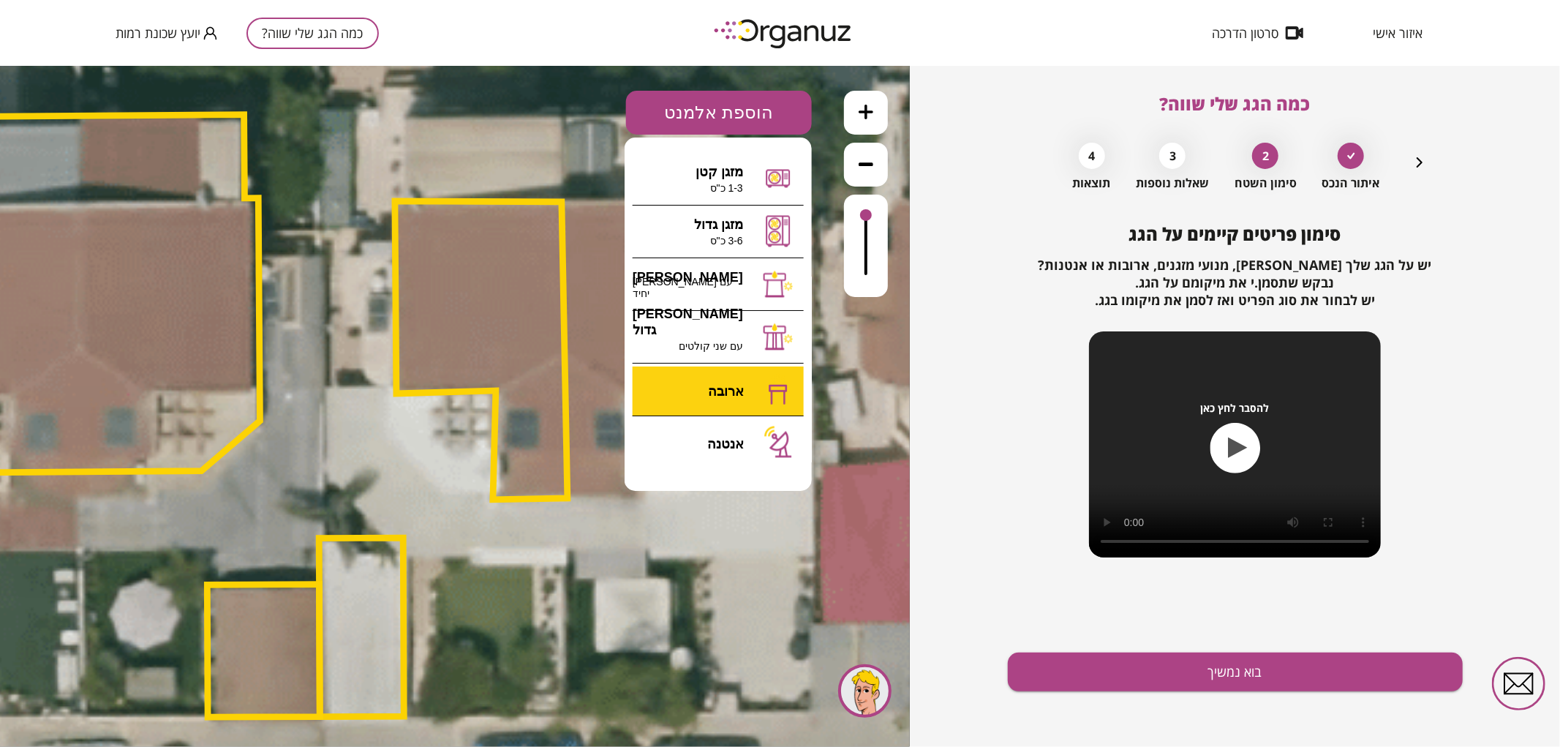
click at [729, 369] on div ".st0 { fill: #FFFFFF; } 65" at bounding box center [455, 405] width 910 height 681
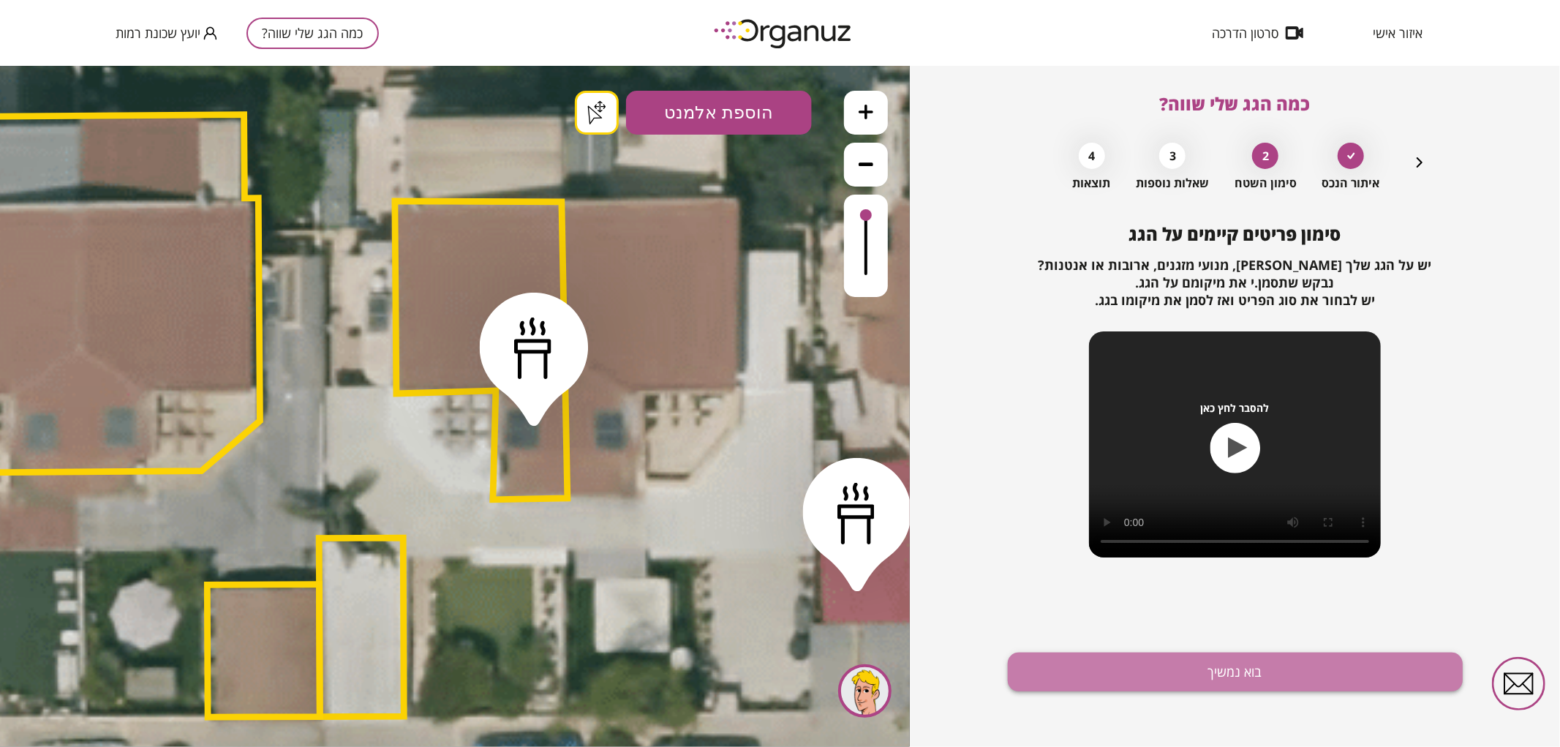
click at [1187, 675] on button "בוא נמשיך" at bounding box center [1235, 671] width 455 height 39
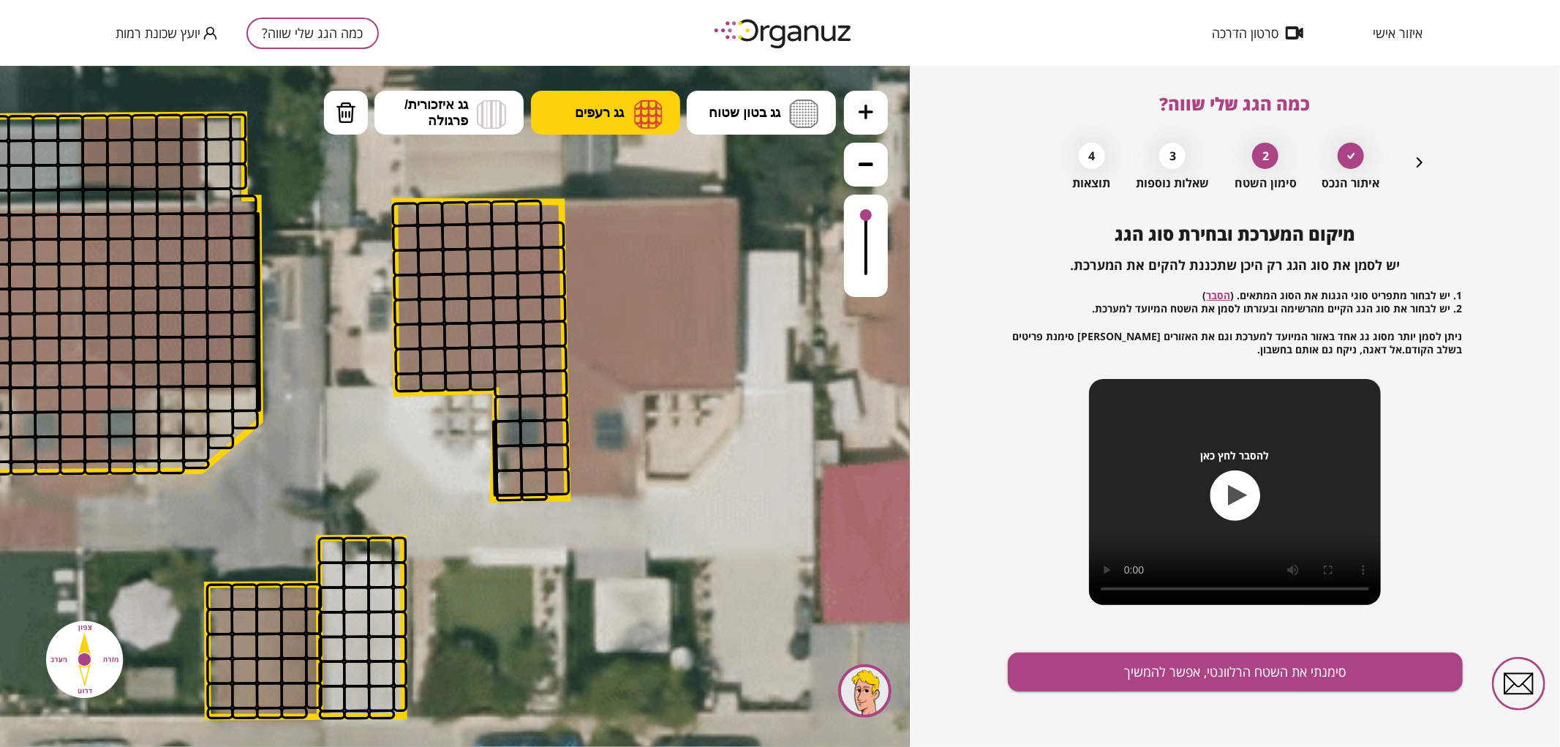
click at [642, 114] on img at bounding box center [648, 113] width 29 height 29
click at [634, 266] on div ".st0 { fill: #FFFFFF; } .st0 { fill: #FFFFFF; }" at bounding box center [455, 405] width 910 height 681
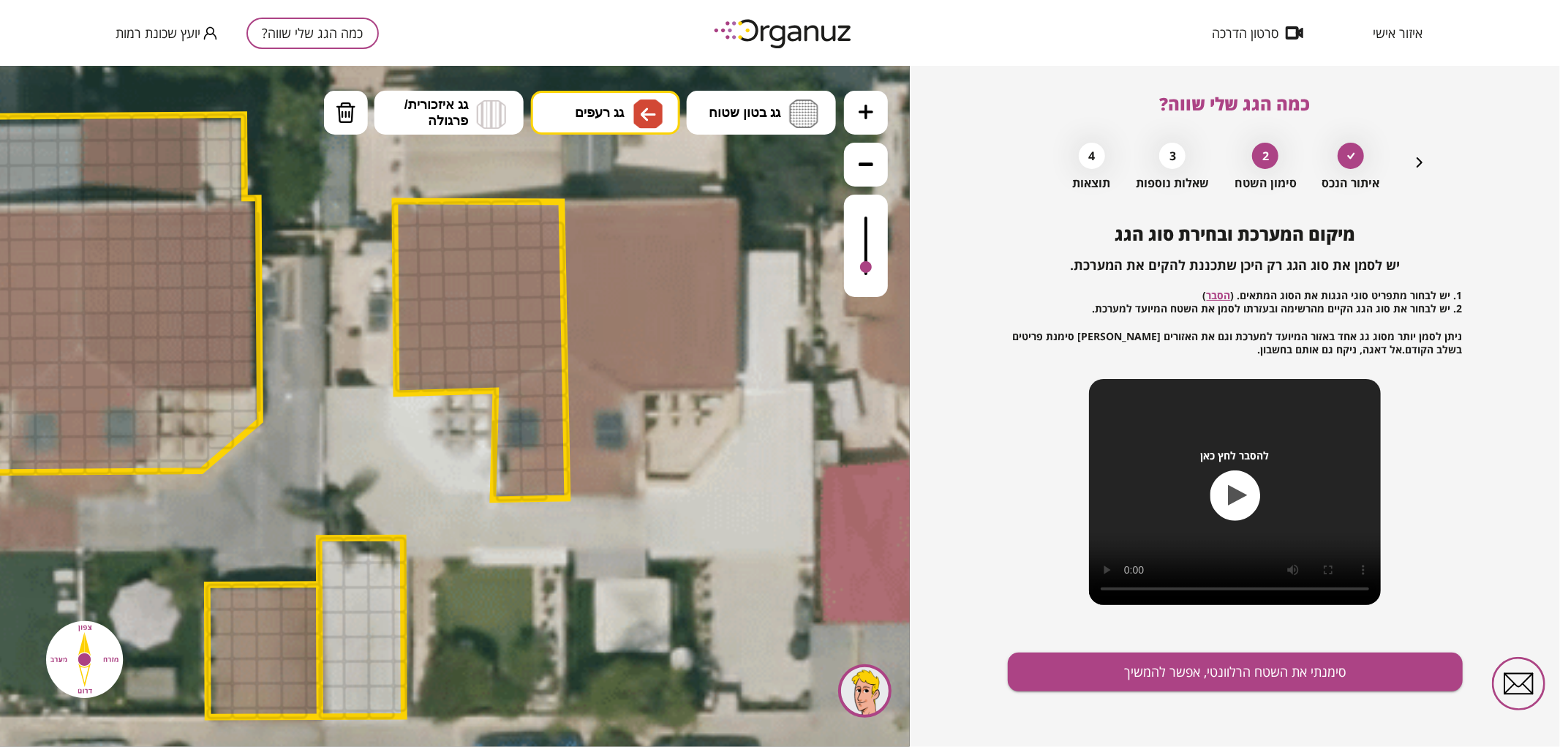
drag, startPoint x: 866, startPoint y: 219, endPoint x: 873, endPoint y: 268, distance: 49.4
click at [873, 268] on div at bounding box center [866, 245] width 44 height 102
drag, startPoint x: 547, startPoint y: 334, endPoint x: 450, endPoint y: 206, distance: 160.8
click at [373, 236] on div ".st0 { fill: #FFFFFF; } .st0 { fill: #FFFFFF; }" at bounding box center [332, 417] width 2592 height 2592
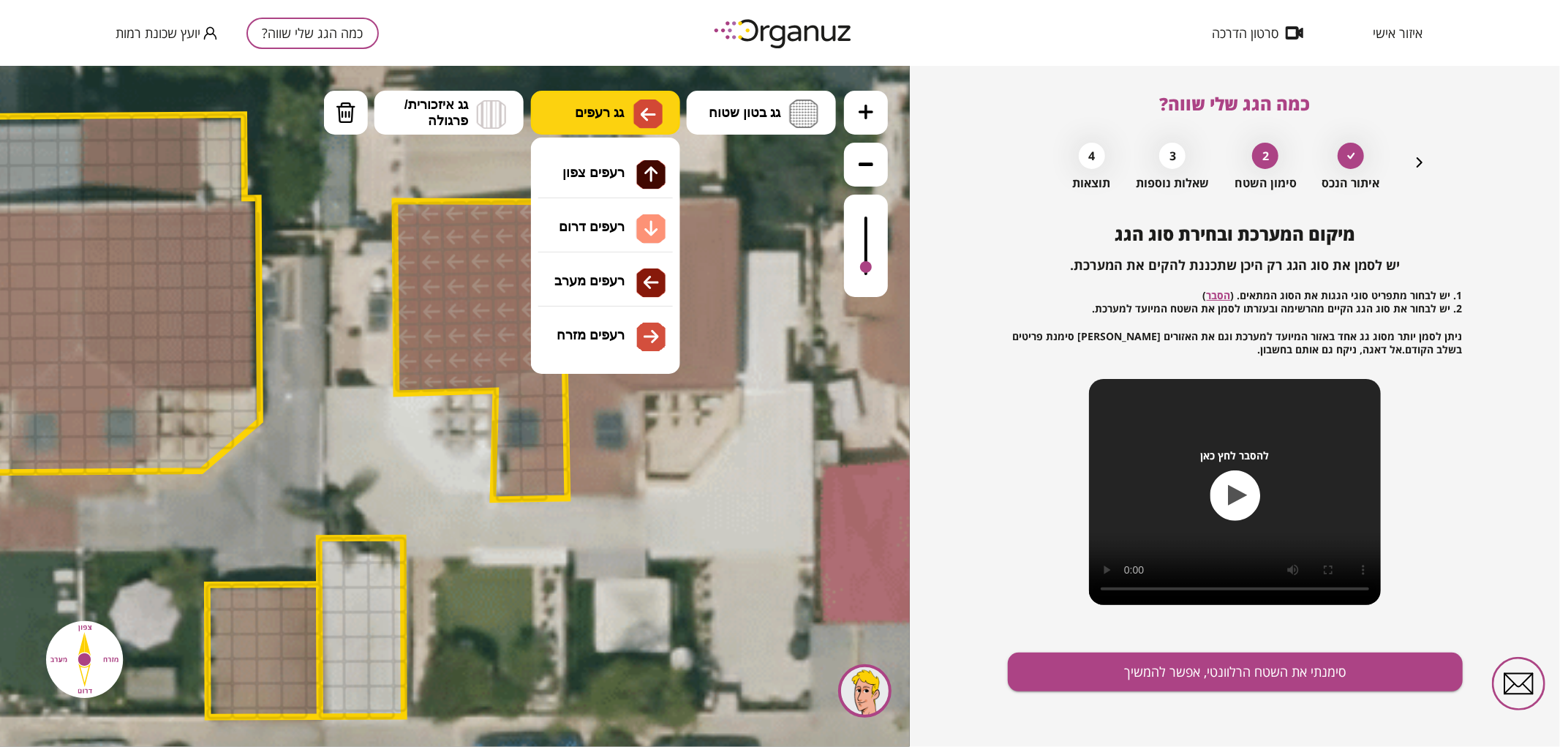
click at [652, 116] on img at bounding box center [648, 114] width 15 height 18
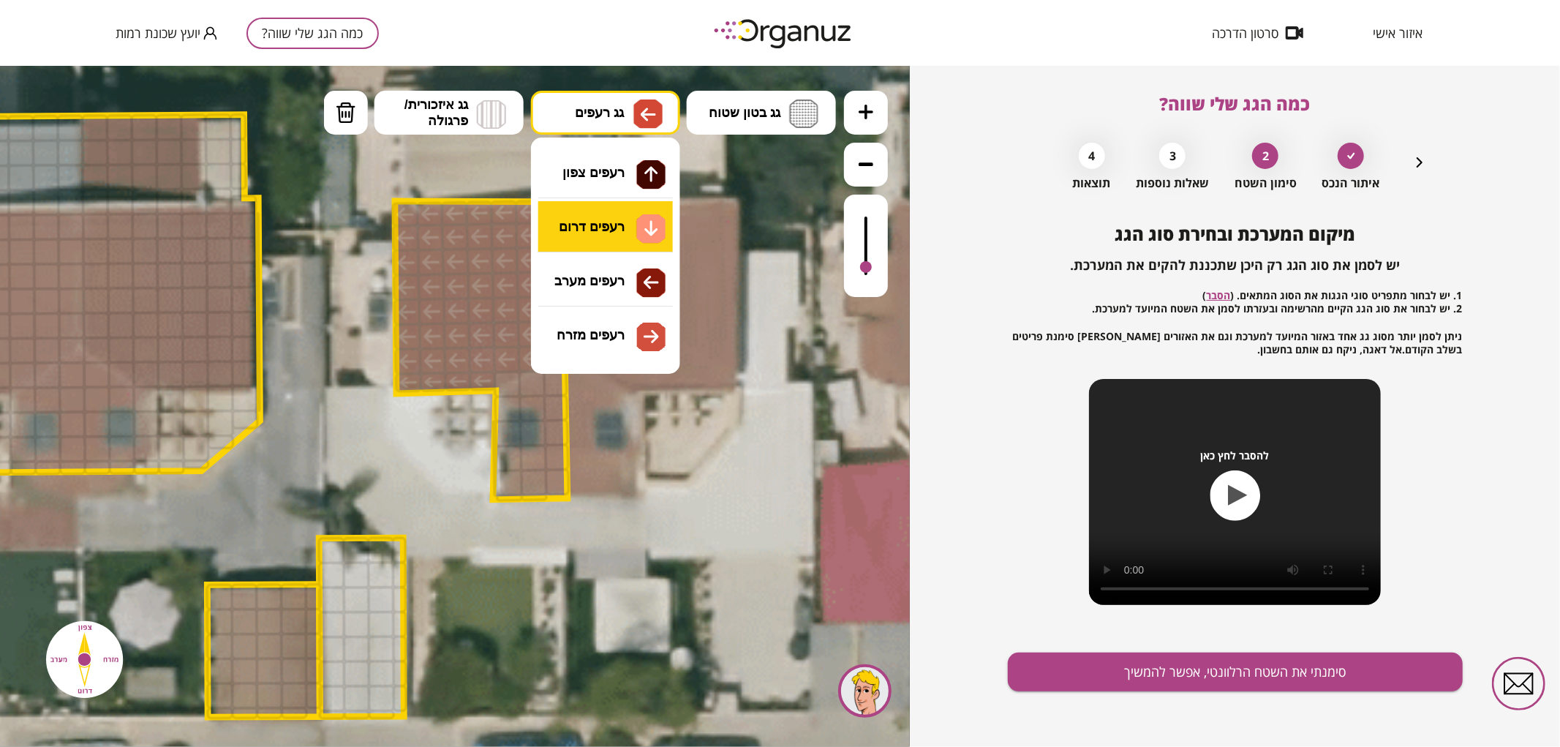
click at [600, 217] on div ".st0 { fill: #FFFFFF; } .st0 { fill: #FFFFFF; }" at bounding box center [455, 405] width 910 height 681
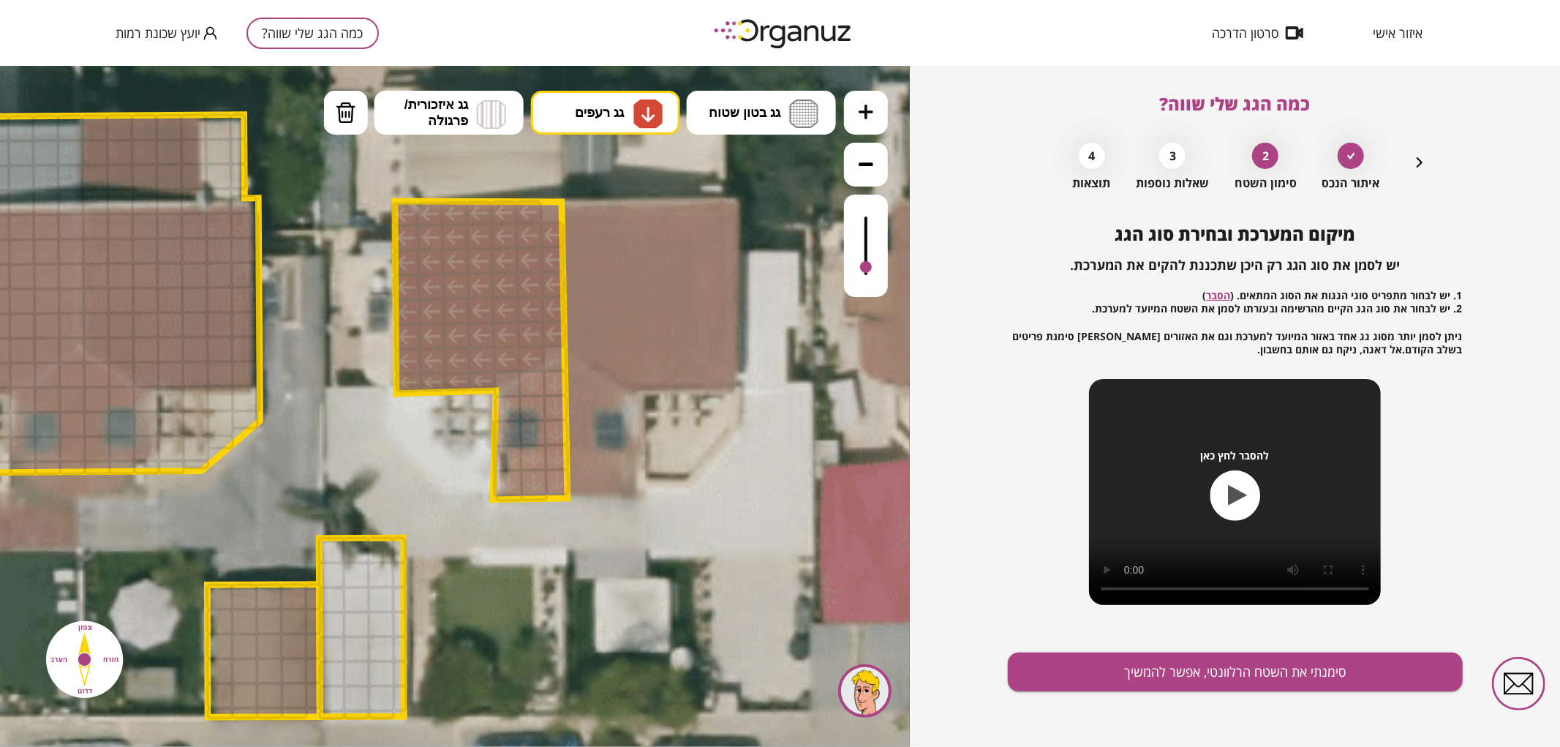
drag, startPoint x: 510, startPoint y: 481, endPoint x: 534, endPoint y: 391, distance: 93.2
click at [1120, 650] on div "מיקום המערכת ובחירת סוג הגג יש לסמן את סוג הגג רק היכן שתכננת להקים את המערכת. …" at bounding box center [1235, 485] width 455 height 523
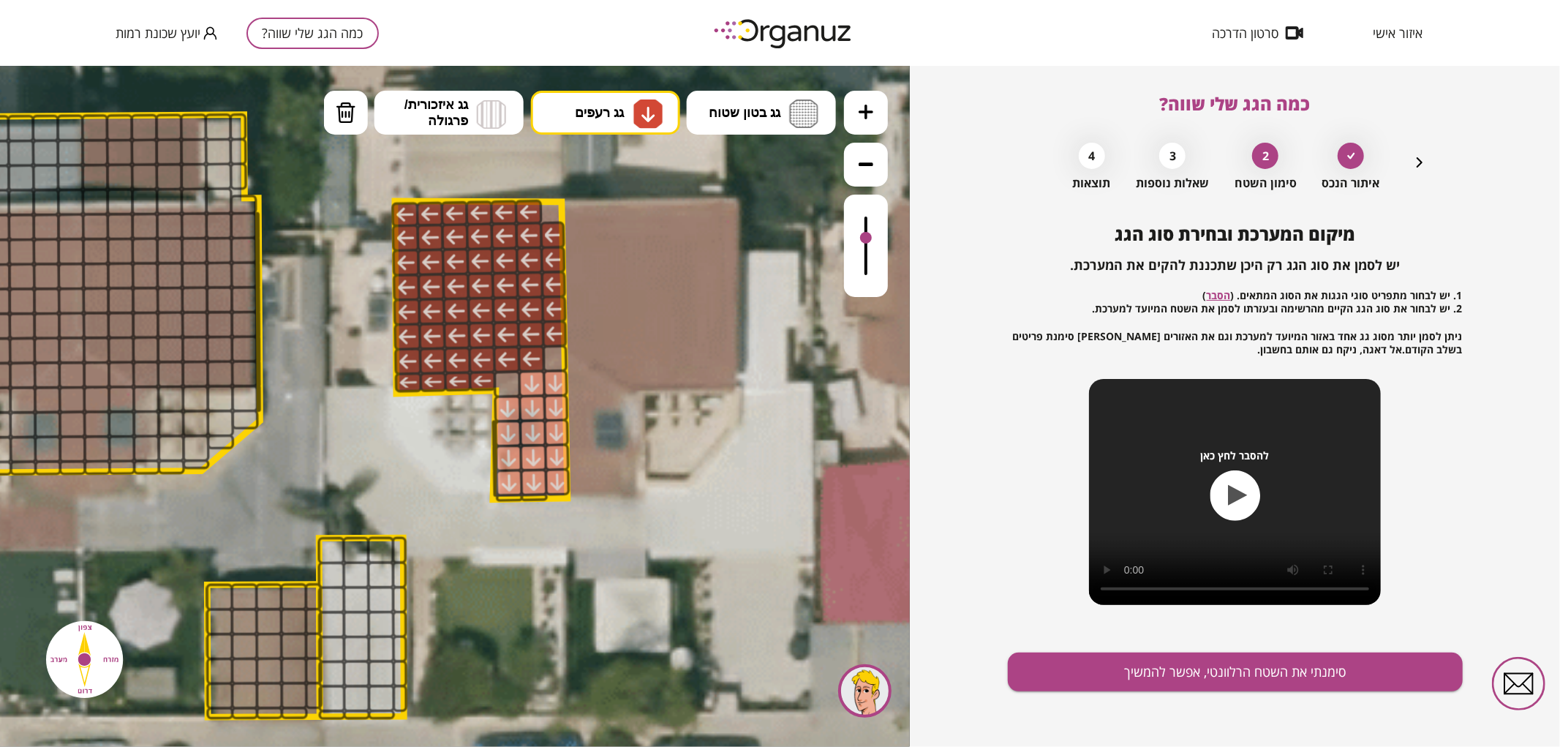
drag, startPoint x: 866, startPoint y: 257, endPoint x: 870, endPoint y: 238, distance: 20.2
click at [870, 238] on div at bounding box center [866, 245] width 44 height 102
click at [1091, 650] on div "מיקום המערכת ובחירת סוג הגג יש לסמן את סוג הגג רק היכן שתכננת להקים את המערכת. …" at bounding box center [1235, 485] width 455 height 523
click at [1096, 669] on button "סימנתי את השטח הרלוונטי, אפשר להמשיך" at bounding box center [1235, 671] width 455 height 39
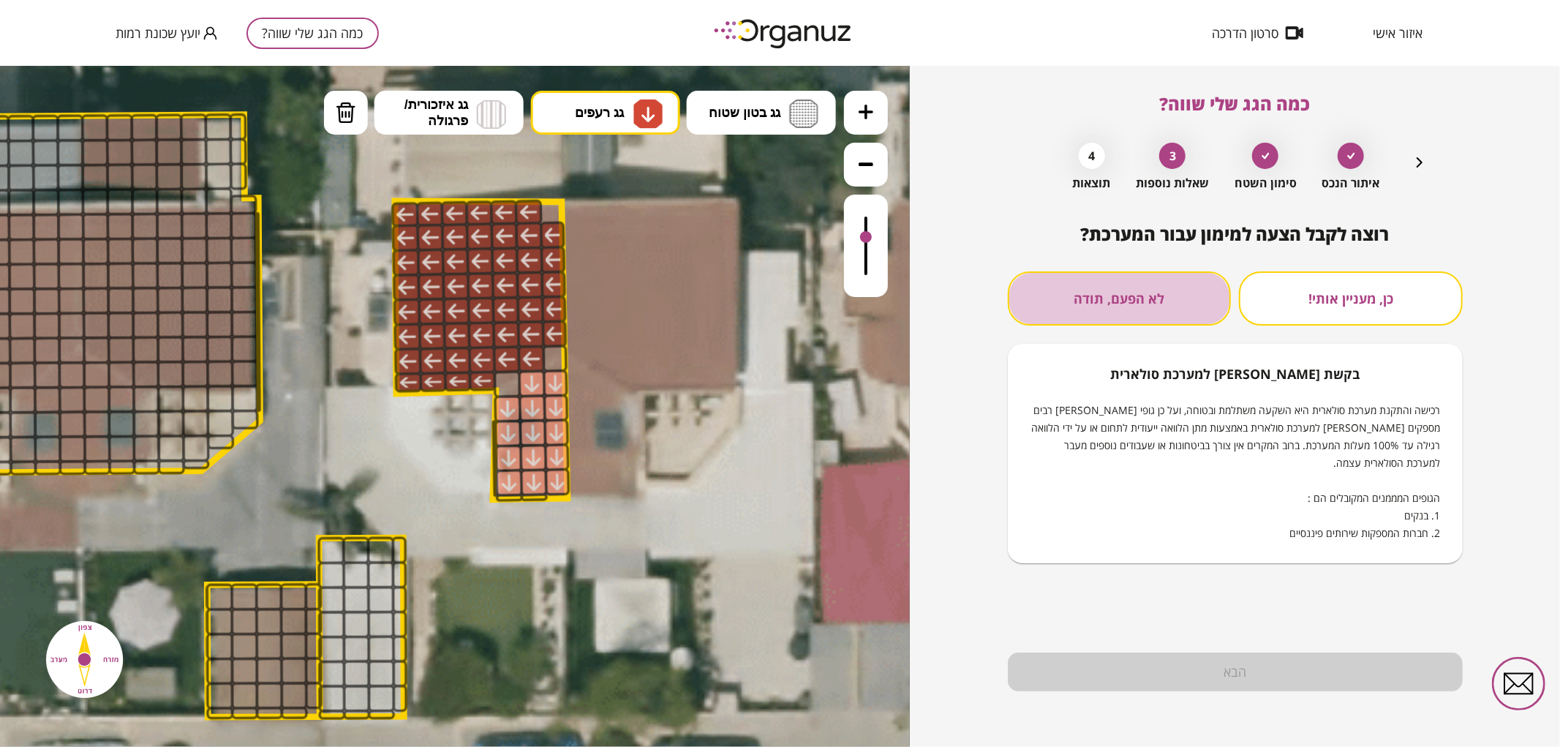
click at [1149, 287] on button "לא הפעם, תודה" at bounding box center [1120, 298] width 224 height 54
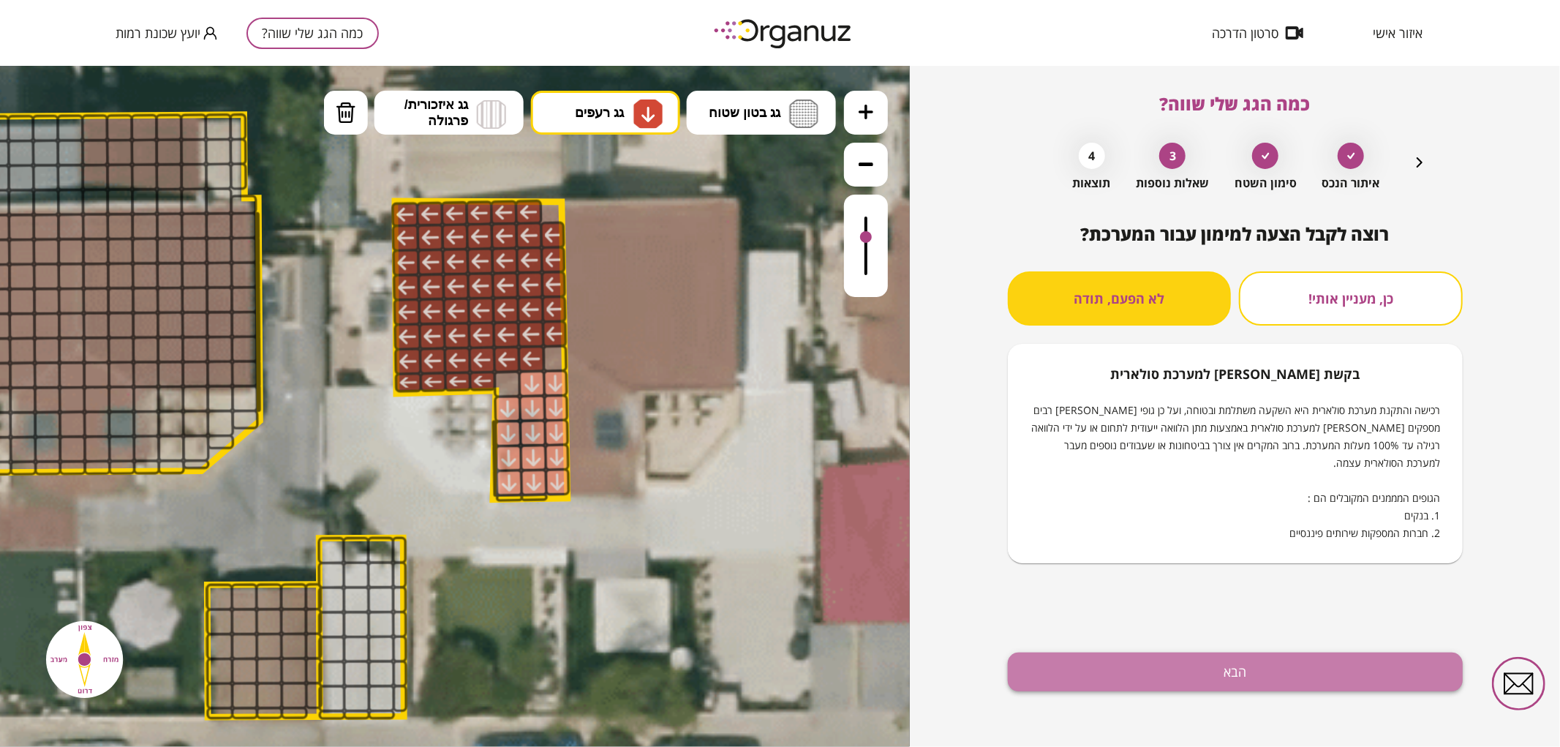
click at [1194, 671] on button "הבא" at bounding box center [1235, 671] width 455 height 39
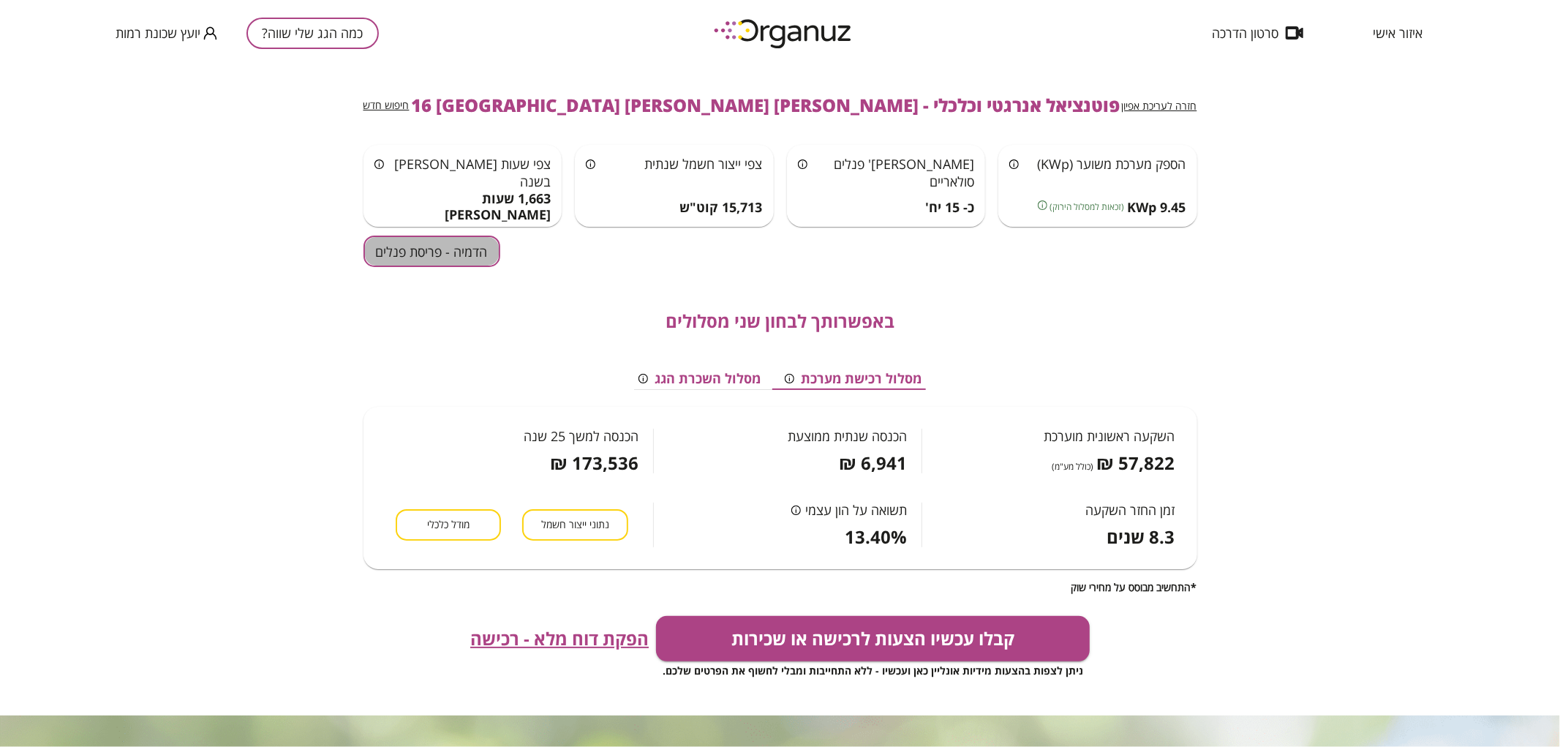
click at [475, 263] on button "הדמיה - פריסת פנלים" at bounding box center [432, 251] width 137 height 31
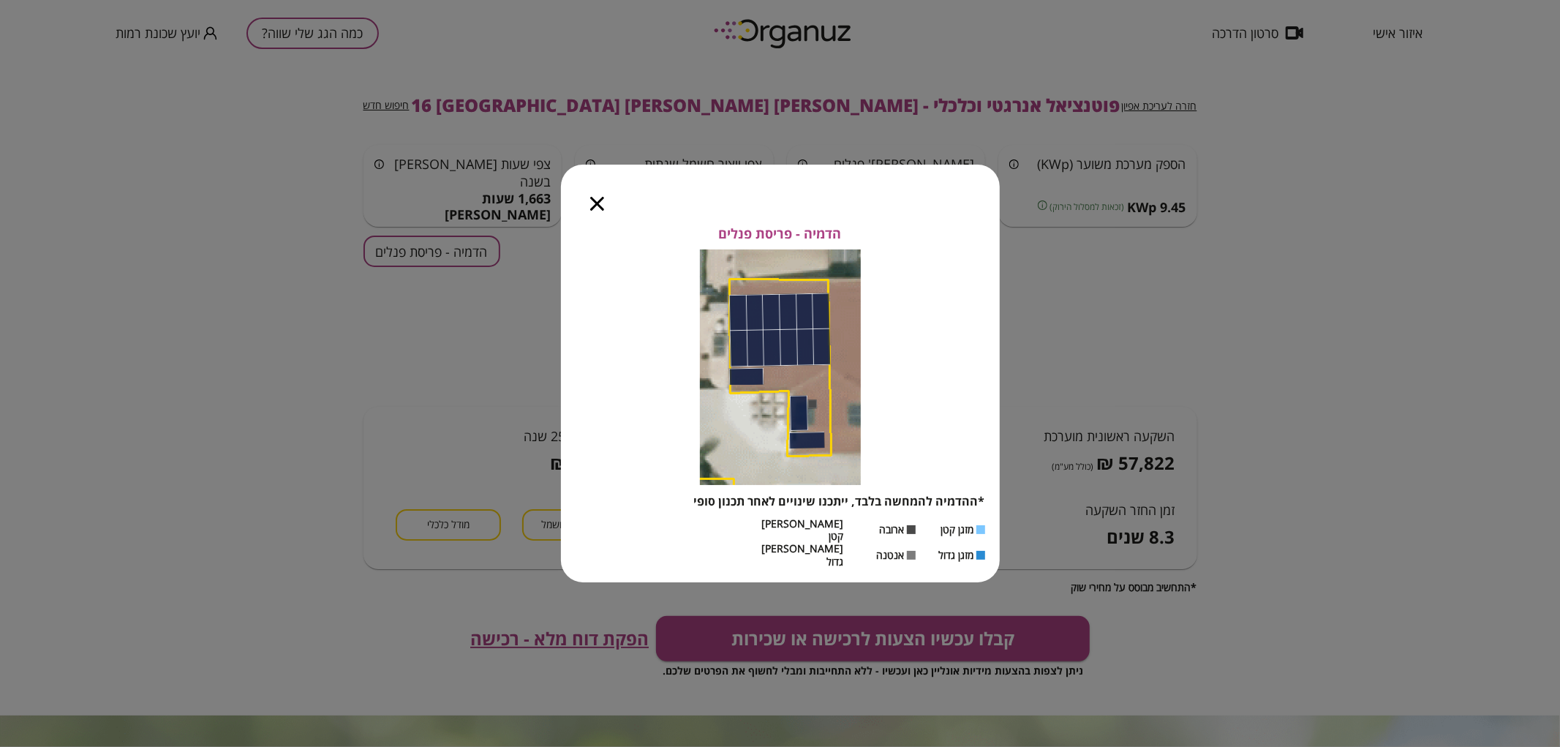
click at [596, 211] on icon "button" at bounding box center [597, 204] width 14 height 14
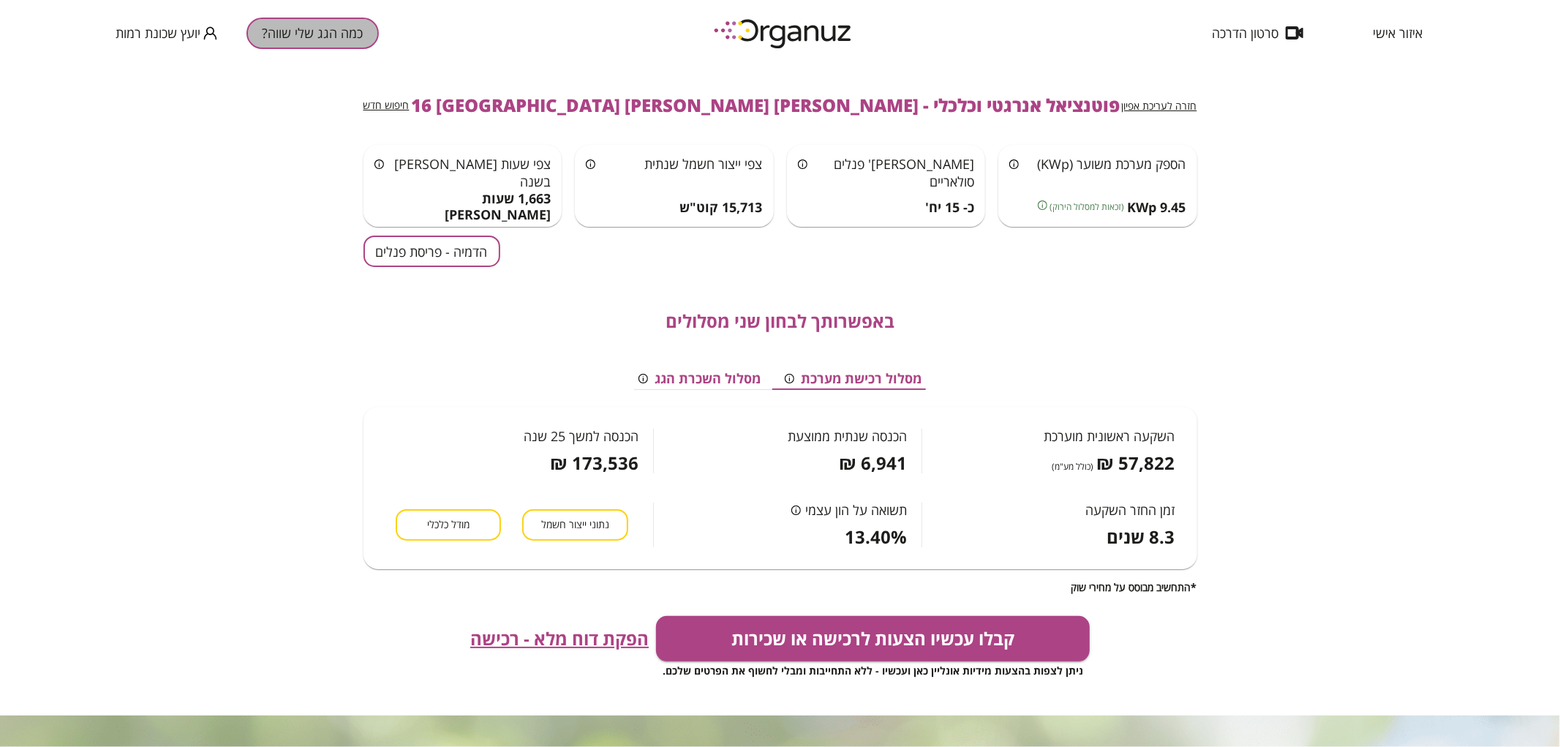
click at [333, 45] on button "כמה הגג שלי שווה?" at bounding box center [313, 33] width 132 height 31
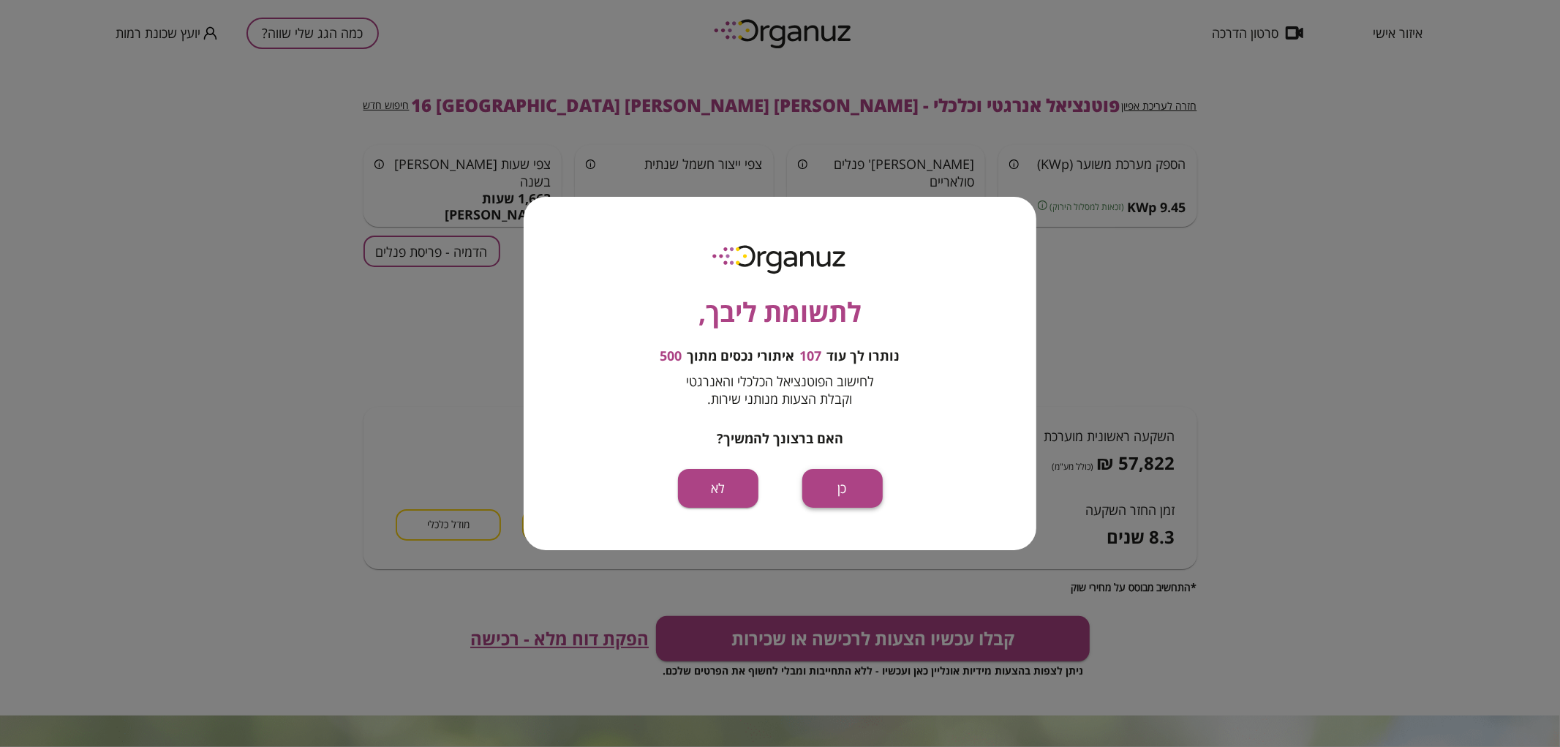
click at [873, 480] on button "כן" at bounding box center [842, 488] width 80 height 39
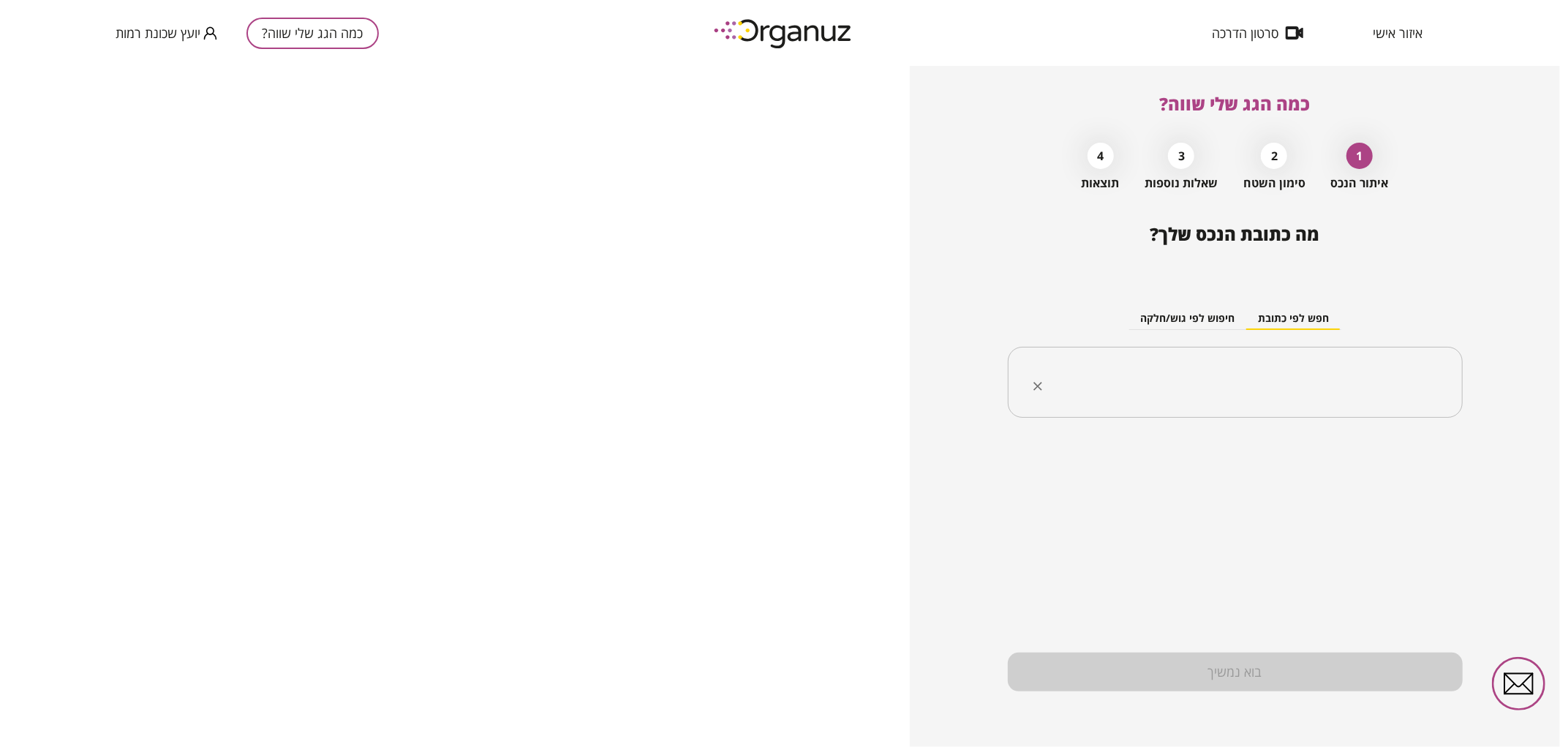
click at [1252, 383] on input "text" at bounding box center [1240, 382] width 409 height 37
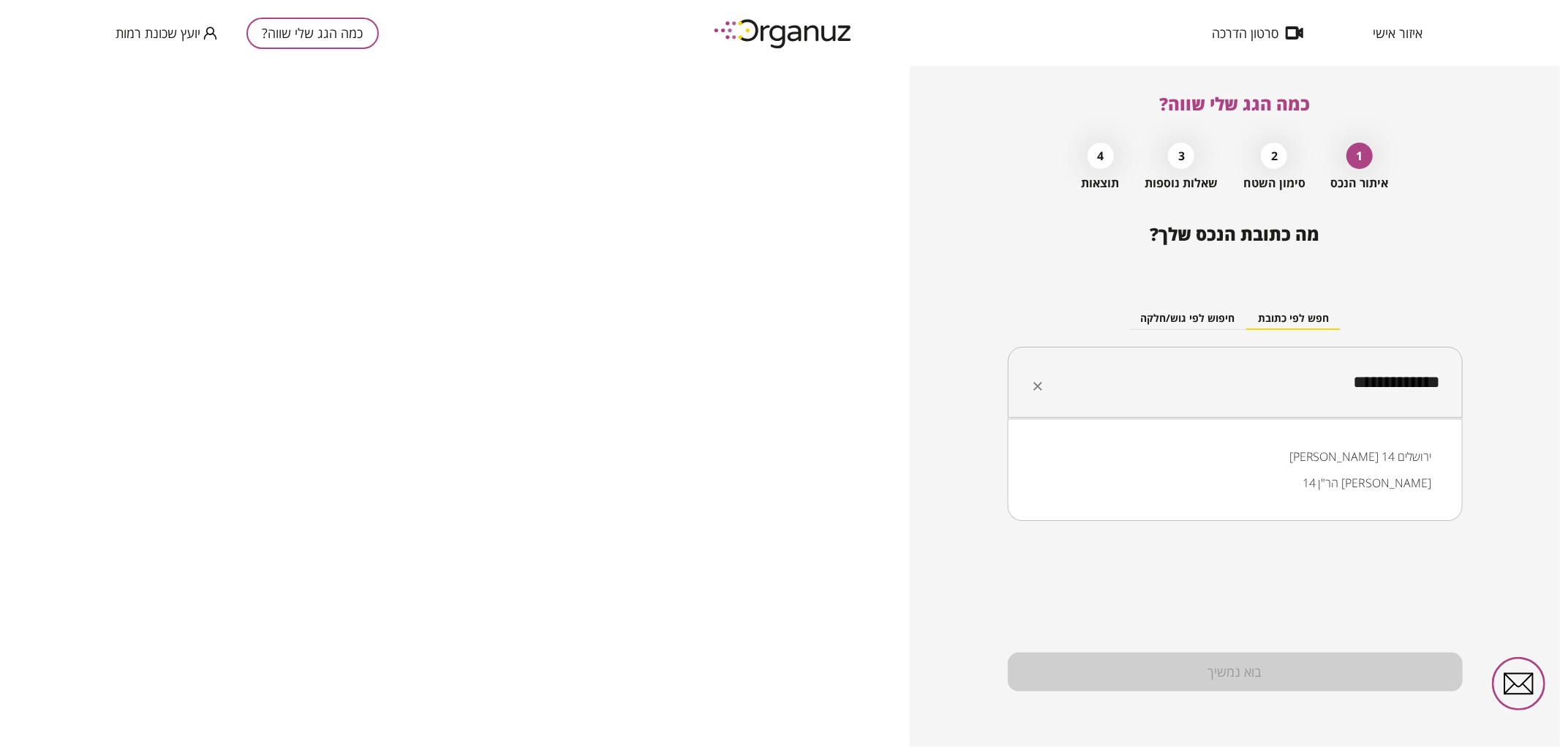
click at [1399, 395] on input "**********" at bounding box center [1240, 382] width 409 height 37
click at [1399, 381] on input "**********" at bounding box center [1240, 382] width 409 height 37
drag, startPoint x: 1416, startPoint y: 398, endPoint x: 1403, endPoint y: 390, distance: 15.4
click at [1403, 390] on input "**********" at bounding box center [1240, 382] width 409 height 37
drag, startPoint x: 1326, startPoint y: 388, endPoint x: 1333, endPoint y: 439, distance: 51.6
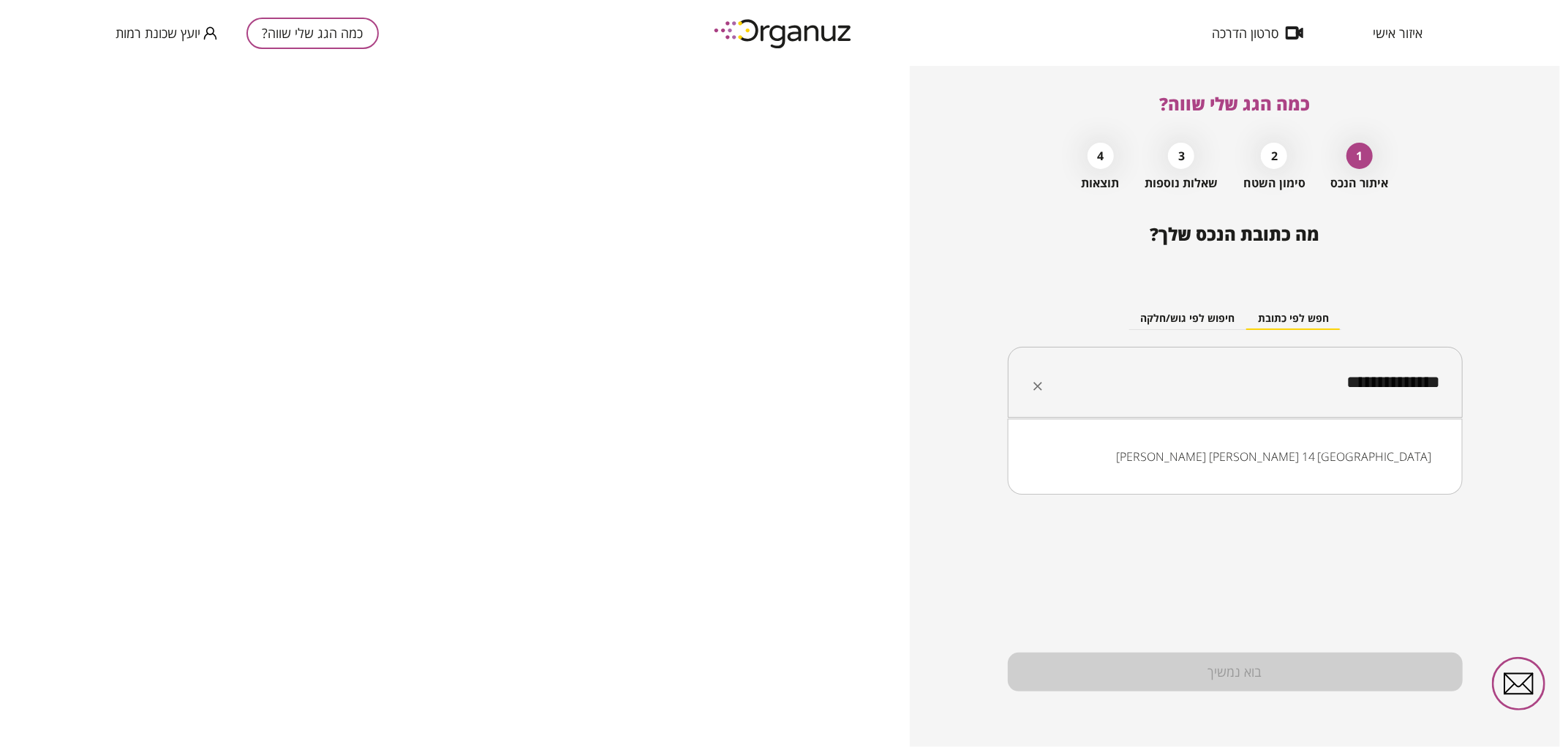
click at [1326, 392] on input "**********" at bounding box center [1240, 382] width 409 height 37
click at [1329, 454] on li "[PERSON_NAME] [PERSON_NAME] 14 [GEOGRAPHIC_DATA]" at bounding box center [1235, 456] width 417 height 26
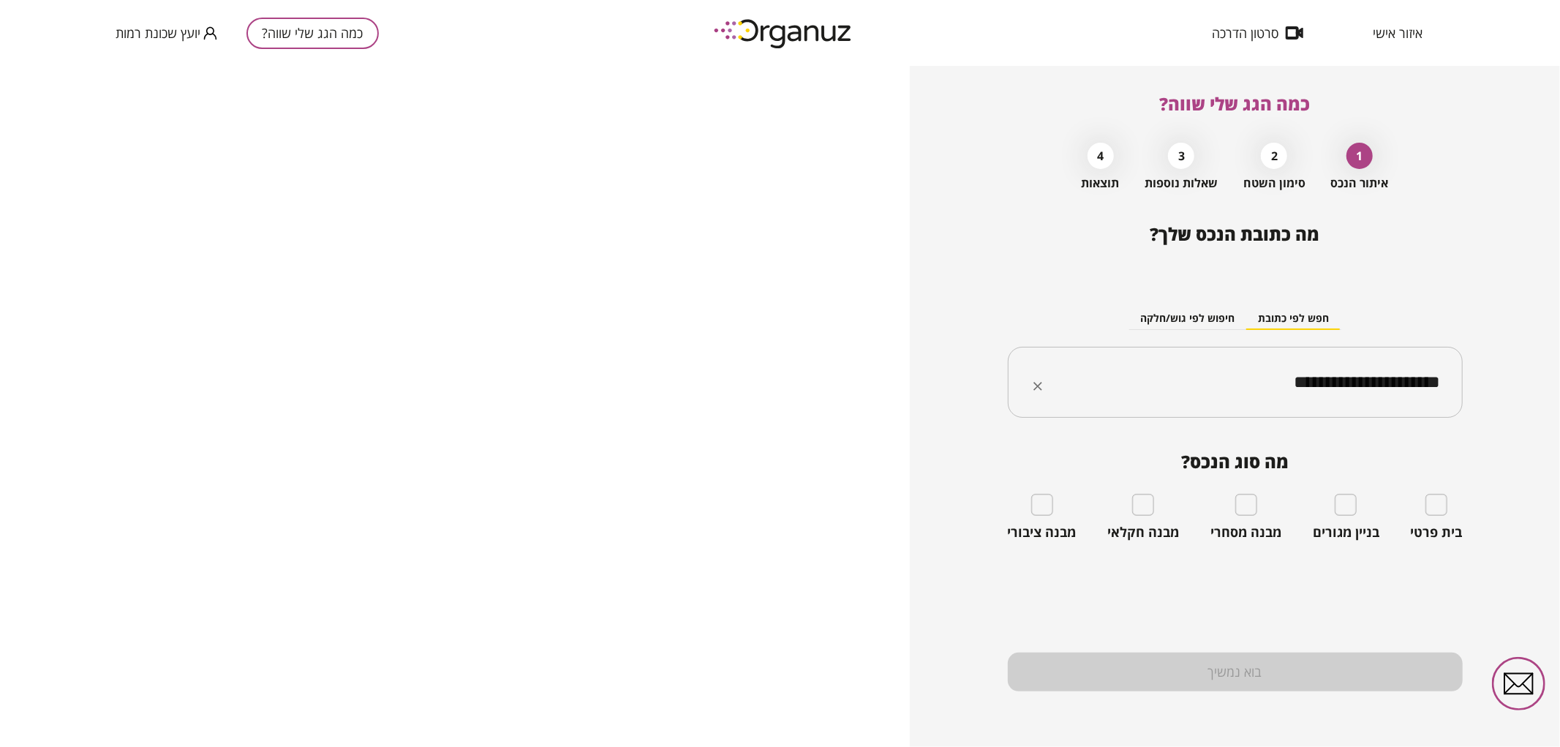
type input "**********"
click at [1452, 503] on div "בית פרטי" at bounding box center [1437, 517] width 52 height 47
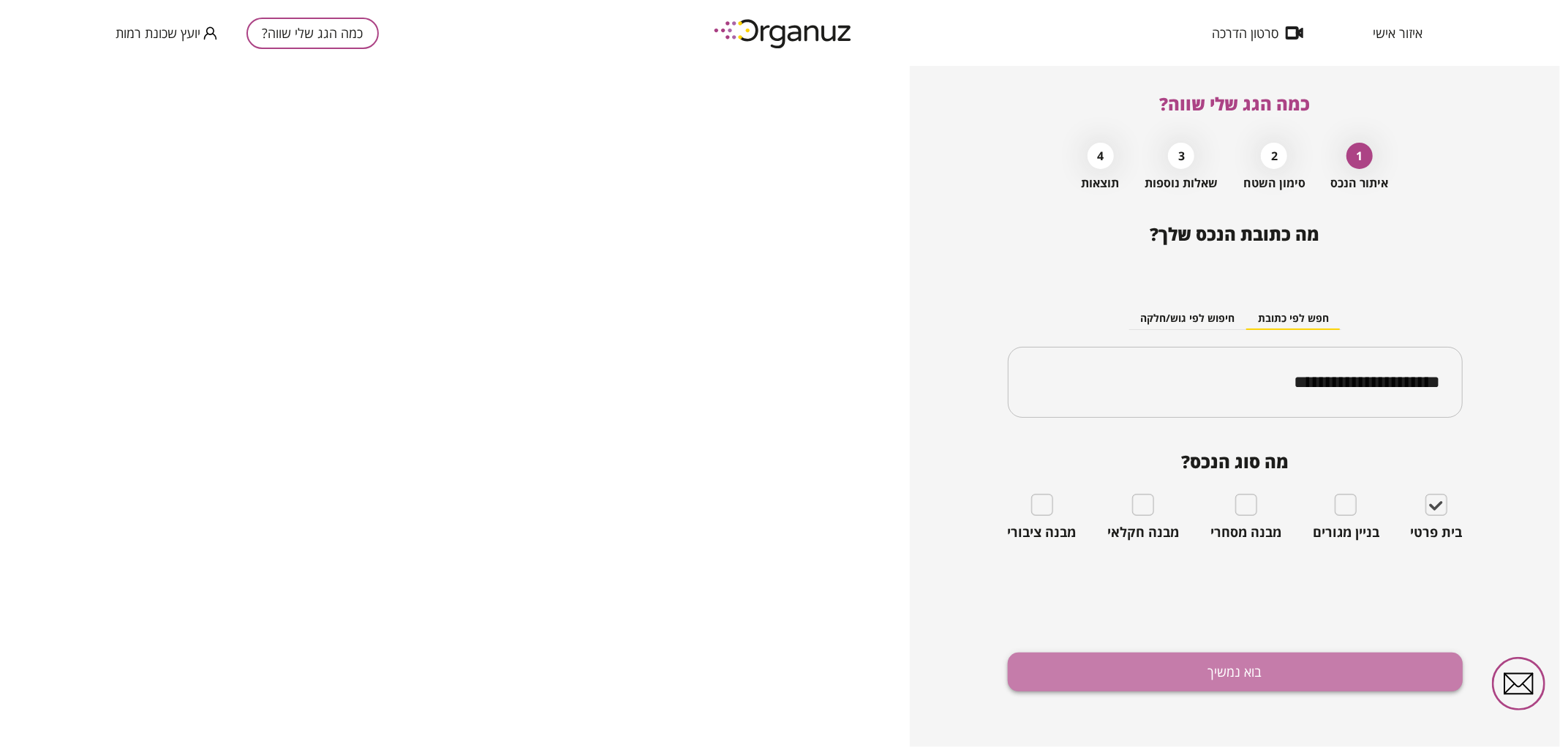
click at [1068, 662] on button "בוא נמשיך" at bounding box center [1235, 671] width 455 height 39
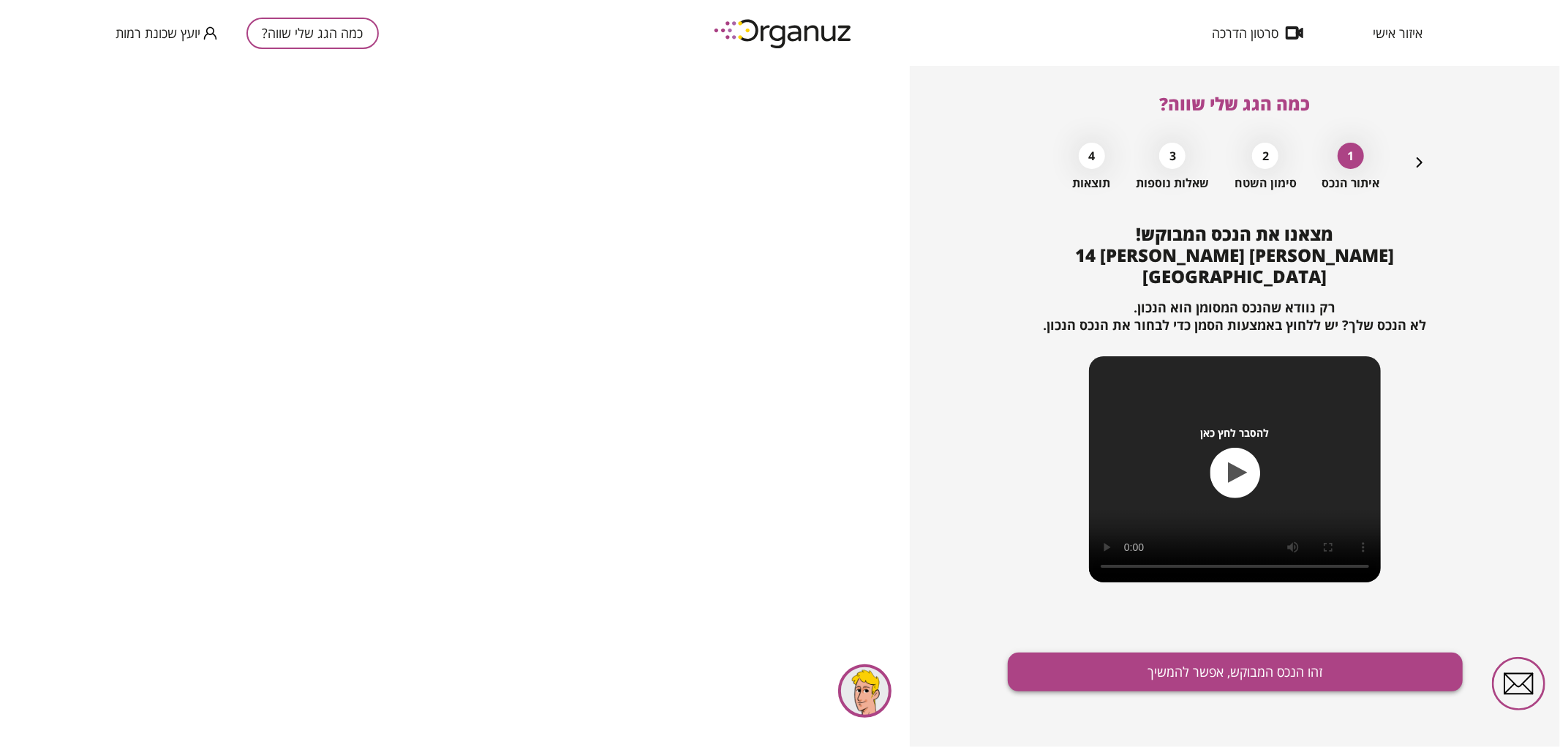
click at [1267, 662] on button "זהו הנכס המבוקש, אפשר להמשיך" at bounding box center [1235, 671] width 455 height 39
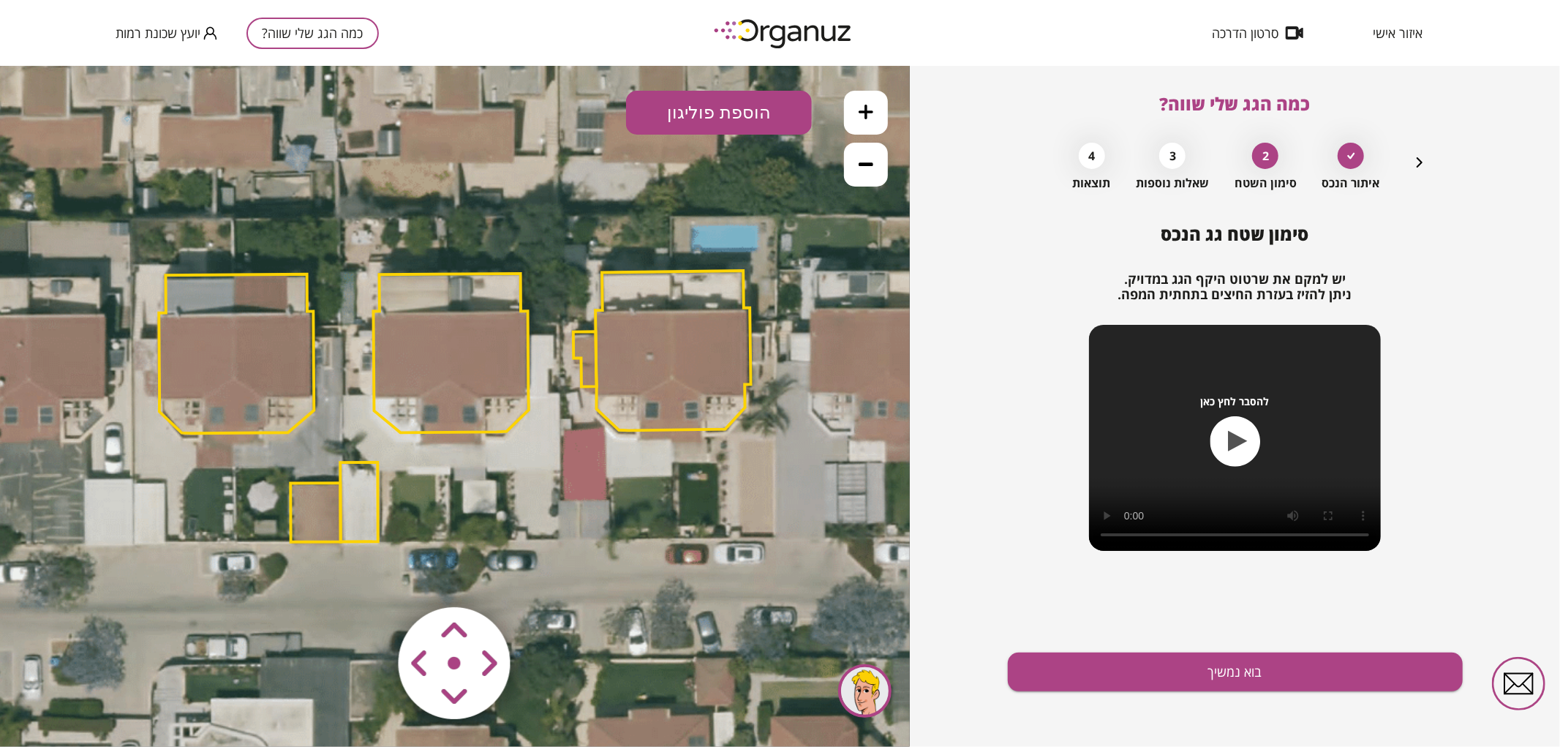
click at [466, 377] on polygon at bounding box center [451, 352] width 155 height 159
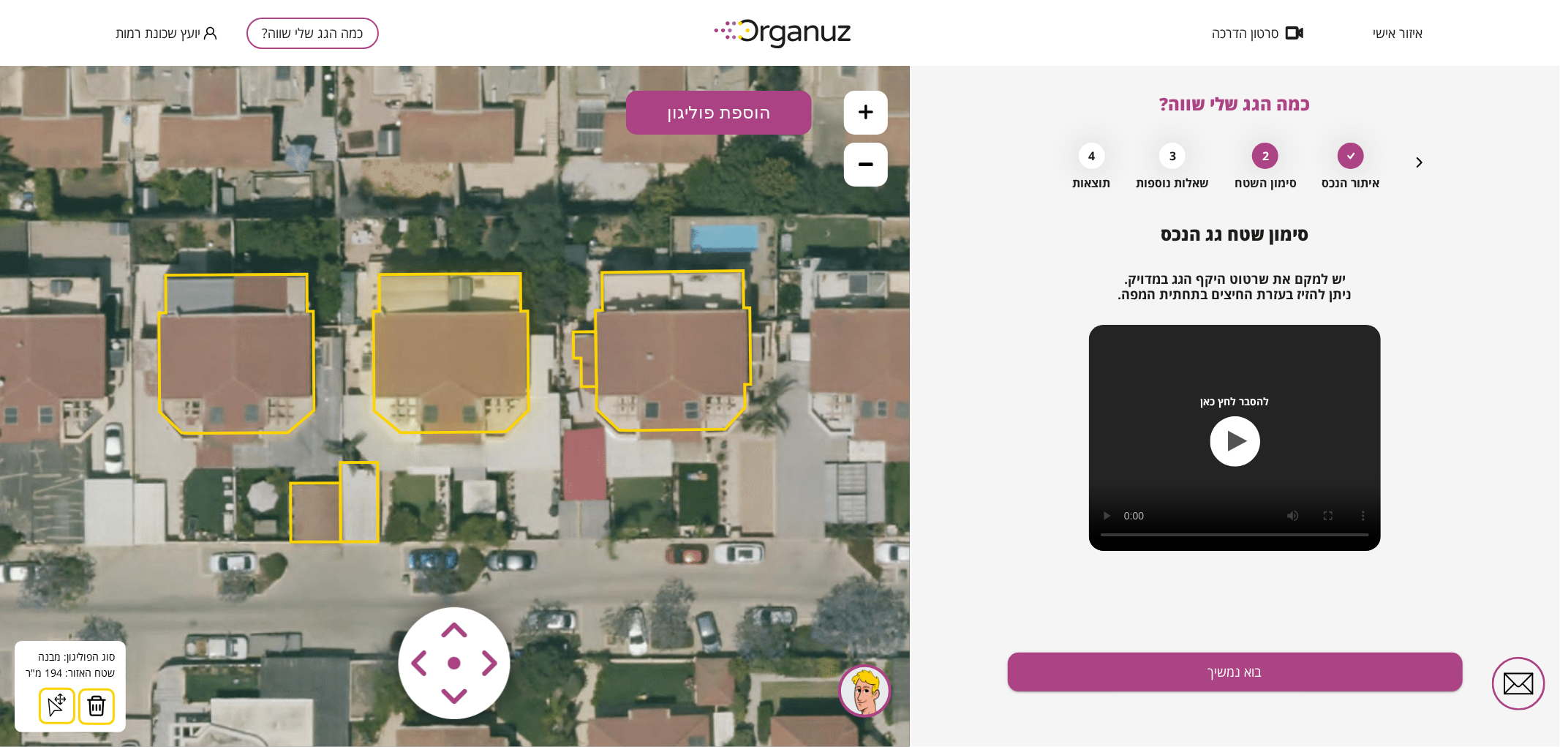
click at [86, 703] on img at bounding box center [96, 705] width 20 height 22
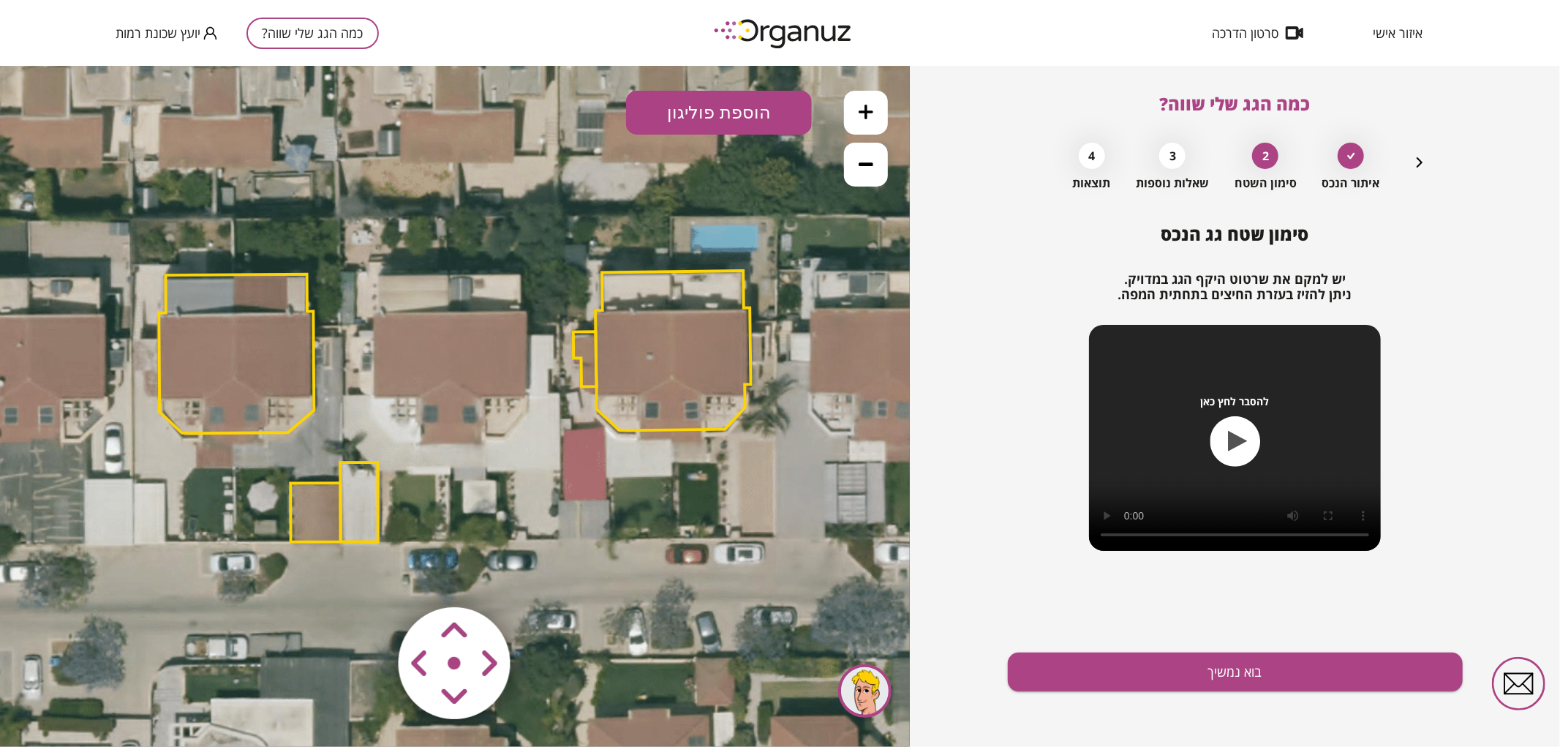
click at [865, 108] on icon at bounding box center [866, 111] width 15 height 15
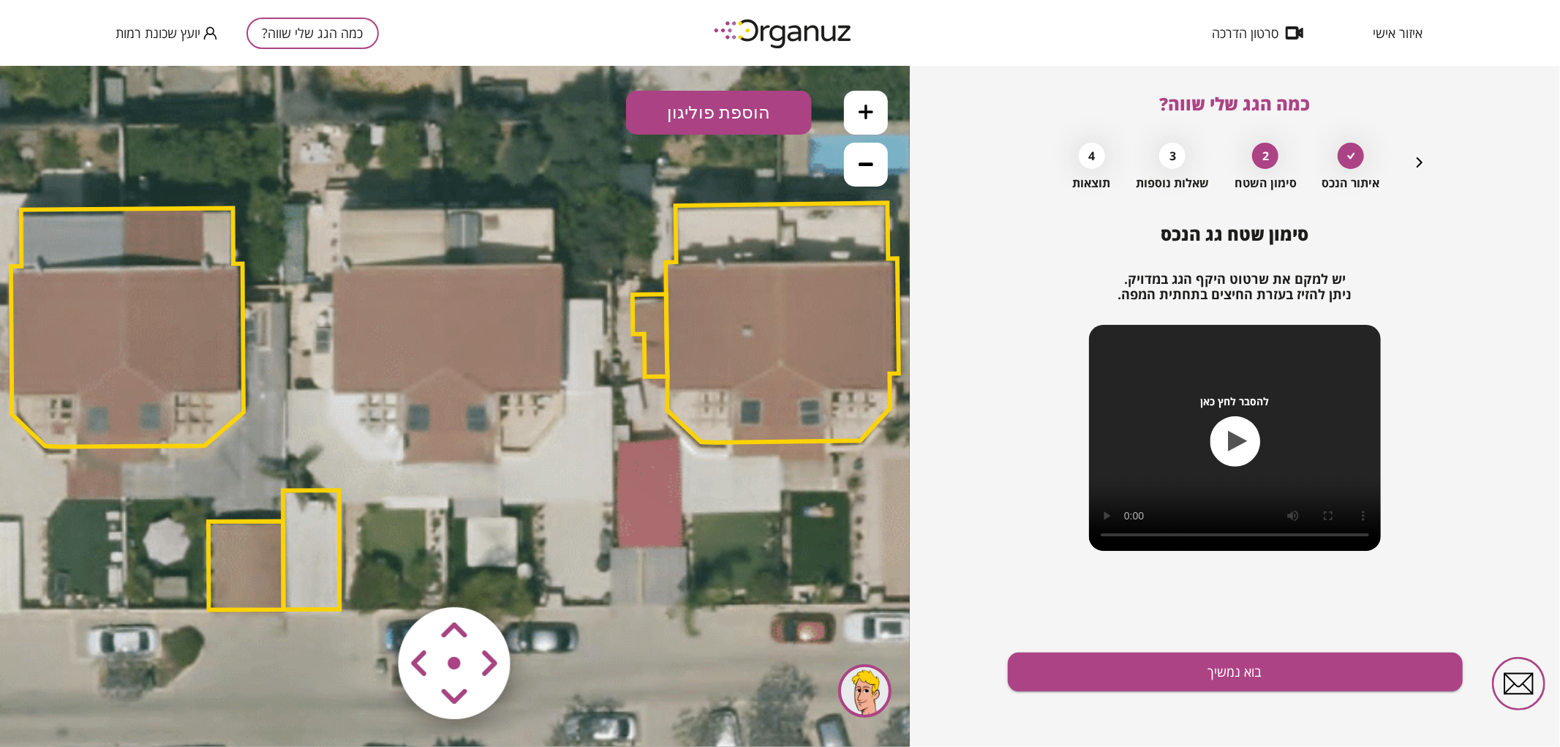
click at [700, 121] on button "הוספת פוליגון" at bounding box center [719, 112] width 186 height 44
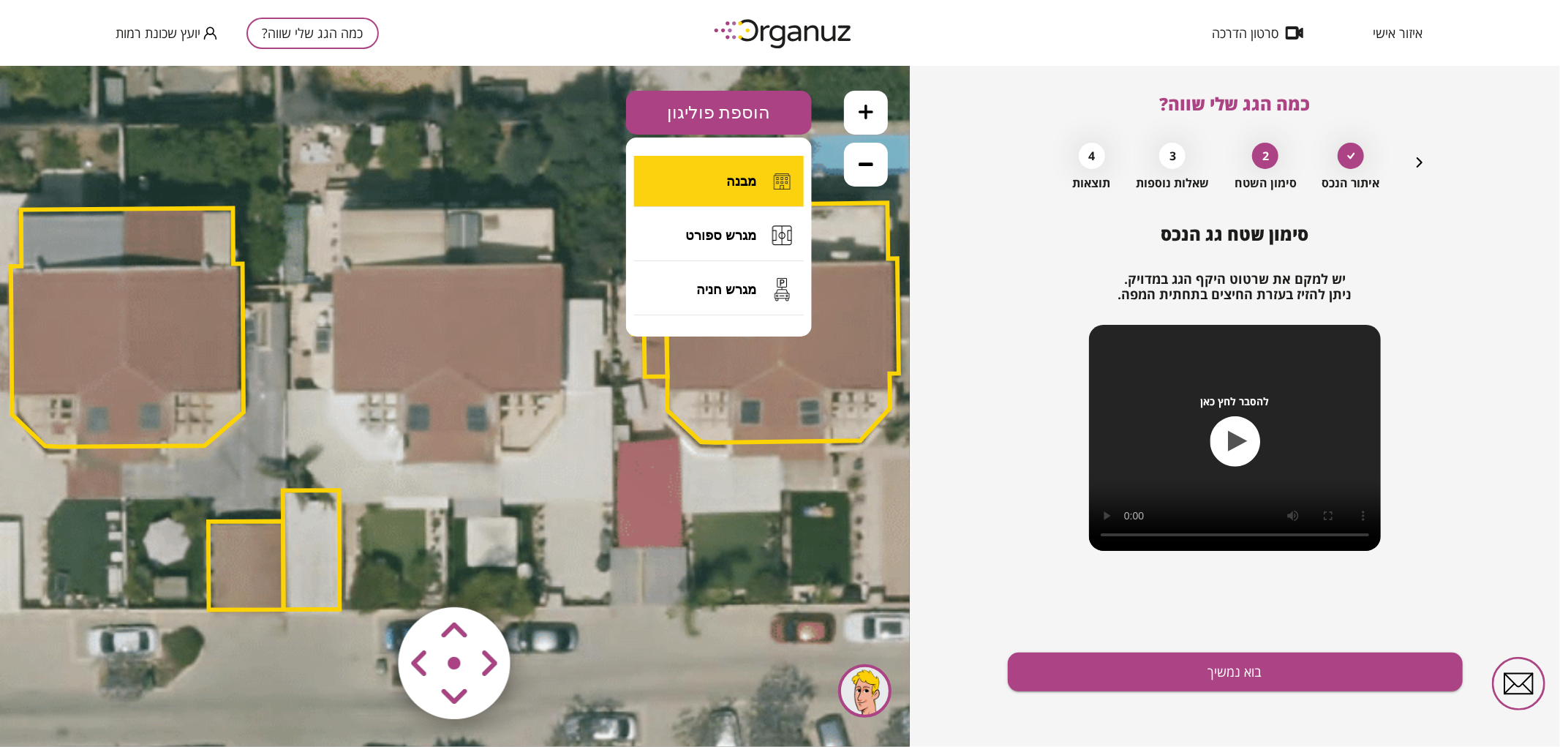
click at [704, 180] on button "מבנה" at bounding box center [719, 180] width 170 height 51
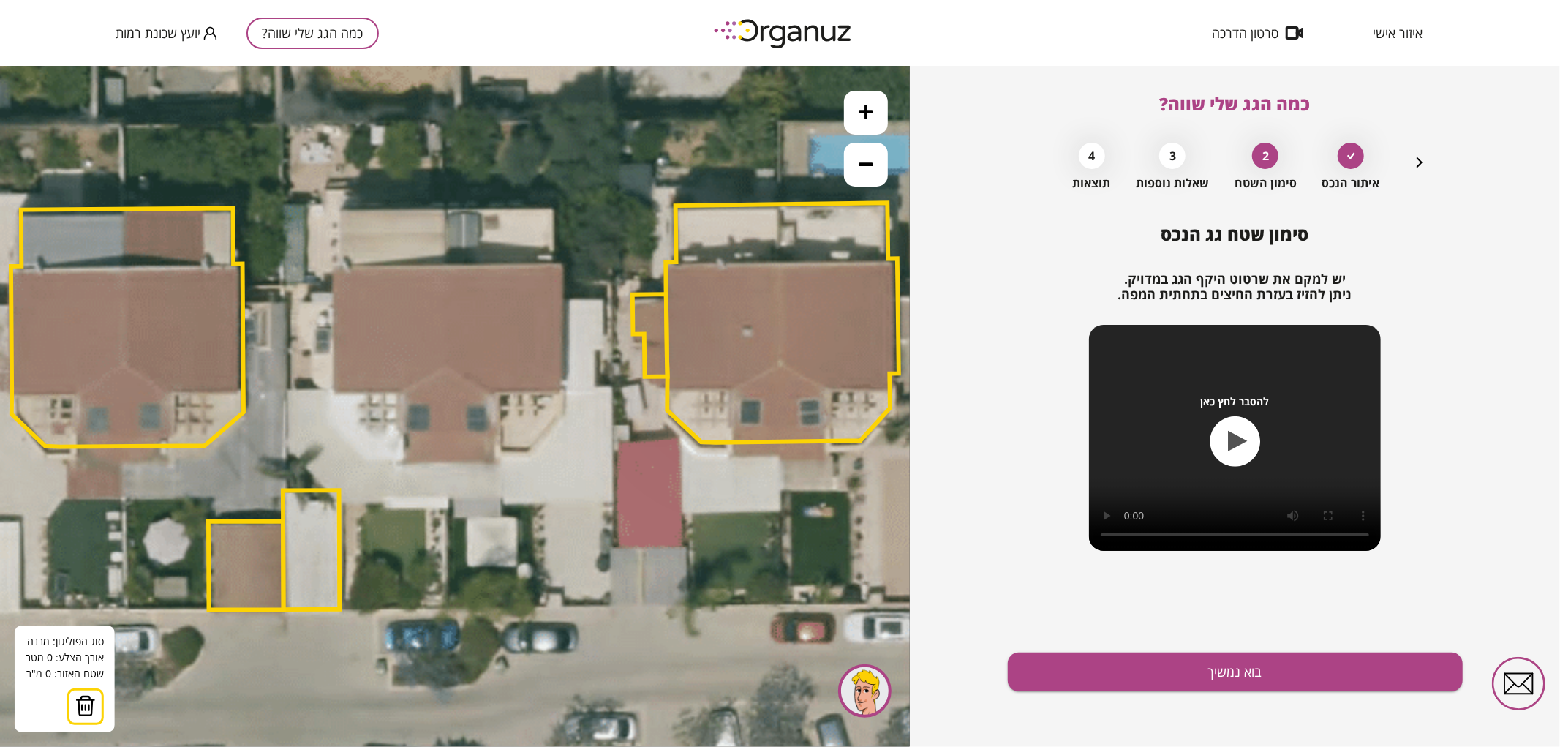
click at [445, 265] on icon at bounding box center [456, 401] width 2716 height 2716
click at [446, 463] on icon at bounding box center [456, 401] width 2716 height 2716
click at [503, 462] on polygon at bounding box center [474, 364] width 58 height 198
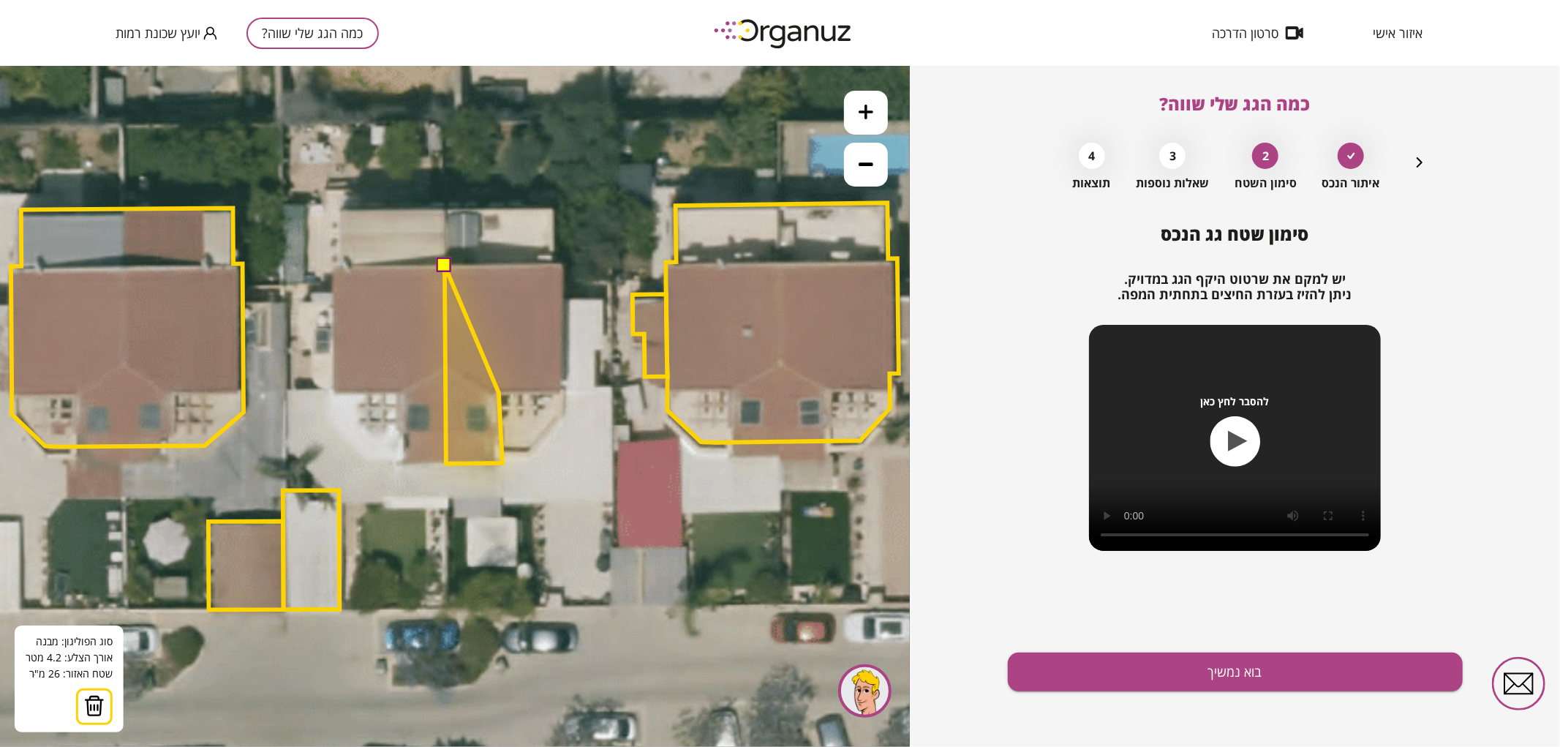
click at [499, 392] on polygon at bounding box center [474, 364] width 58 height 198
click at [559, 391] on polygon at bounding box center [502, 364] width 114 height 198
click at [561, 264] on polygon at bounding box center [503, 363] width 116 height 199
click at [443, 264] on button at bounding box center [444, 264] width 15 height 15
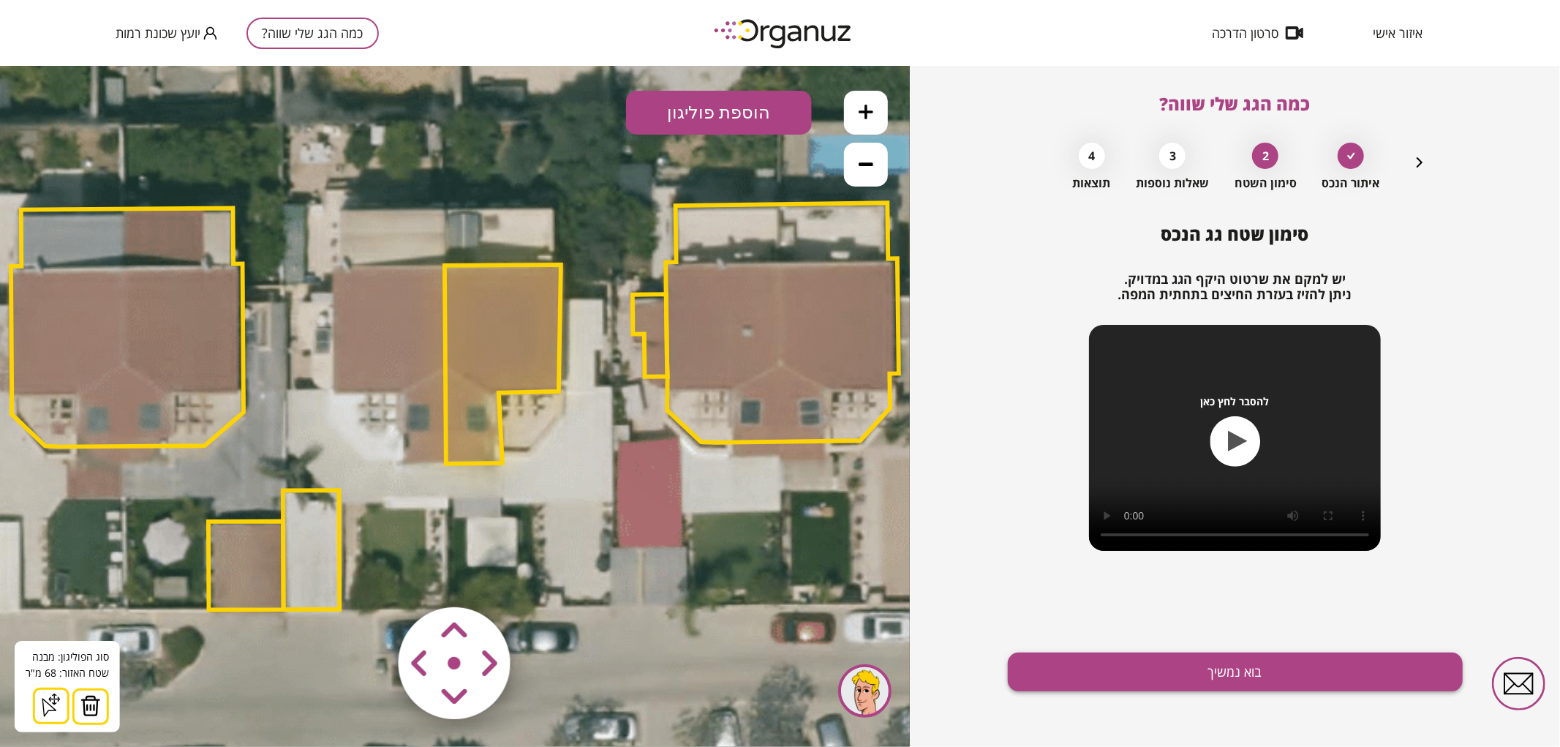
click at [1328, 666] on button "בוא נמשיך" at bounding box center [1235, 671] width 455 height 39
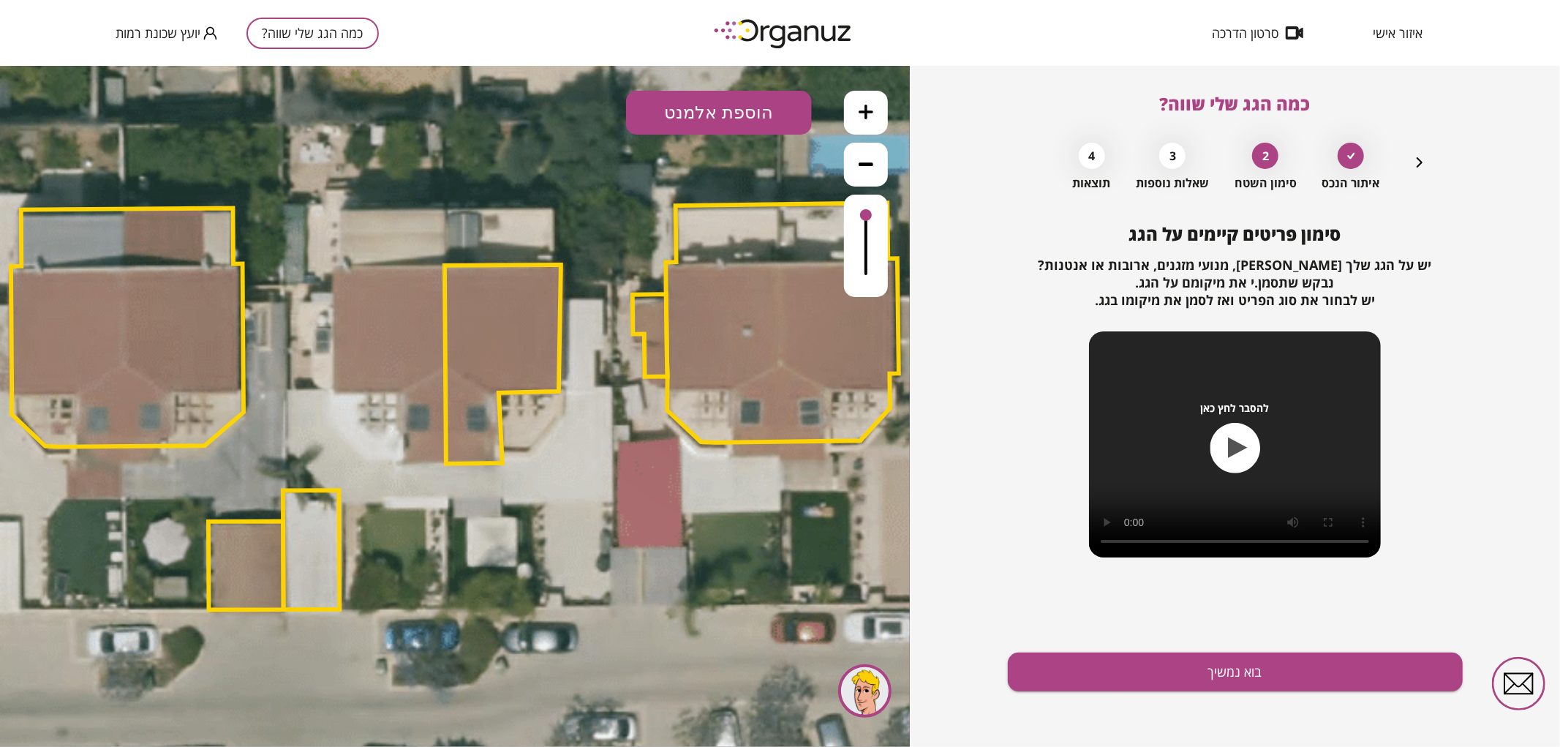
click at [705, 127] on button "הוספת אלמנט" at bounding box center [719, 112] width 186 height 44
click at [685, 279] on div ".st0 { fill: #FFFFFF; } .st0 { fill: #FFFFFF; }" at bounding box center [455, 405] width 910 height 681
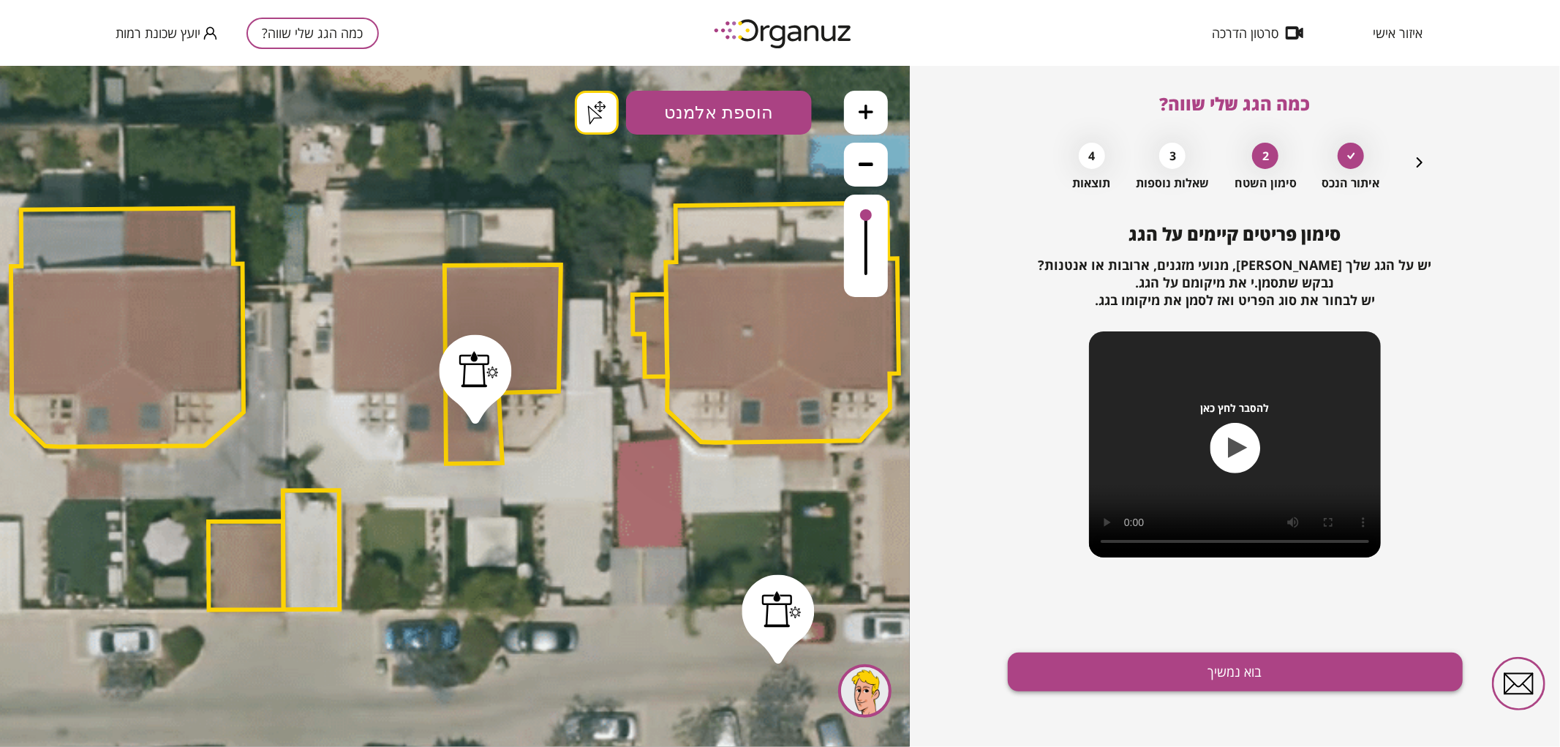
click at [1170, 657] on button "בוא נמשיך" at bounding box center [1235, 671] width 455 height 39
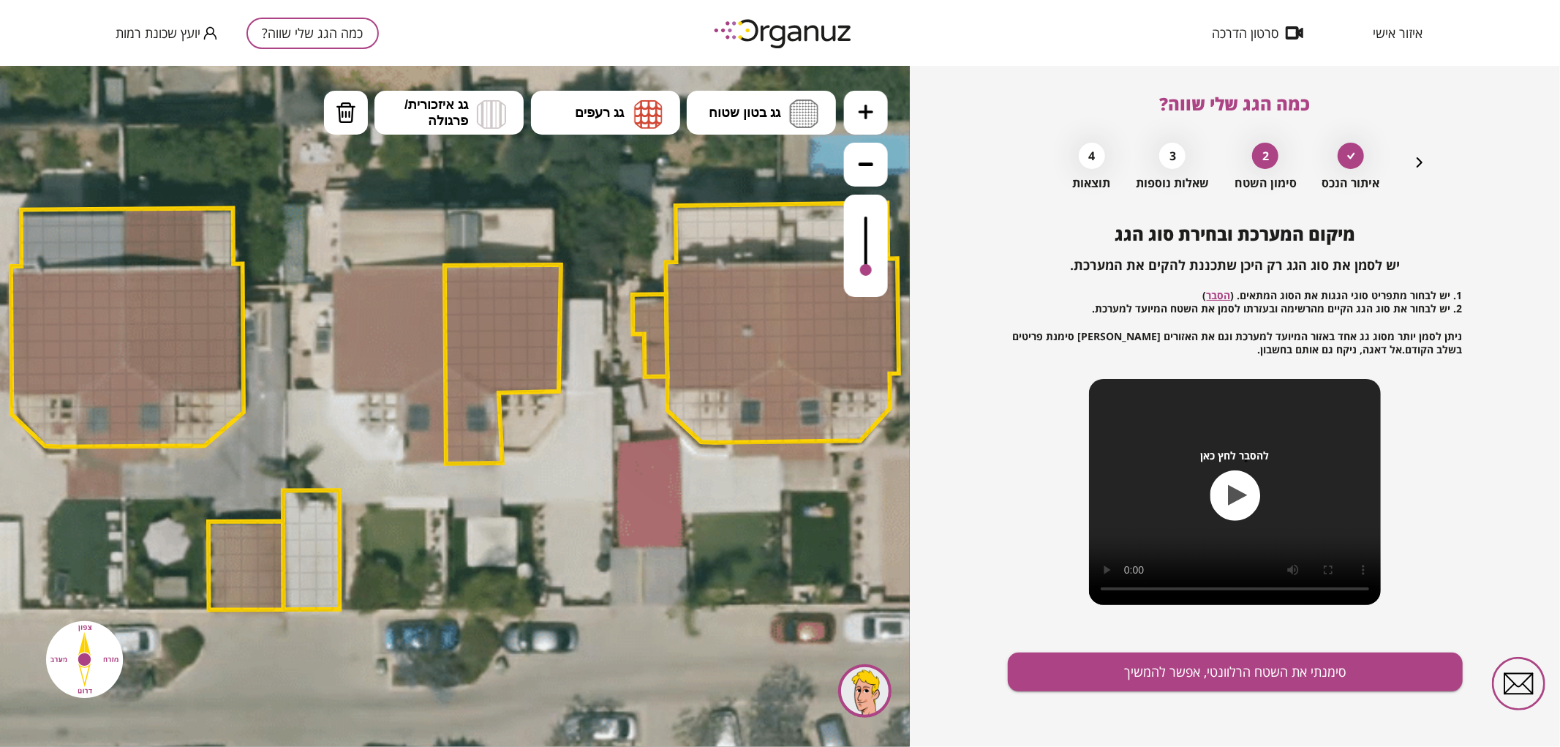
drag, startPoint x: 865, startPoint y: 219, endPoint x: 866, endPoint y: 271, distance: 52.0
click at [866, 271] on div at bounding box center [866, 269] width 12 height 12
click at [641, 128] on button "גג רעפים" at bounding box center [605, 112] width 149 height 44
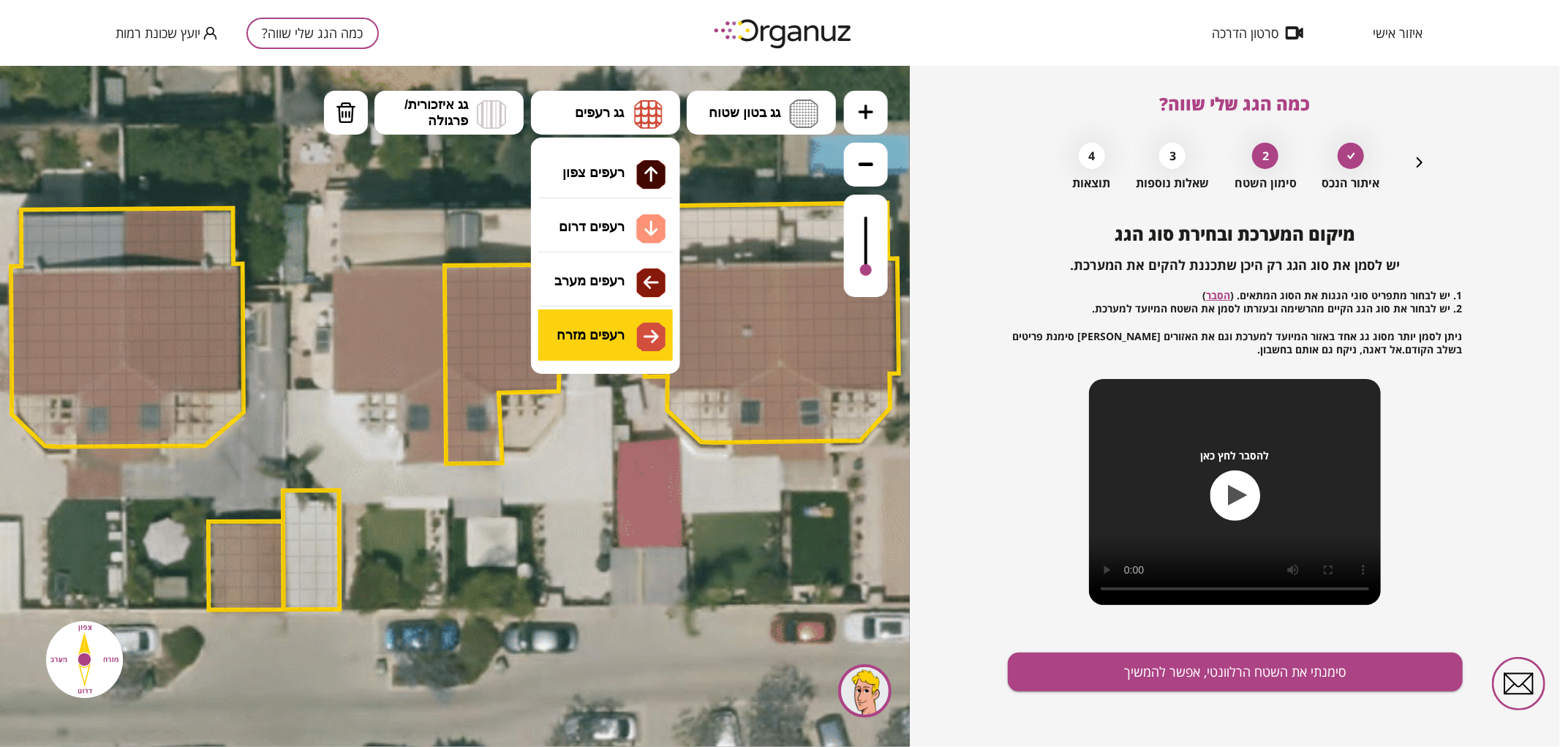
click at [591, 351] on div ".st0 { fill: #FFFFFF; } .st0 { fill: #FFFFFF; }" at bounding box center [455, 405] width 910 height 681
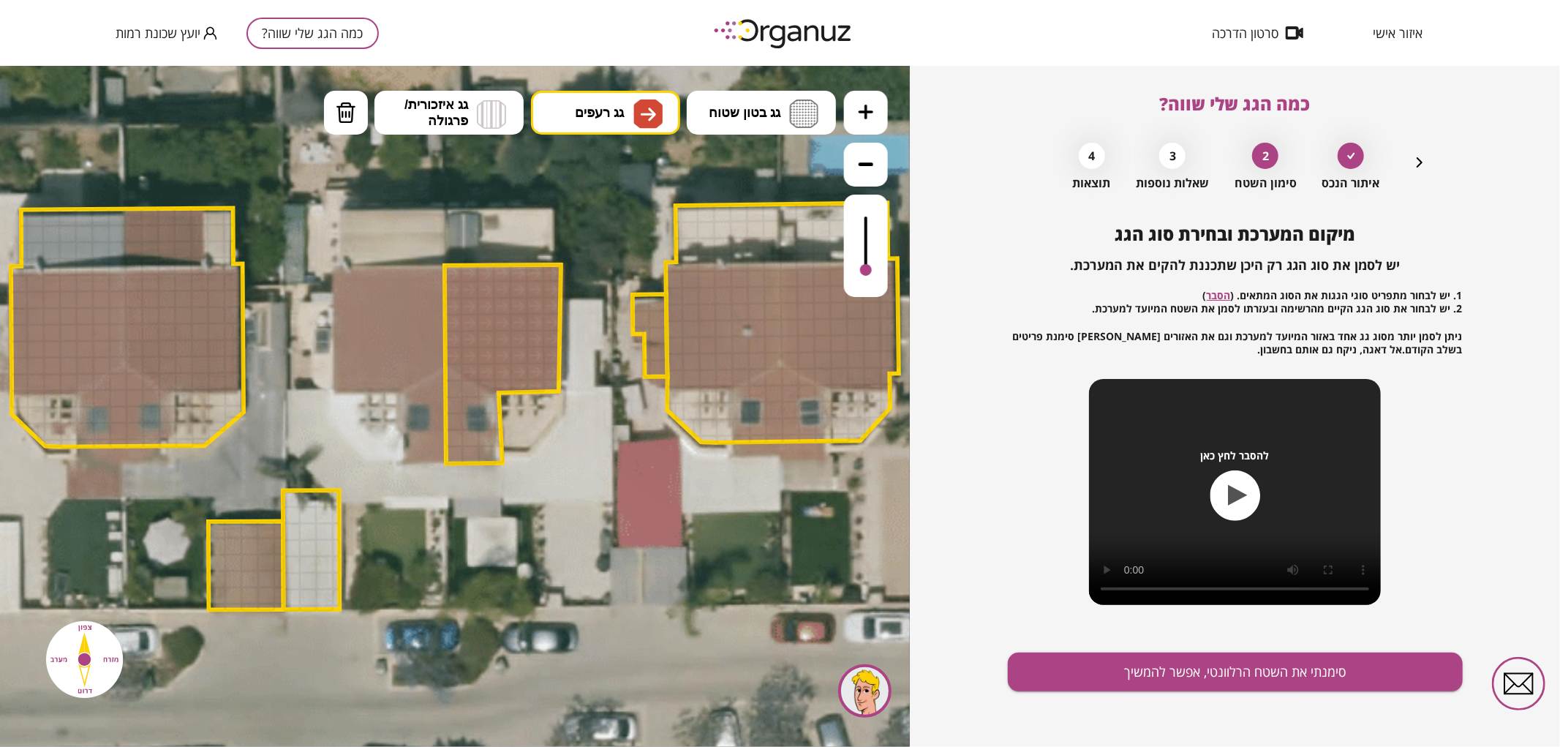
drag, startPoint x: 455, startPoint y: 278, endPoint x: 557, endPoint y: 285, distance: 102.7
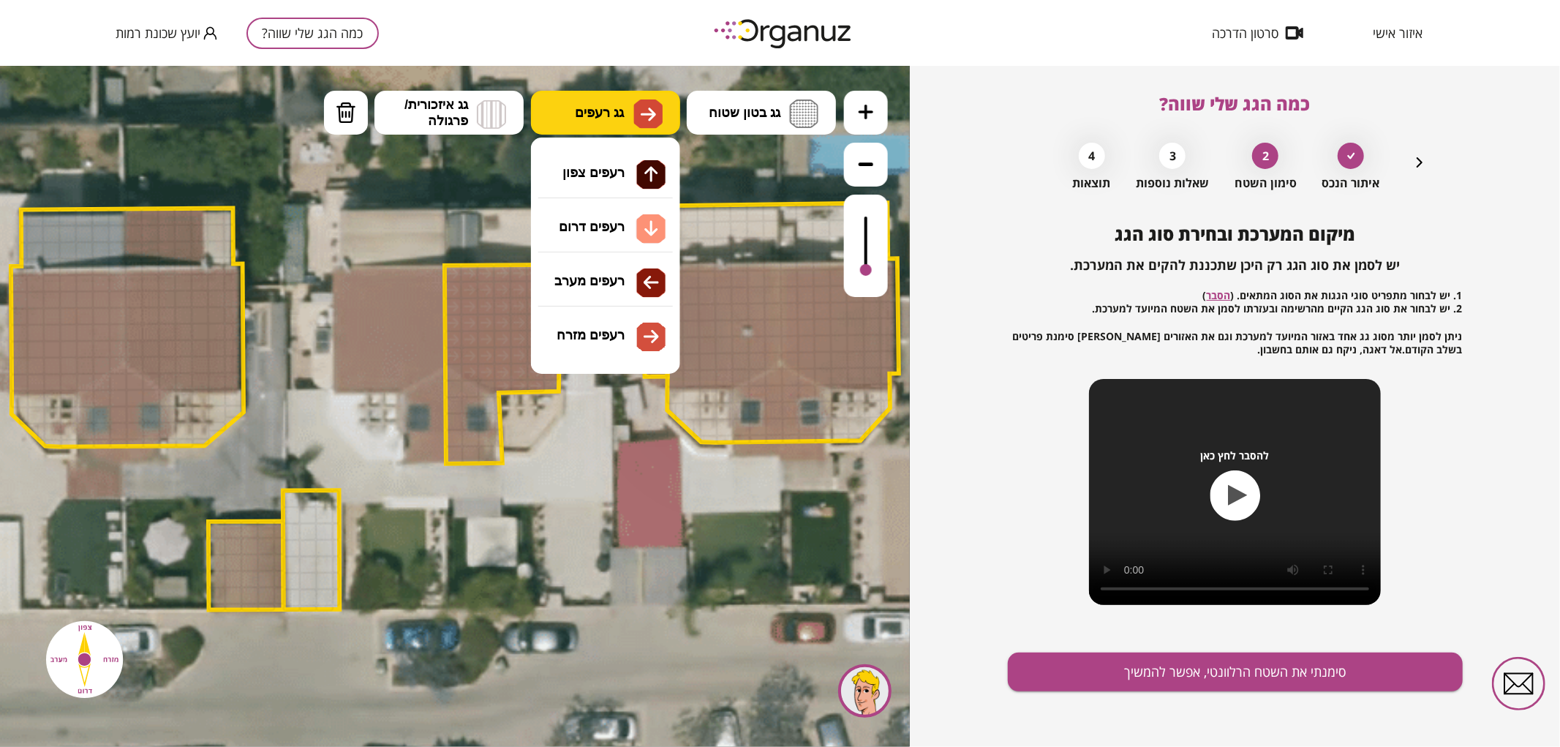
click at [658, 118] on img at bounding box center [647, 113] width 29 height 29
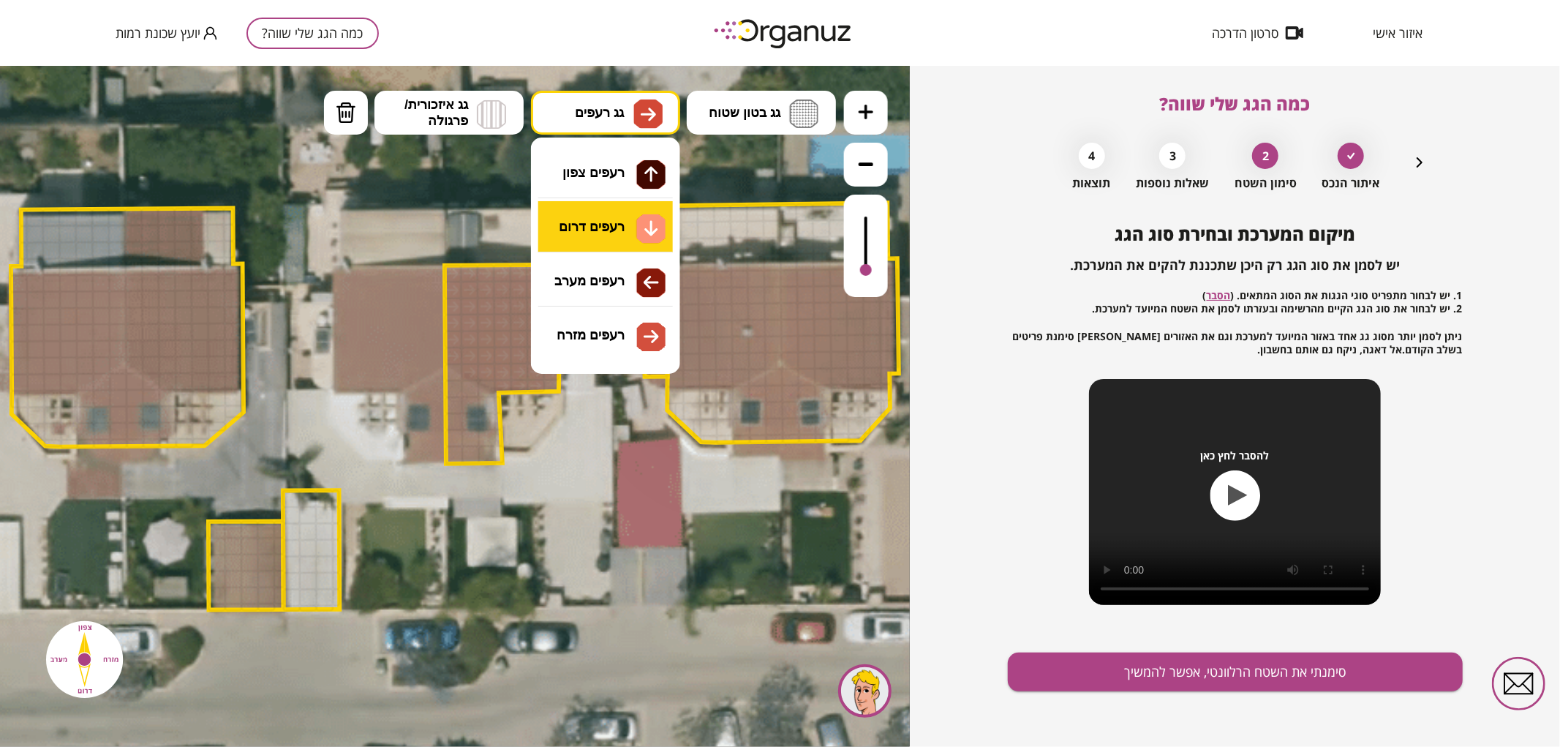
click at [615, 241] on div ".st0 { fill: #FFFFFF; } .st0 { fill: #FFFFFF; }" at bounding box center [455, 405] width 910 height 681
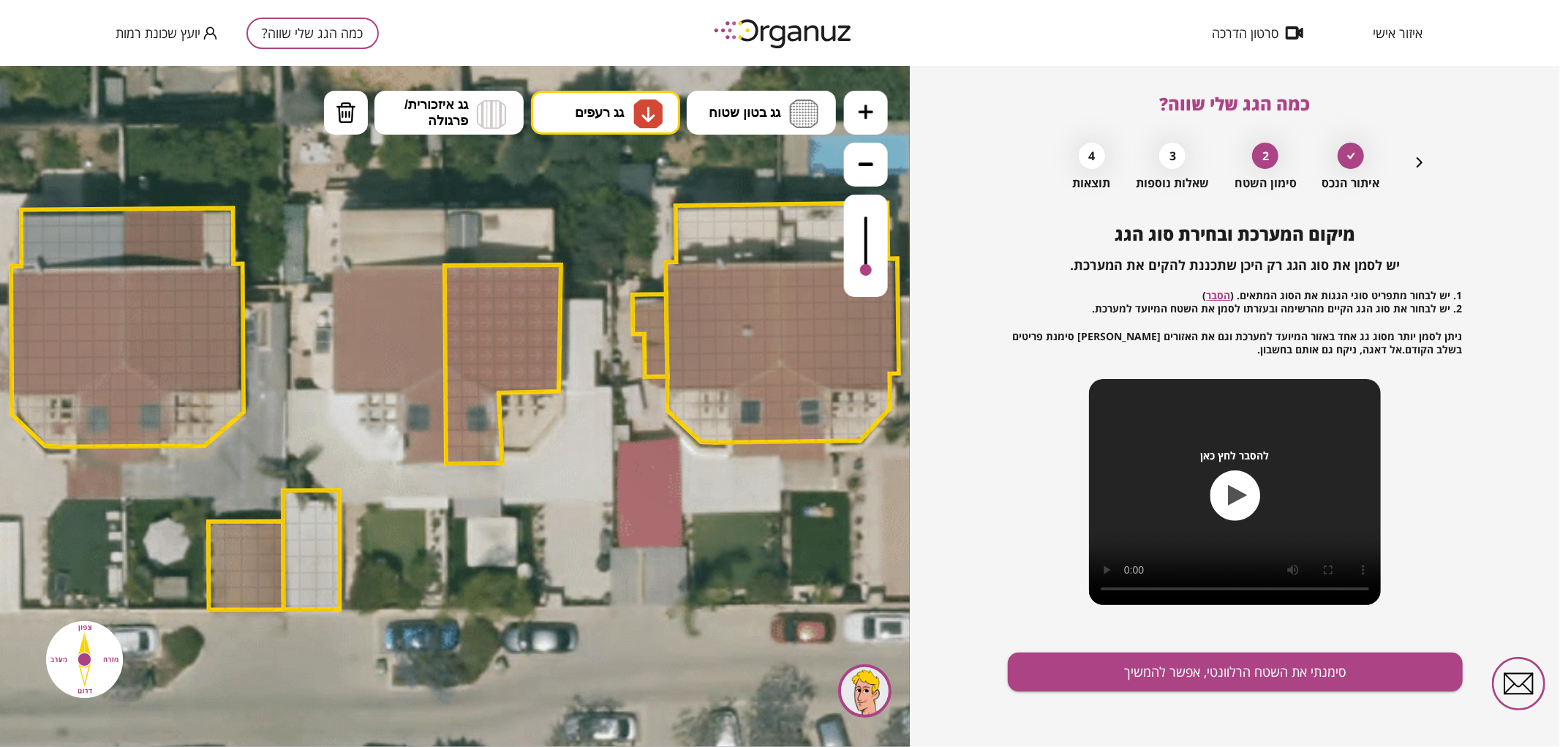
drag, startPoint x: 467, startPoint y: 453, endPoint x: 469, endPoint y: 439, distance: 14.1
drag, startPoint x: 483, startPoint y: 454, endPoint x: 484, endPoint y: 409, distance: 44.6
click at [1064, 674] on button "סימנתי את השטח הרלוונטי, אפשר להמשיך" at bounding box center [1235, 671] width 455 height 39
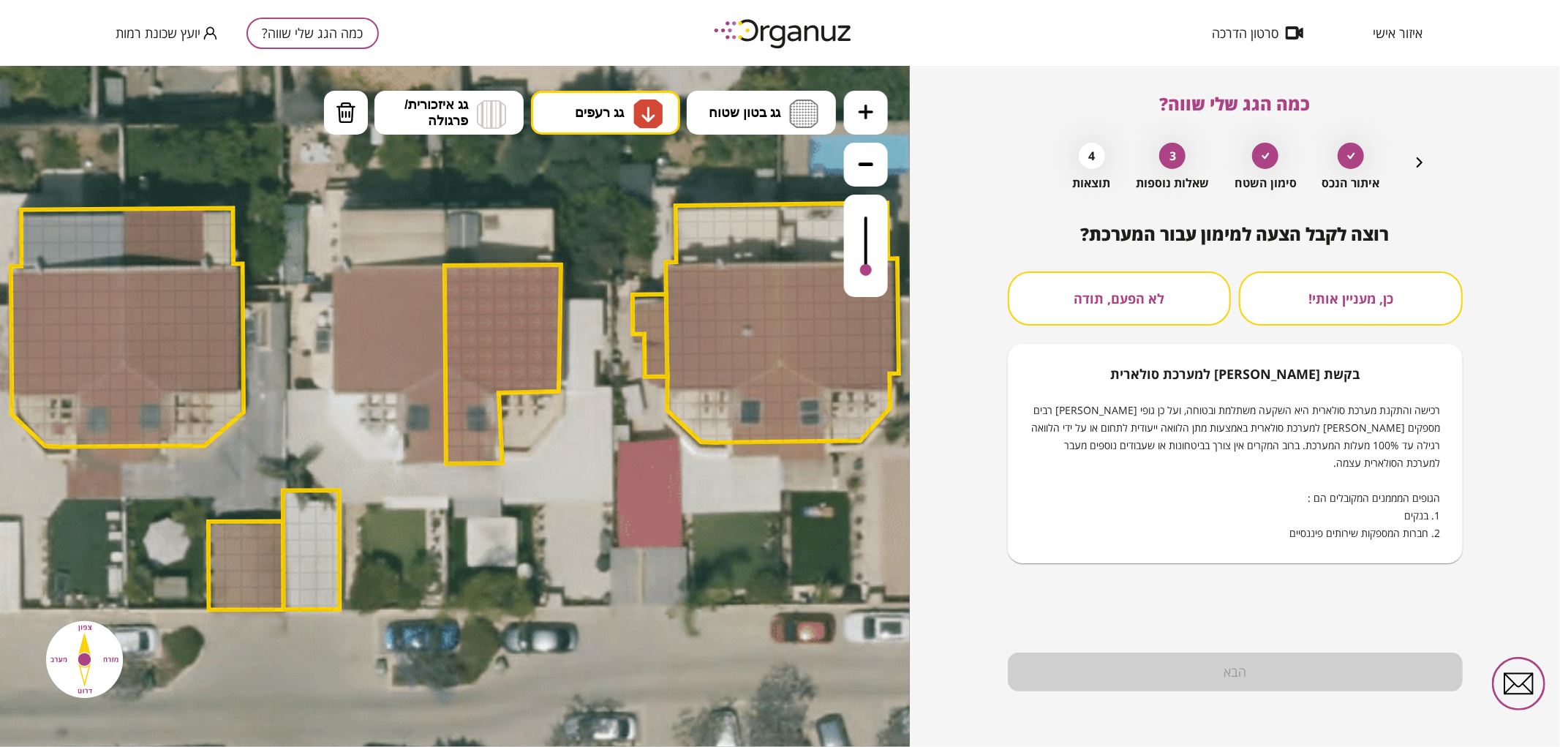
click at [1080, 289] on button "לא הפעם, תודה" at bounding box center [1120, 298] width 224 height 54
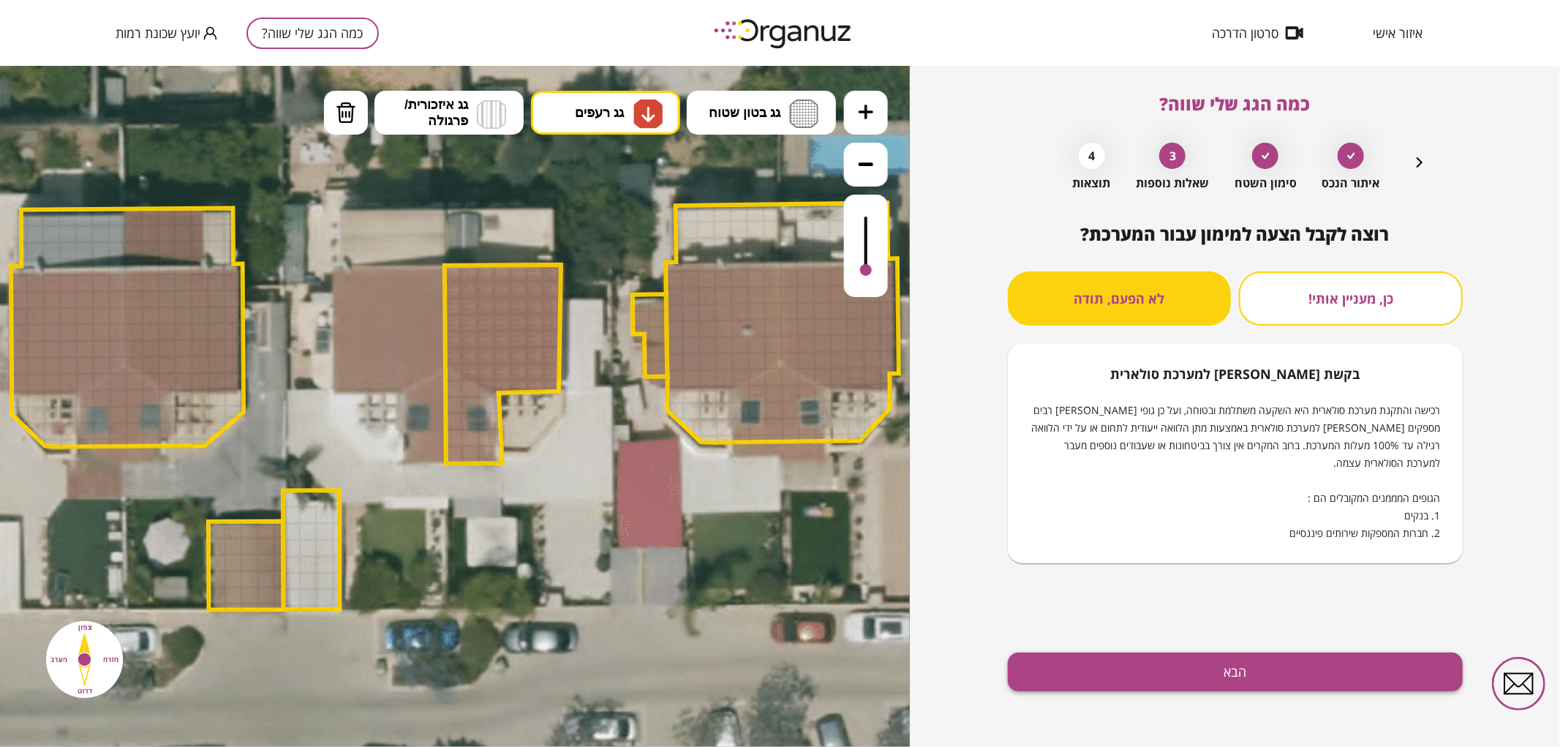
click at [1197, 666] on button "הבא" at bounding box center [1235, 671] width 455 height 39
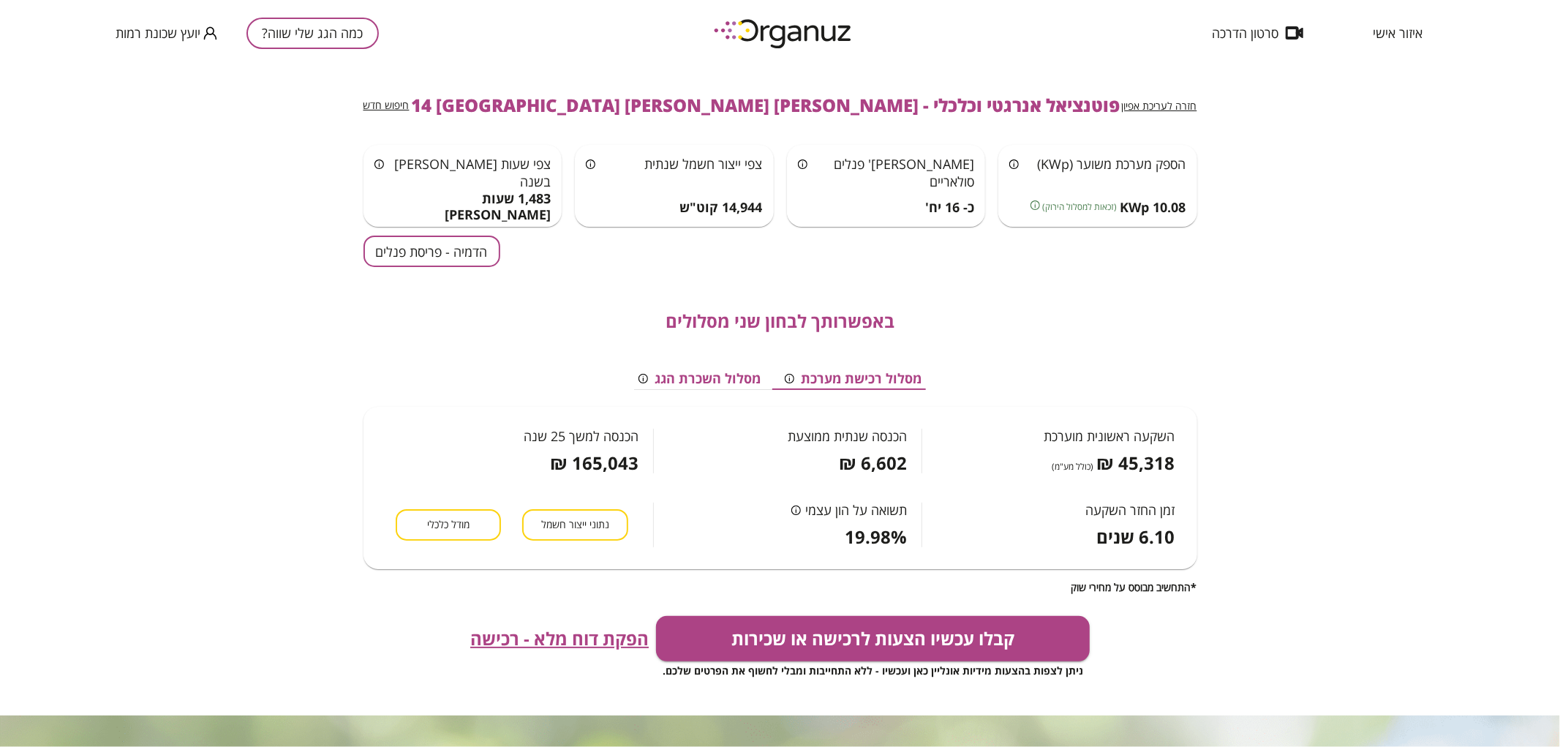
click at [469, 259] on button "הדמיה - פריסת פנלים" at bounding box center [432, 251] width 137 height 31
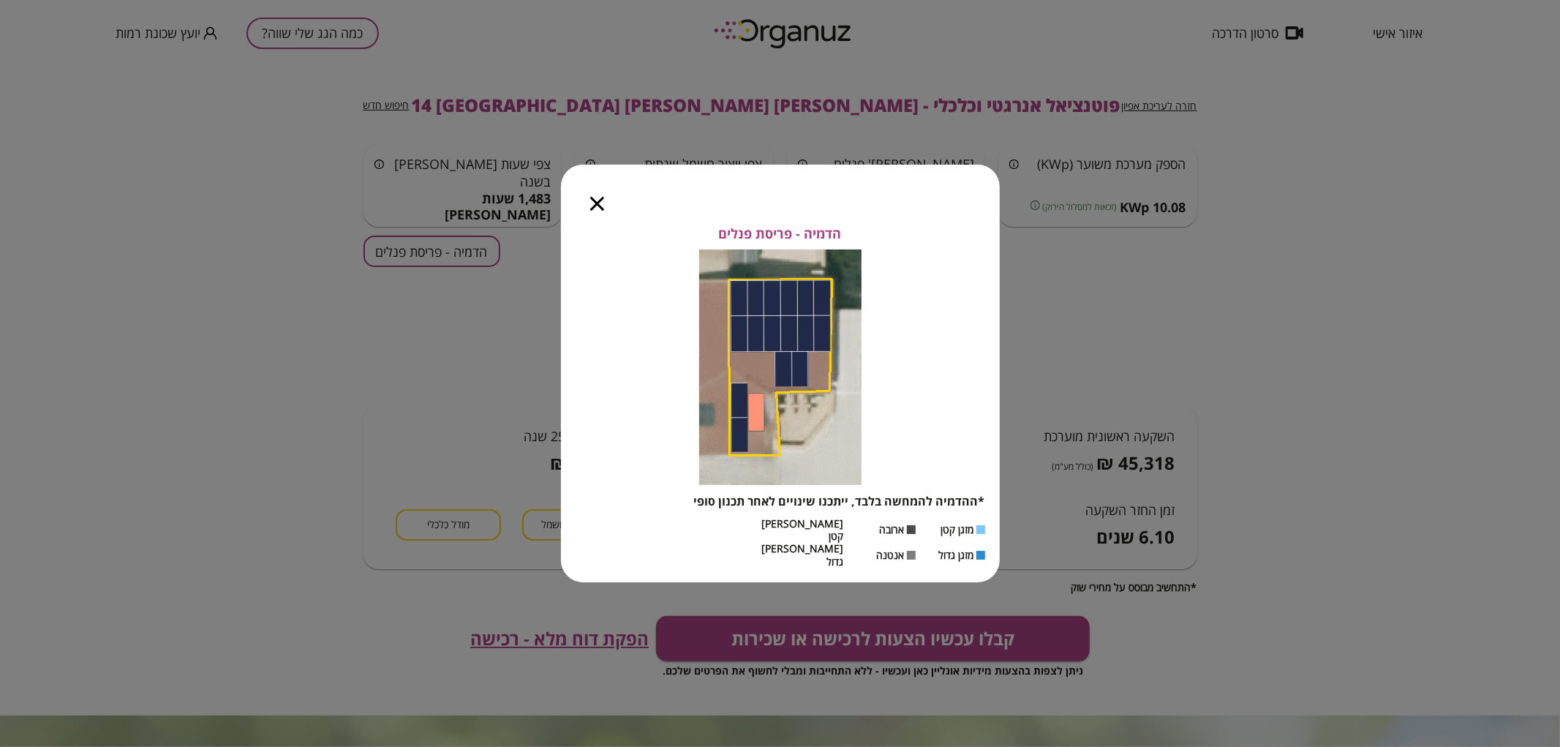
click at [596, 211] on icon "button" at bounding box center [597, 204] width 14 height 14
